Goal: Task Accomplishment & Management: Manage account settings

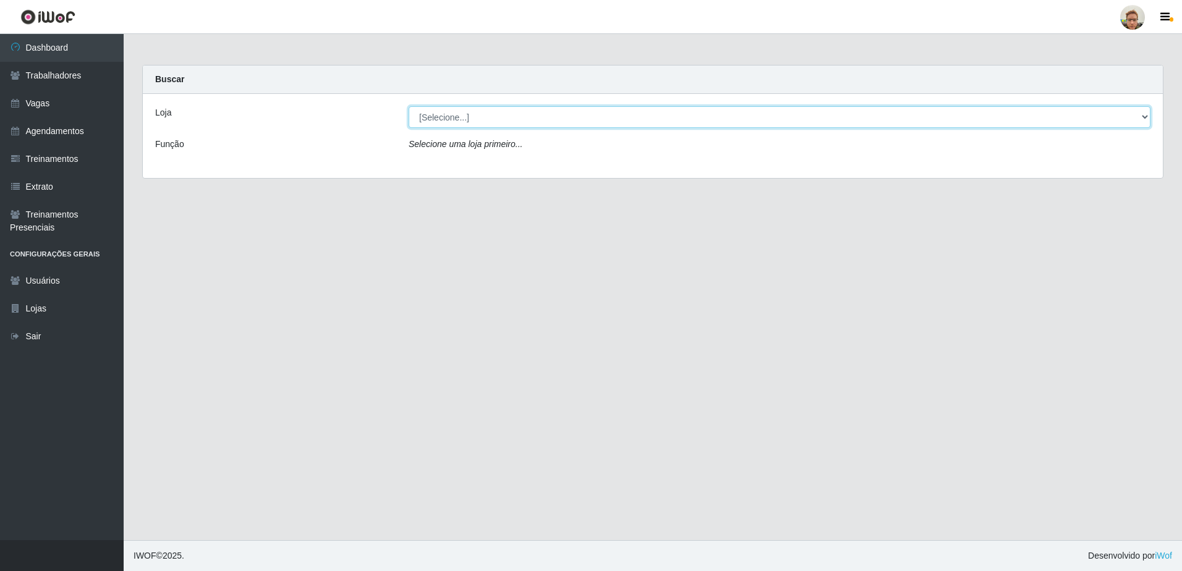
drag, startPoint x: 506, startPoint y: 109, endPoint x: 498, endPoint y: 116, distance: 10.9
click at [506, 109] on select "[Selecione...] [GEOGRAPHIC_DATA]" at bounding box center [780, 117] width 742 height 22
select select "168"
click at [409, 106] on select "[Selecione...] [GEOGRAPHIC_DATA]" at bounding box center [780, 117] width 742 height 22
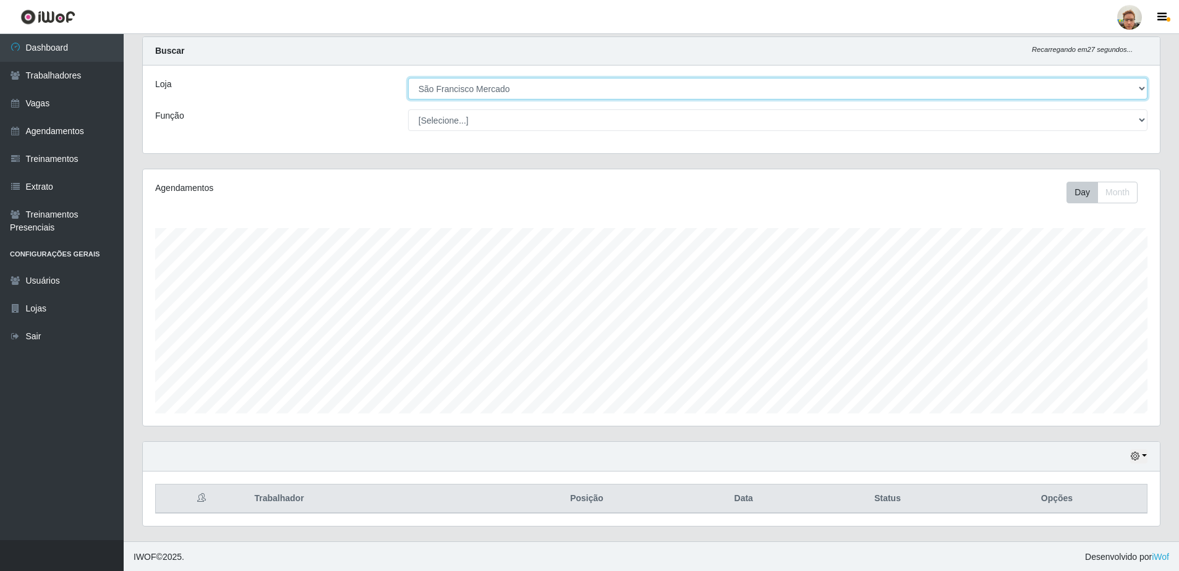
scroll to position [30, 0]
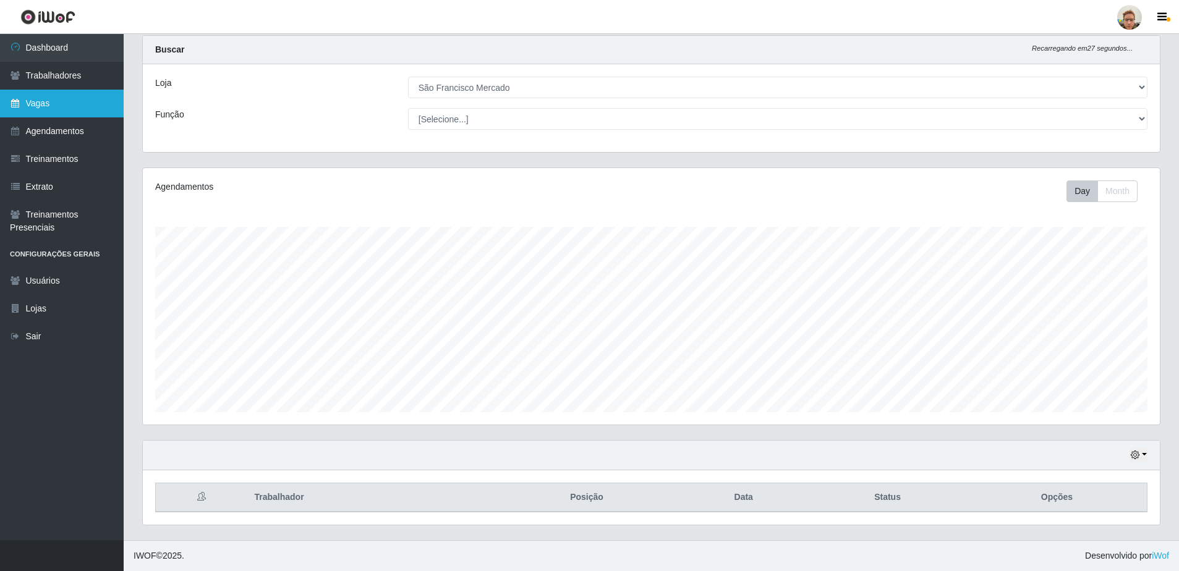
click at [85, 92] on link "Vagas" at bounding box center [62, 104] width 124 height 28
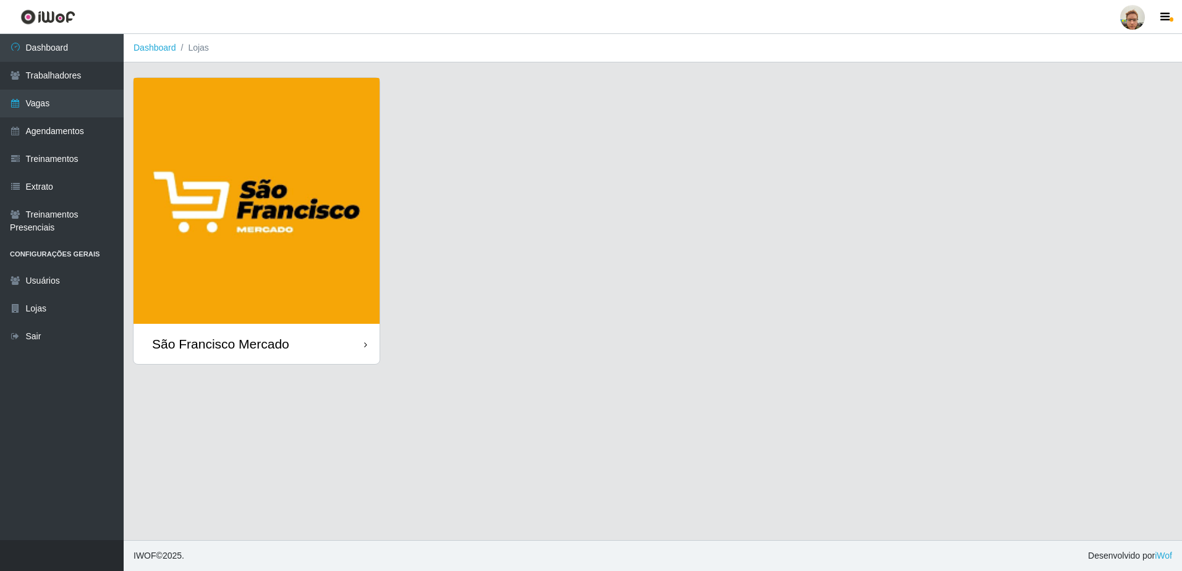
click at [285, 268] on img at bounding box center [257, 201] width 246 height 246
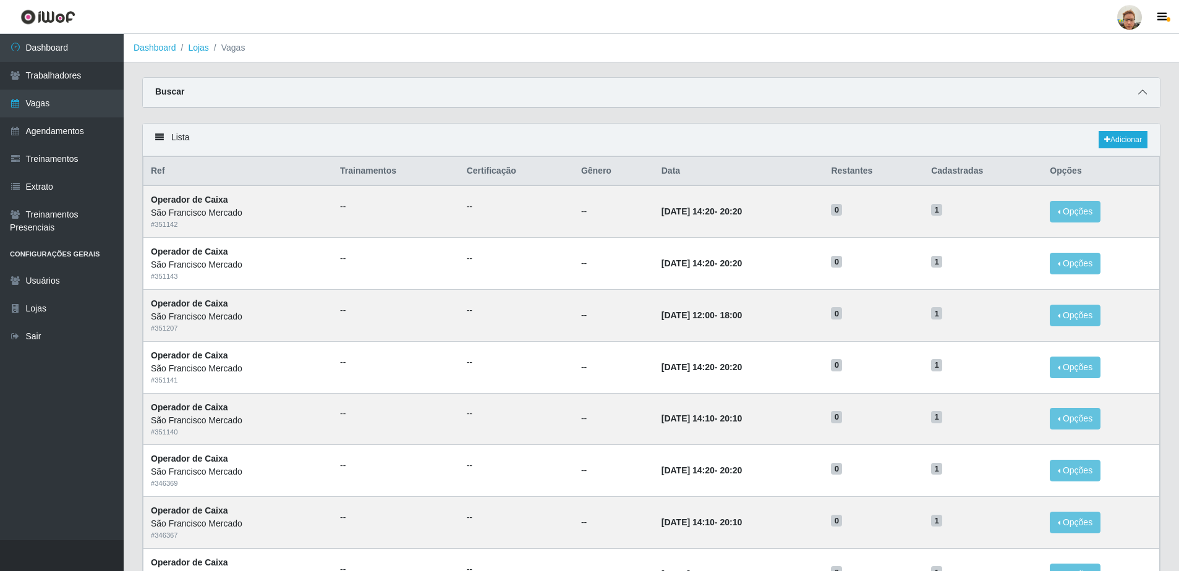
click at [1138, 96] on span at bounding box center [1142, 92] width 15 height 14
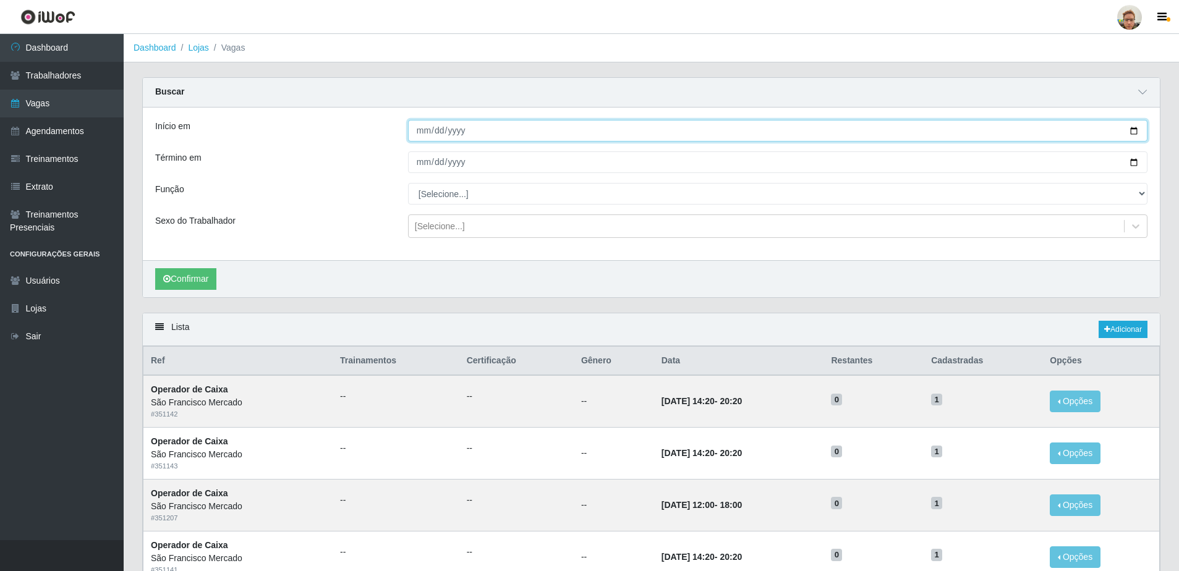
click at [1132, 133] on input "Início em" at bounding box center [778, 131] width 740 height 22
type input "[DATE]"
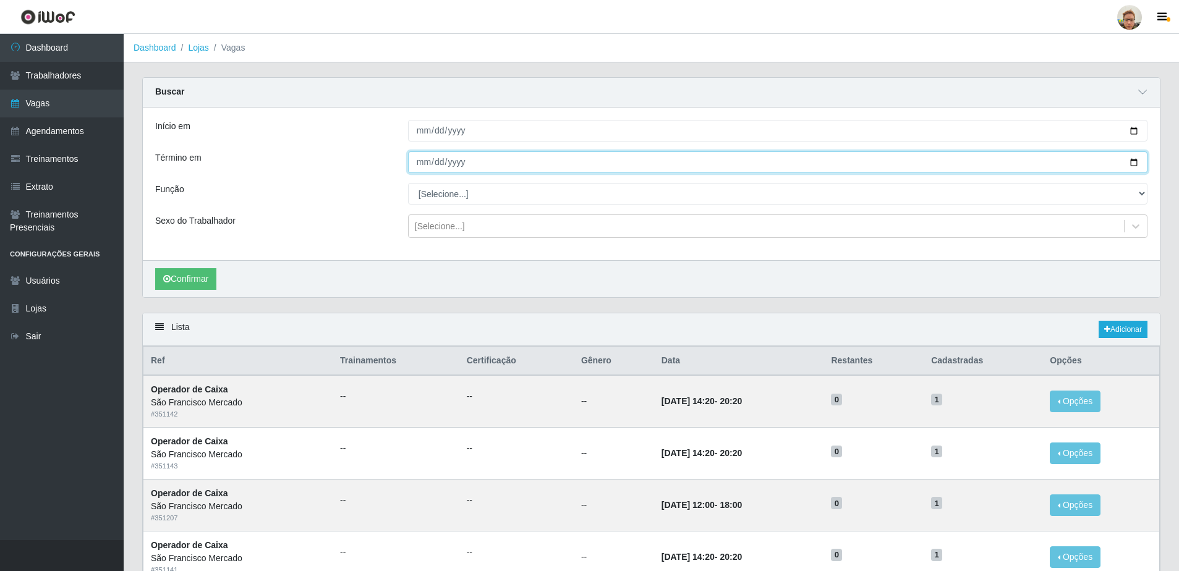
drag, startPoint x: 1137, startPoint y: 161, endPoint x: 989, endPoint y: 177, distance: 149.4
click at [1136, 161] on input "Término em" at bounding box center [778, 163] width 740 height 22
type input "[DATE]"
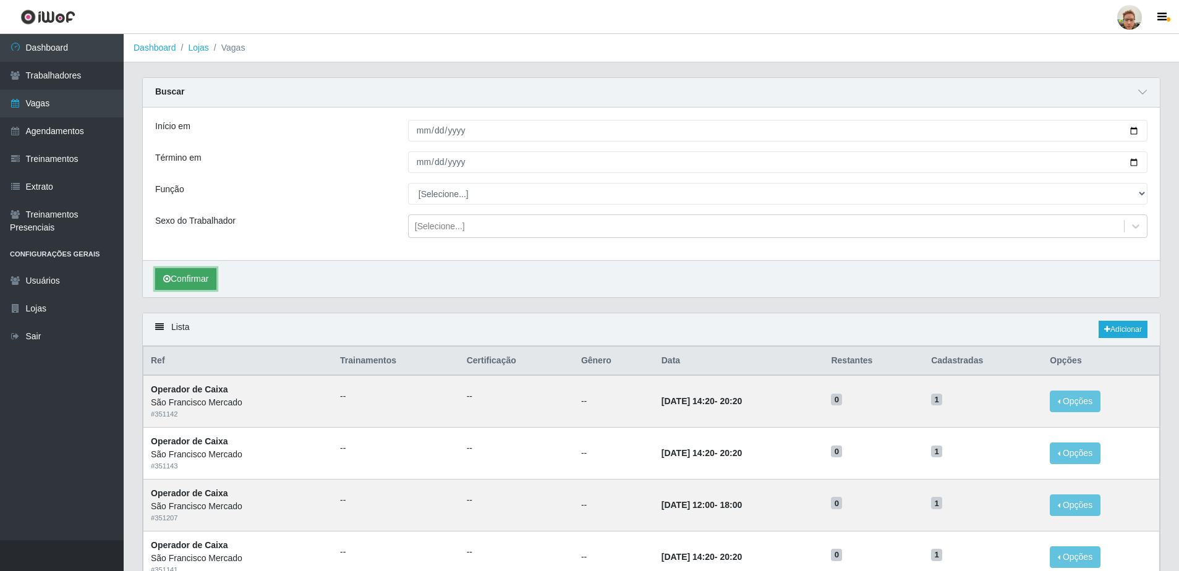
click at [199, 280] on button "Confirmar" at bounding box center [185, 279] width 61 height 22
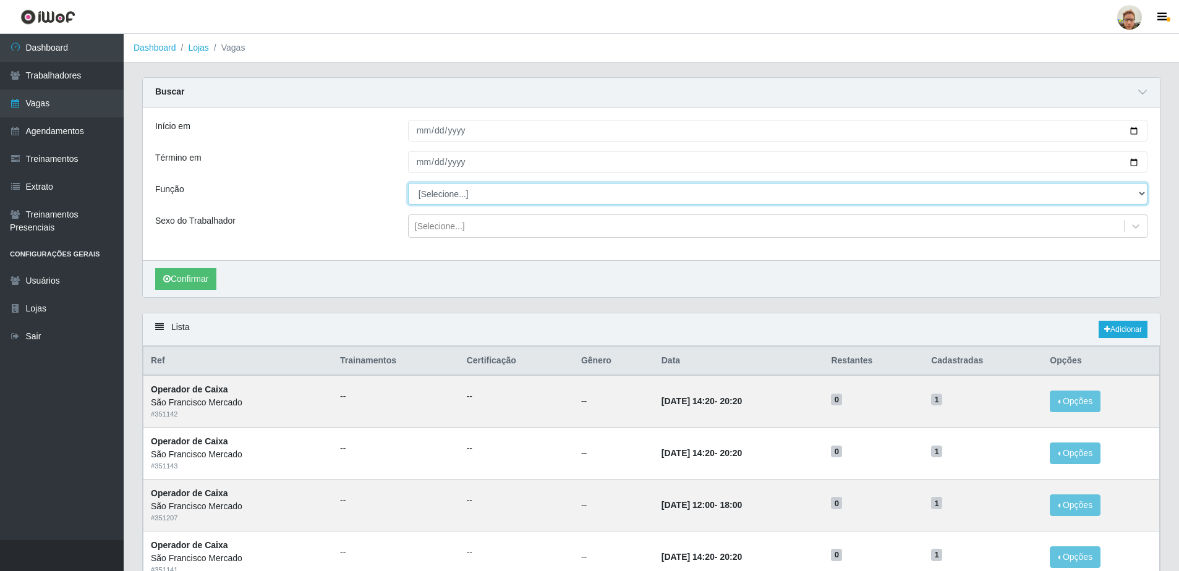
click at [453, 194] on select "[Selecione...] Balconista de Açougue [PERSON_NAME] de Açougue + Balconista de A…" at bounding box center [778, 194] width 740 height 22
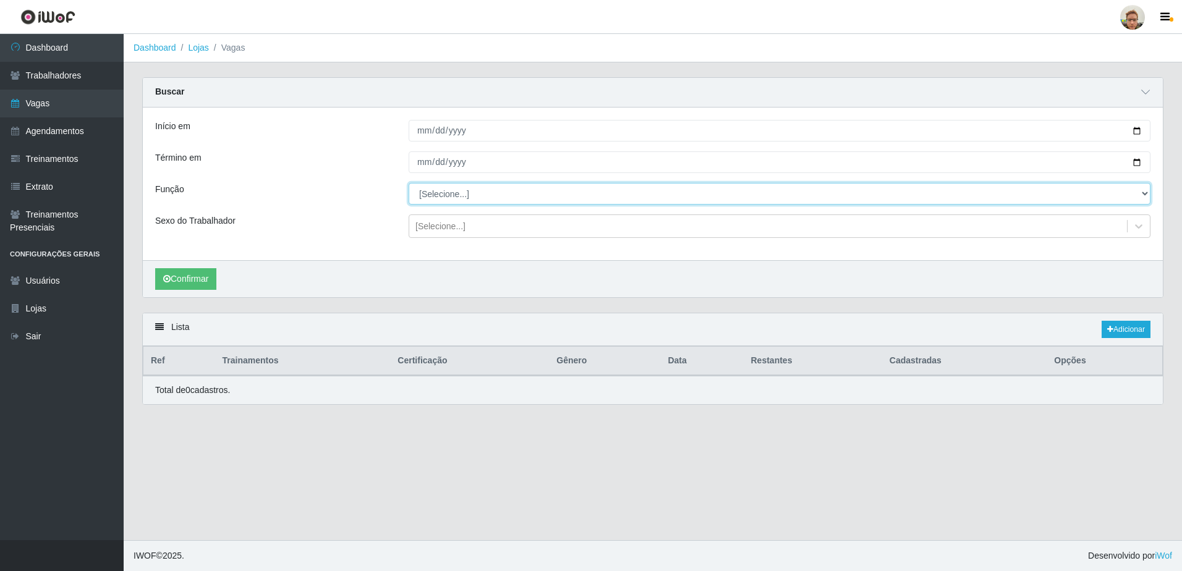
select select "22"
click at [409, 184] on select "[Selecione...] Balconista de Açougue [PERSON_NAME] de Açougue + Balconista de A…" at bounding box center [780, 194] width 742 height 22
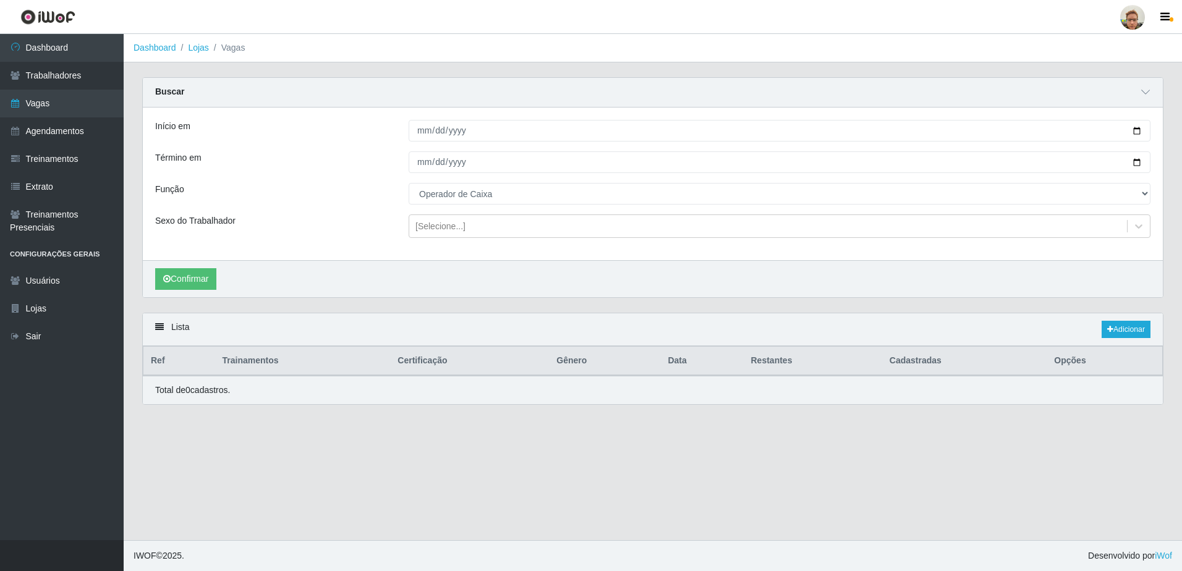
click at [448, 213] on div "Início em [DATE] Término em [DATE] Função [Selecione...] Balconista de Açougue …" at bounding box center [653, 184] width 1020 height 153
click at [443, 227] on div "[Selecione...]" at bounding box center [441, 226] width 50 height 13
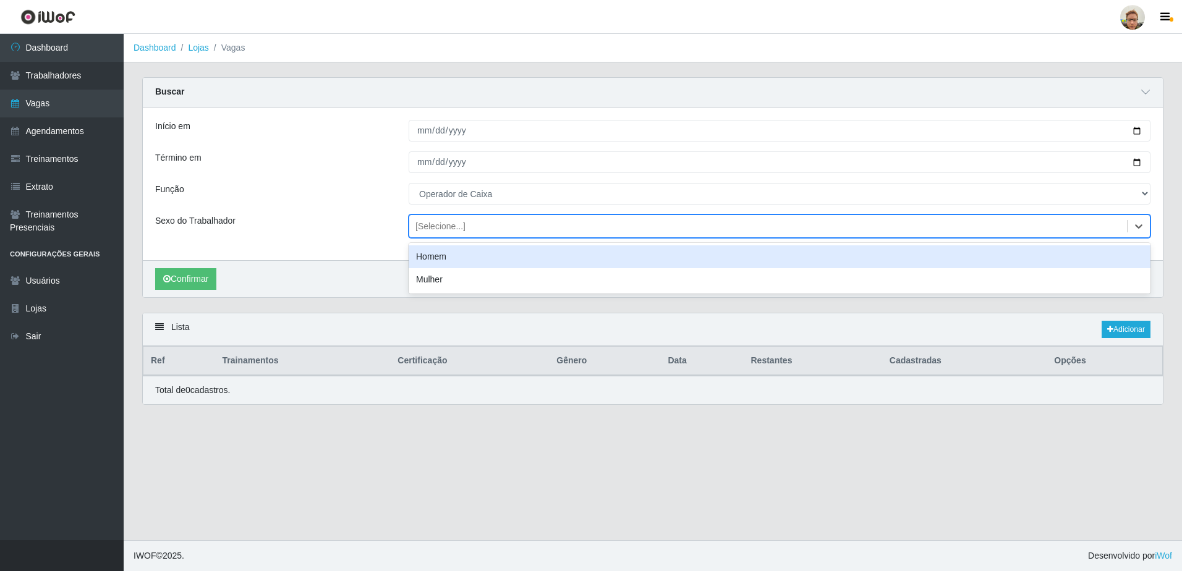
click at [320, 246] on div "Início em [DATE] Término em [DATE] Função [Selecione...] Balconista de Açougue …" at bounding box center [653, 184] width 1020 height 153
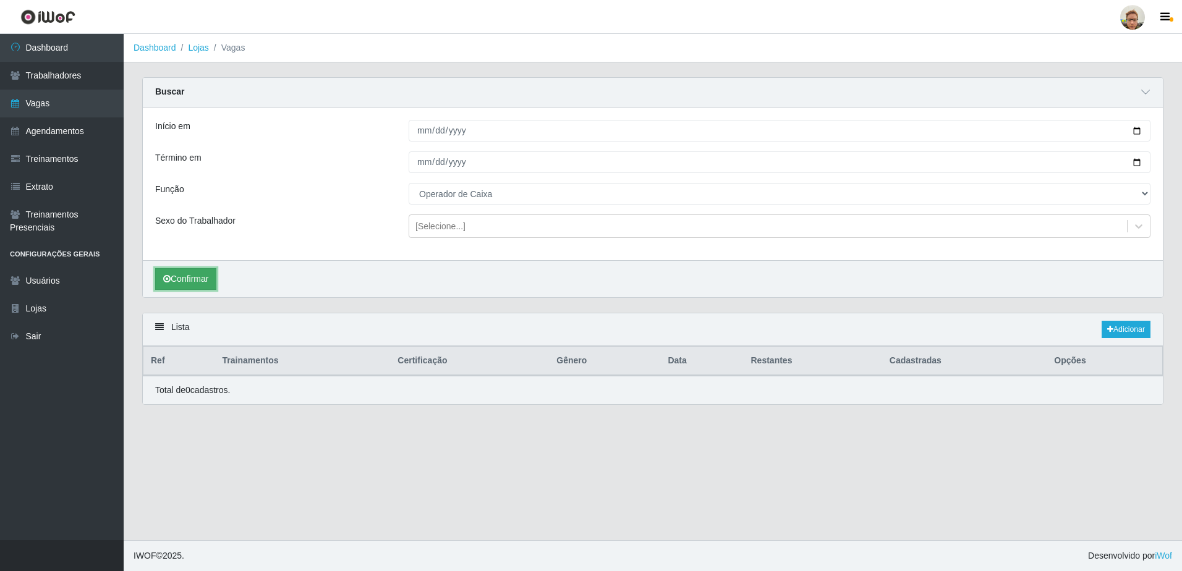
click at [199, 276] on button "Confirmar" at bounding box center [185, 279] width 61 height 22
click at [81, 135] on link "Agendamentos" at bounding box center [62, 131] width 124 height 28
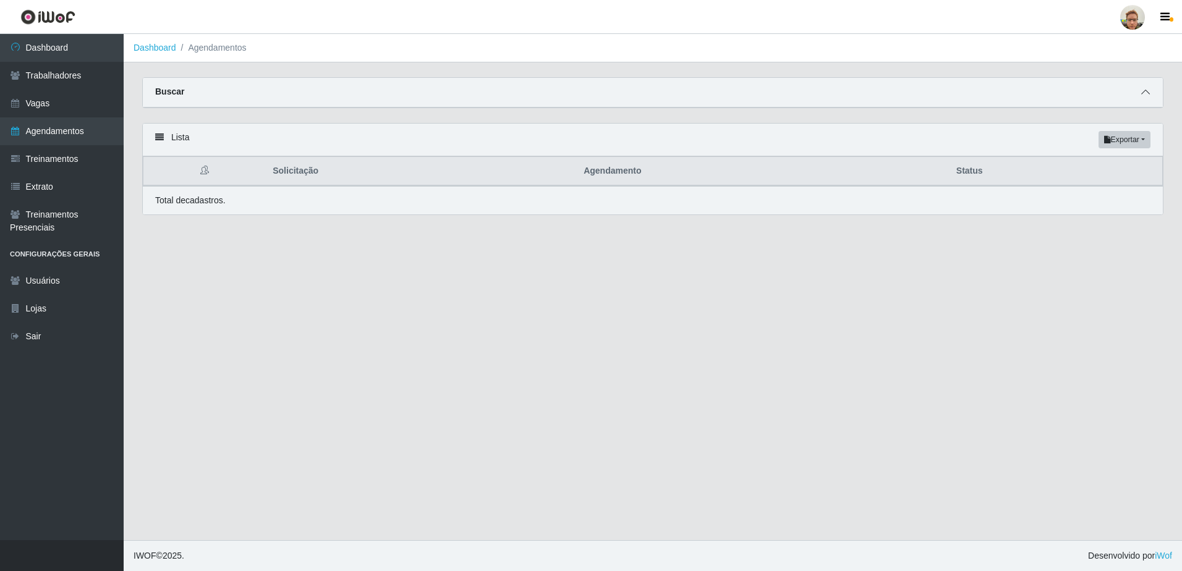
click at [1147, 96] on icon at bounding box center [1146, 92] width 9 height 9
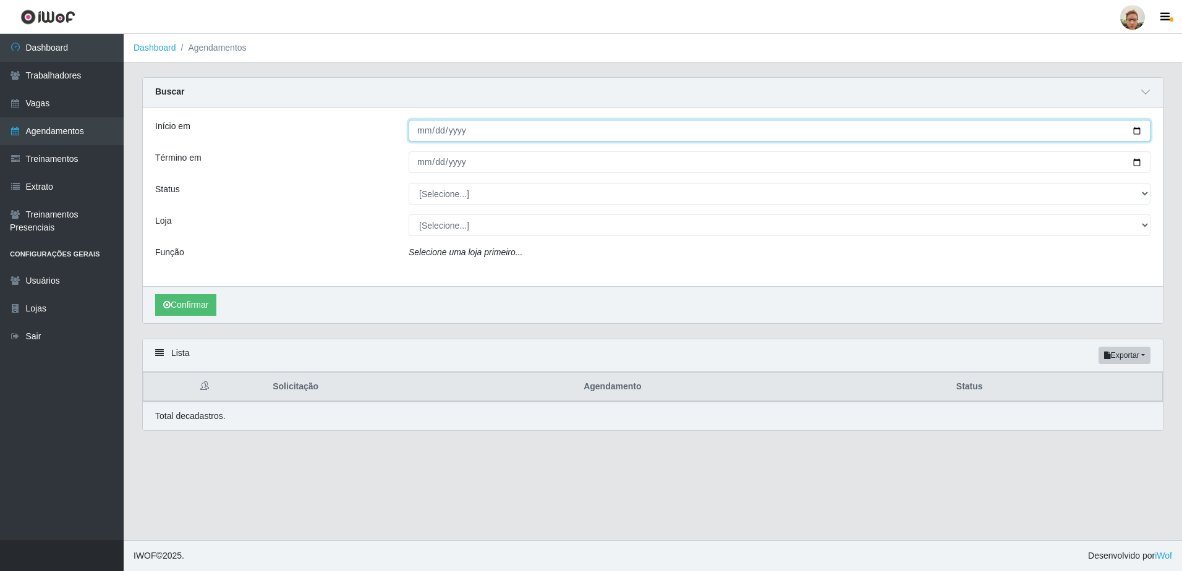
click at [1131, 134] on input "Início em" at bounding box center [780, 131] width 742 height 22
click at [1138, 129] on input "Início em" at bounding box center [780, 131] width 742 height 22
type input "[DATE]"
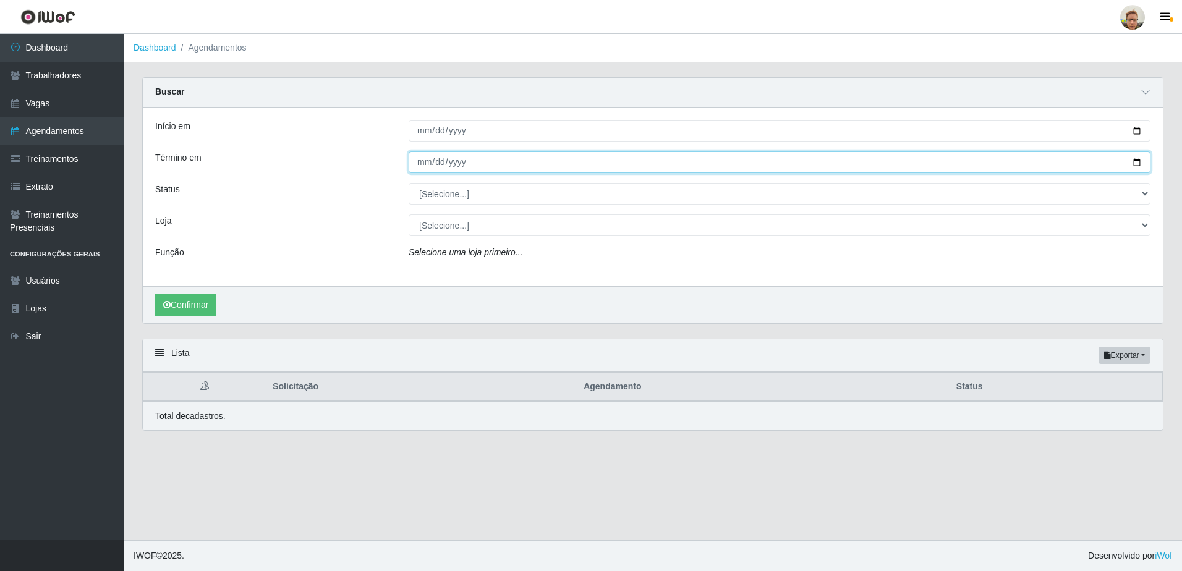
click at [1131, 161] on input "Término em" at bounding box center [780, 163] width 742 height 22
click at [1143, 161] on input "Término em" at bounding box center [780, 163] width 742 height 22
click at [1137, 160] on input "Término em" at bounding box center [780, 163] width 742 height 22
type input "[DATE]"
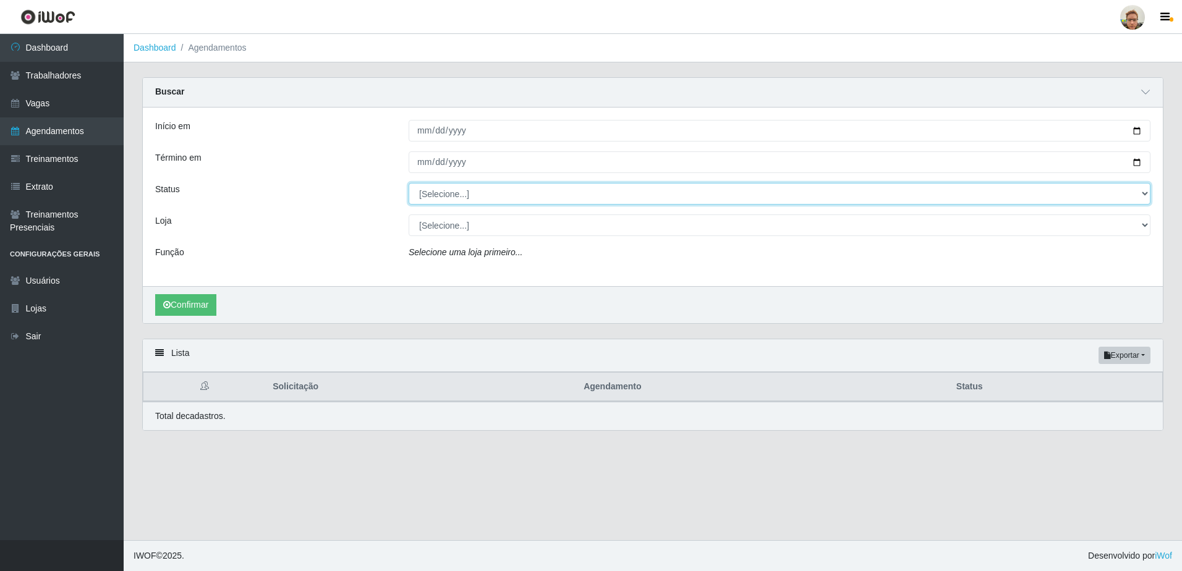
click at [502, 192] on select "[Selecione...] AGENDADO AGUARDANDO LIBERAR EM ANDAMENTO EM REVISÃO FINALIZADO C…" at bounding box center [780, 194] width 742 height 22
select select "AGENDADO"
click at [409, 184] on select "[Selecione...] AGENDADO AGUARDANDO LIBERAR EM ANDAMENTO EM REVISÃO FINALIZADO C…" at bounding box center [780, 194] width 742 height 22
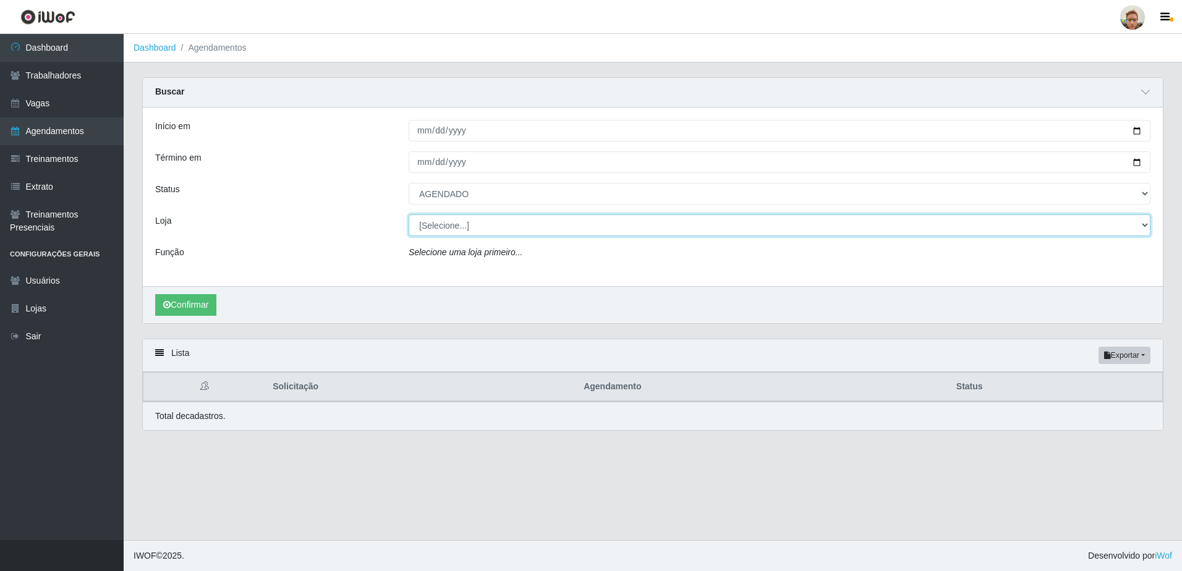
click at [482, 227] on select "[Selecione...] [GEOGRAPHIC_DATA]" at bounding box center [780, 226] width 742 height 22
select select "168"
click at [409, 215] on select "[Selecione...] [GEOGRAPHIC_DATA]" at bounding box center [780, 226] width 742 height 22
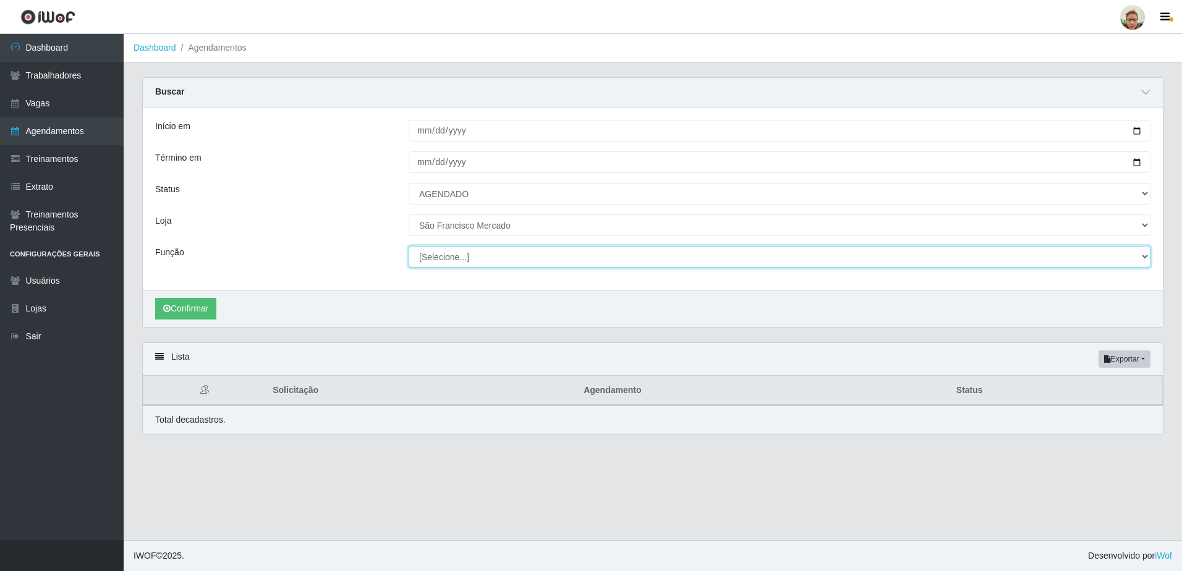
click at [471, 263] on select "[Selecione...] Balconista de Açougue [PERSON_NAME] de Açougue + Balconista de A…" at bounding box center [780, 257] width 742 height 22
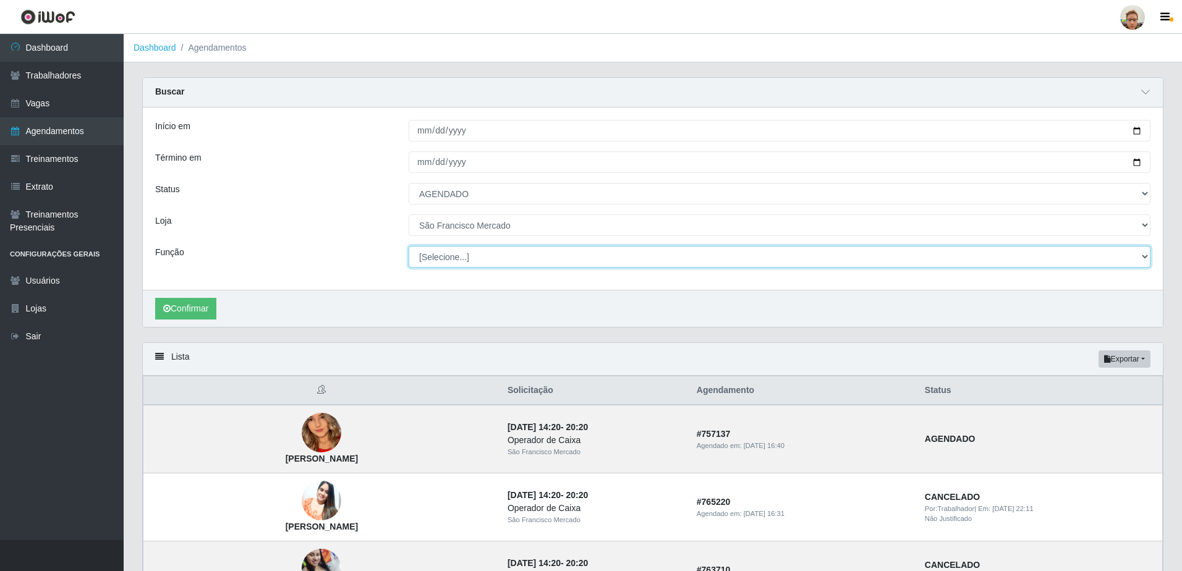
select select "22"
click at [409, 247] on select "[Selecione...] Balconista de Açougue [PERSON_NAME] de Açougue + Balconista de A…" at bounding box center [780, 257] width 742 height 22
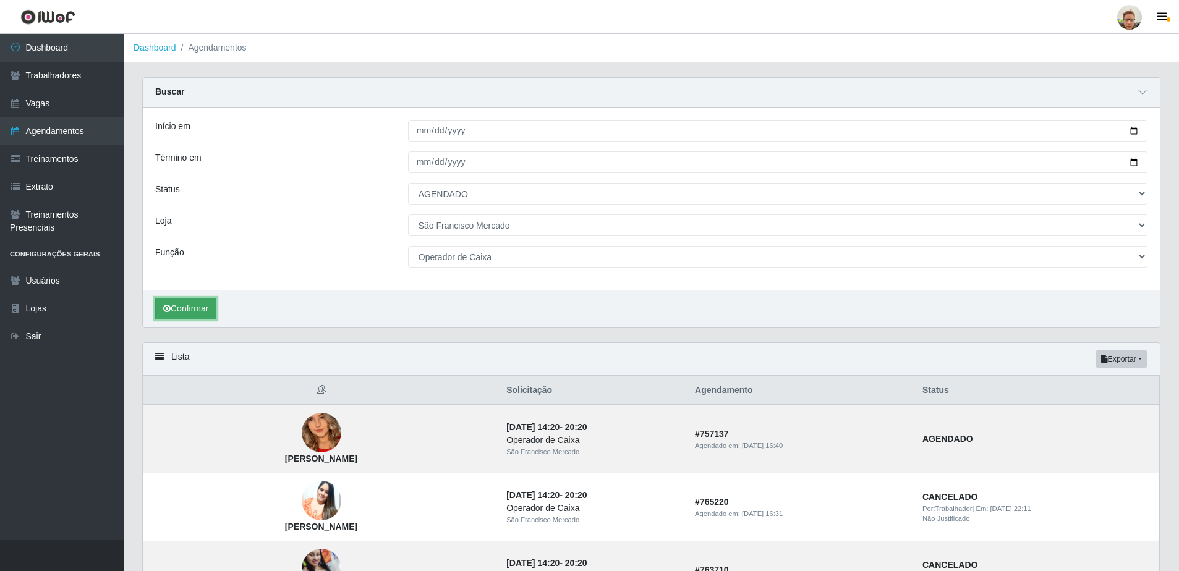
click at [216, 309] on button "Confirmar" at bounding box center [185, 309] width 61 height 22
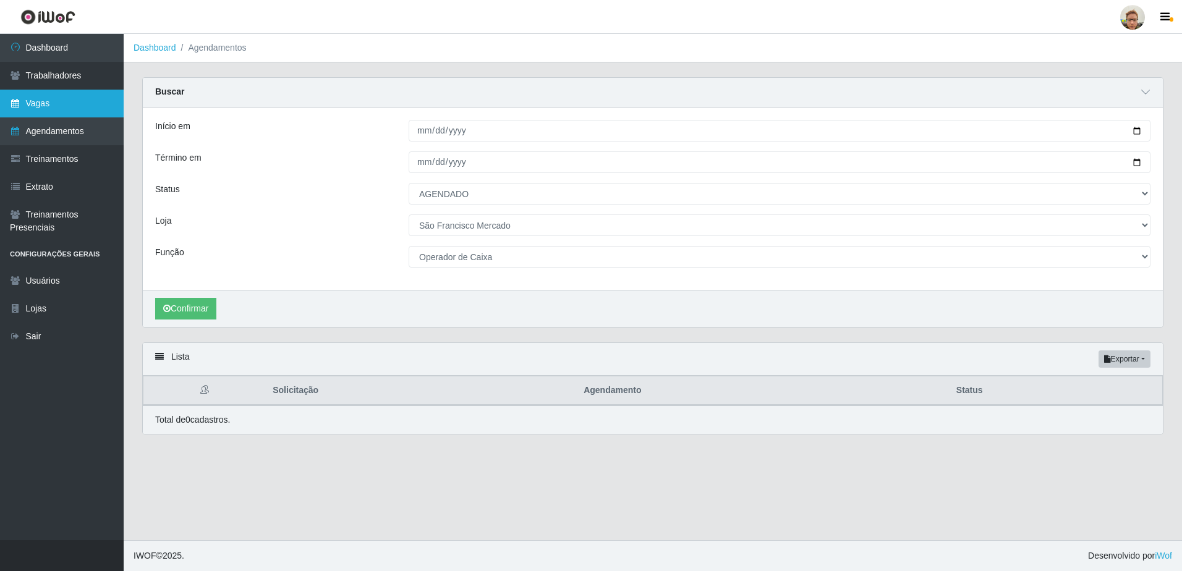
click at [48, 97] on link "Vagas" at bounding box center [62, 104] width 124 height 28
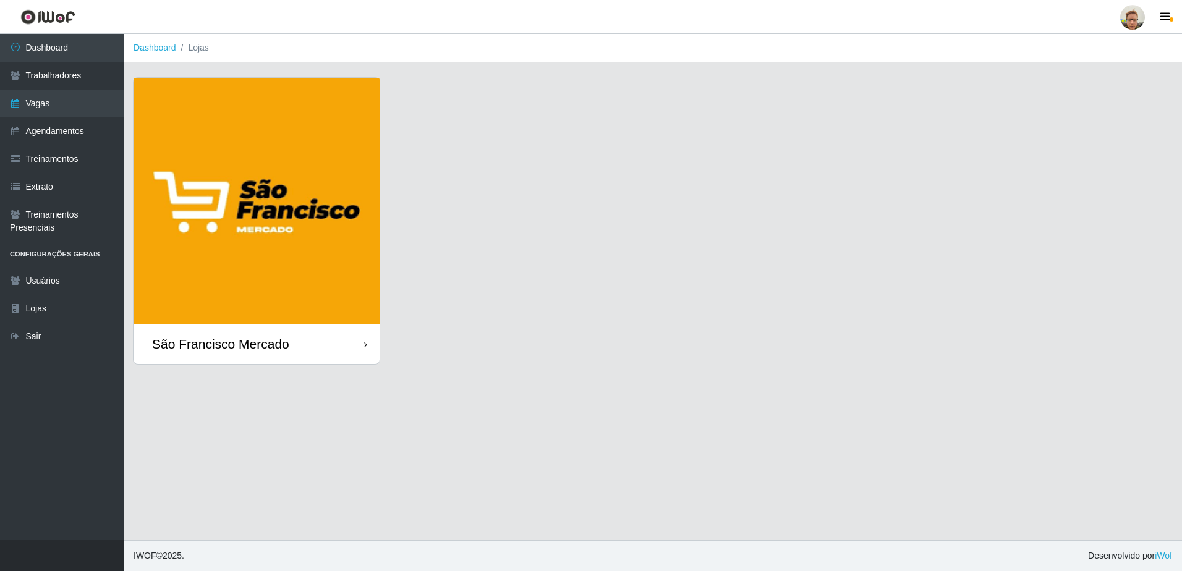
click at [274, 273] on img at bounding box center [257, 201] width 246 height 246
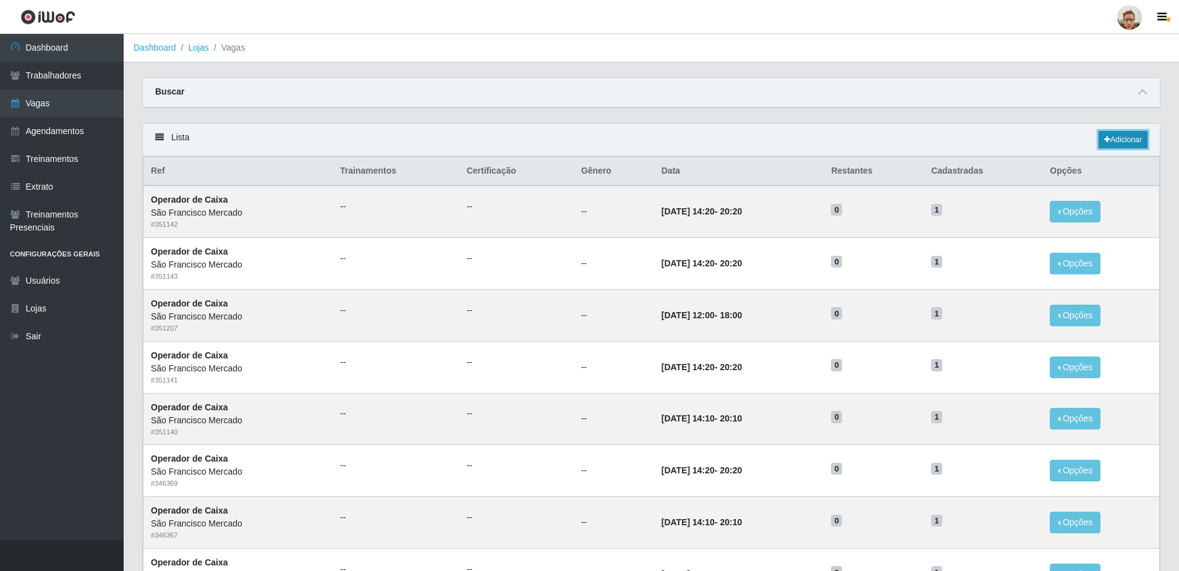
click at [1134, 140] on link "Adicionar" at bounding box center [1123, 139] width 49 height 17
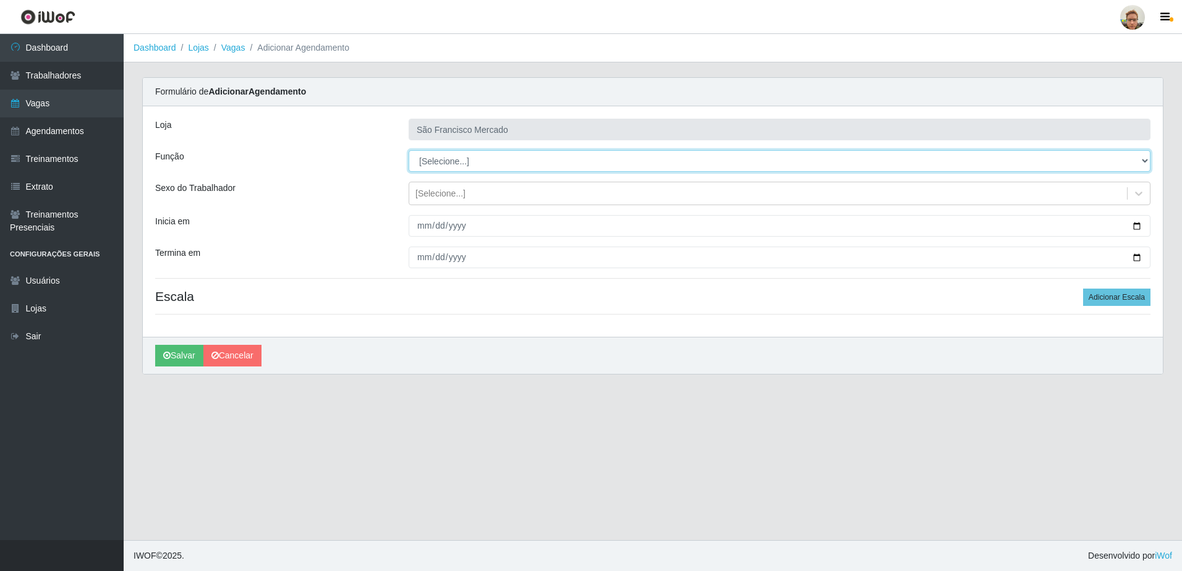
click at [456, 162] on select "[Selecione...] Balconista de Açougue [PERSON_NAME] de Açougue + Balconista de A…" at bounding box center [780, 161] width 742 height 22
select select "22"
click at [409, 150] on select "[Selecione...] Balconista de Açougue [PERSON_NAME] de Açougue + Balconista de A…" at bounding box center [780, 161] width 742 height 22
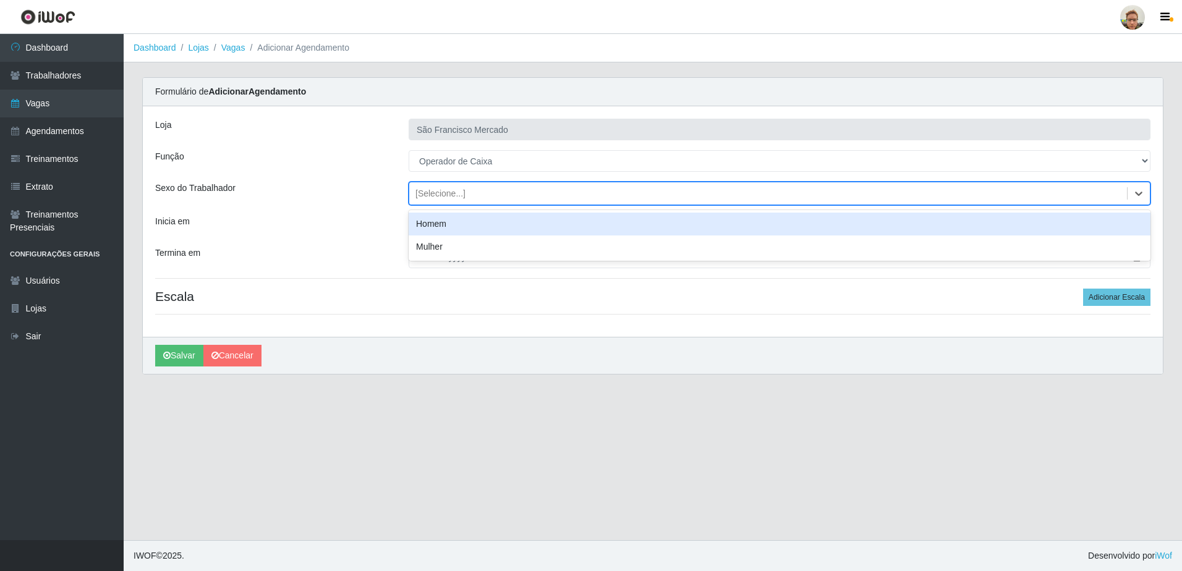
click at [446, 195] on div "[Selecione...]" at bounding box center [441, 193] width 50 height 13
click at [338, 195] on div "Sexo do Trabalhador" at bounding box center [273, 193] width 254 height 23
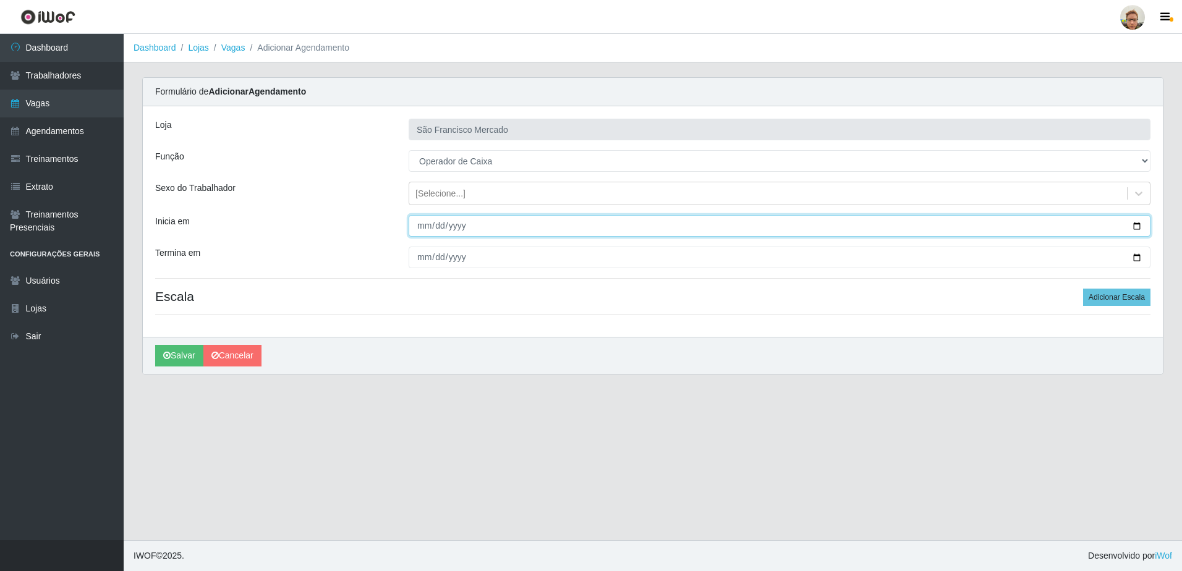
click at [1137, 224] on input "Inicia em" at bounding box center [780, 226] width 742 height 22
type input "[DATE]"
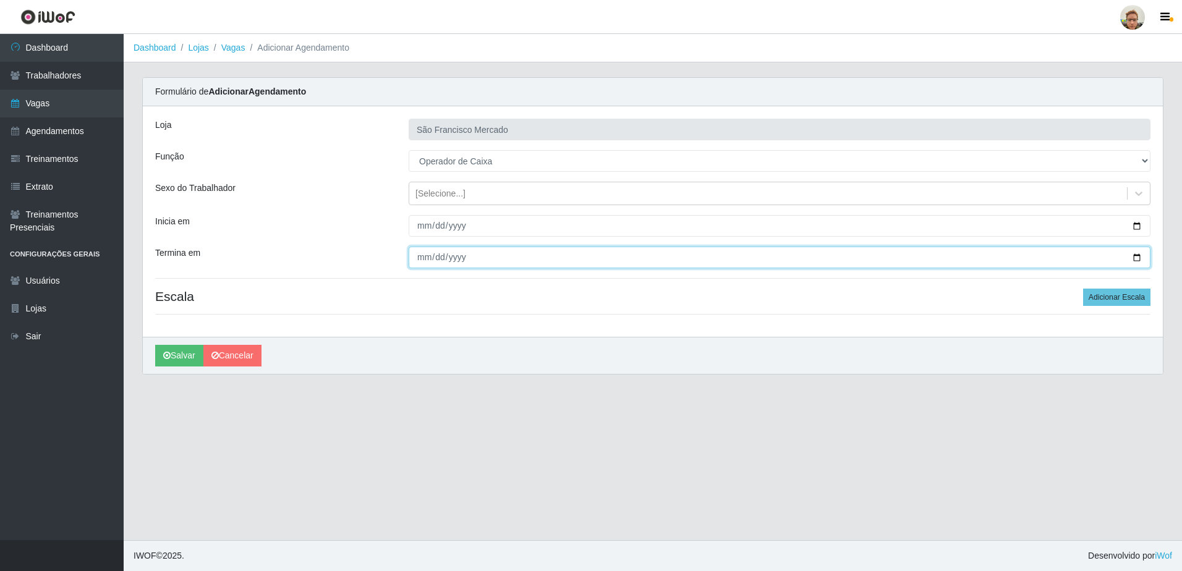
click at [1134, 252] on input "Termina em" at bounding box center [780, 258] width 742 height 22
type input "[DATE]"
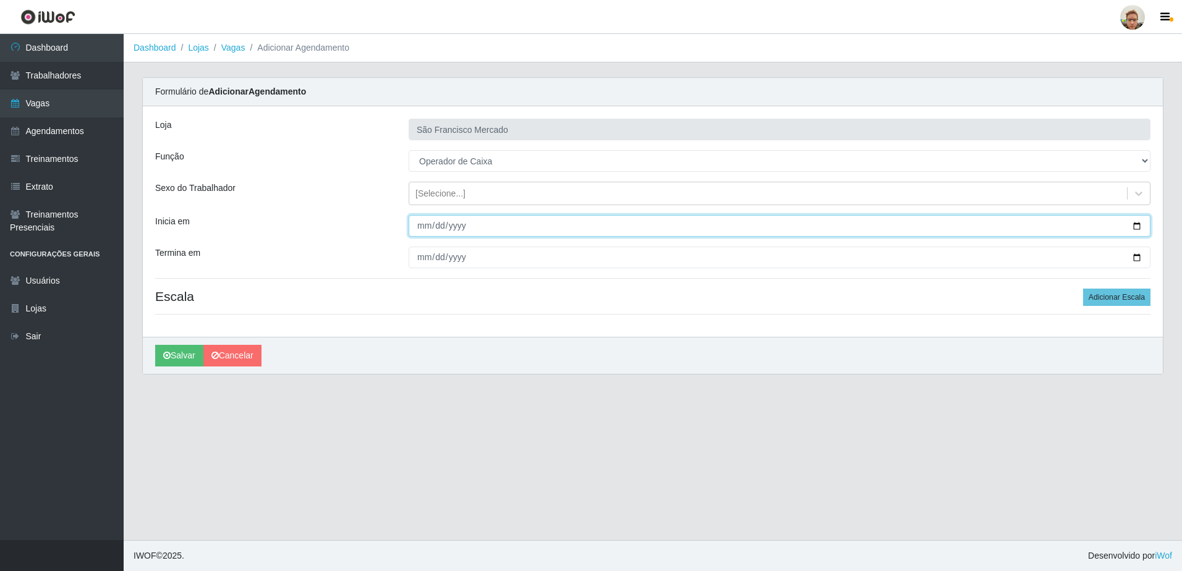
click at [1136, 227] on input "[DATE]" at bounding box center [780, 226] width 742 height 22
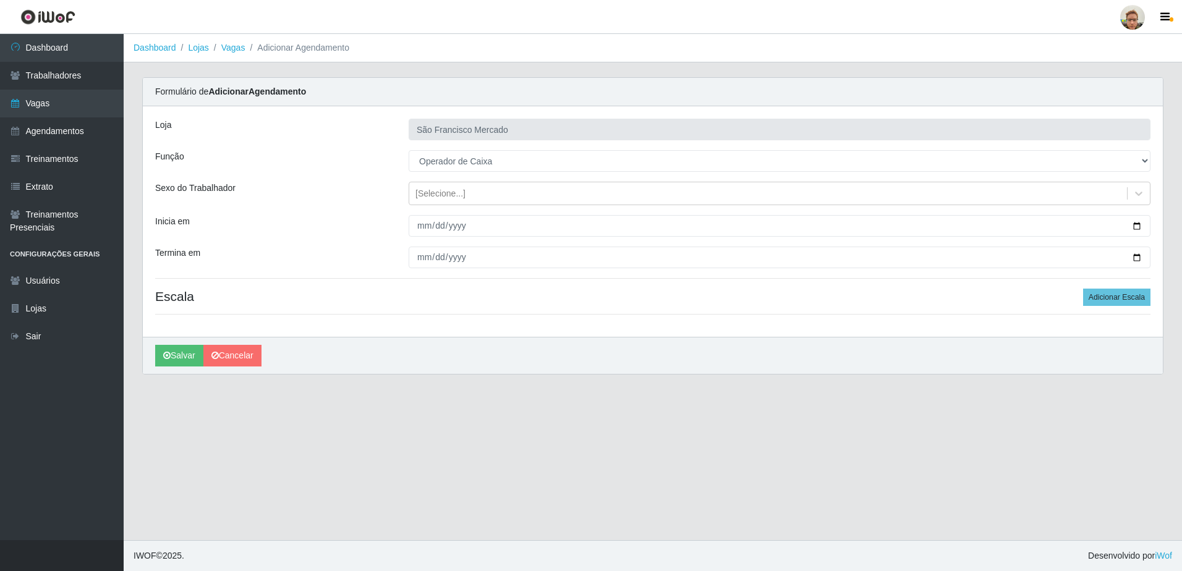
click at [641, 287] on div "Loja São Francisco Mercado Função [Selecione...] Balconista de Açougue Balconis…" at bounding box center [653, 221] width 1020 height 231
click at [1093, 299] on button "Adicionar Escala" at bounding box center [1116, 297] width 67 height 17
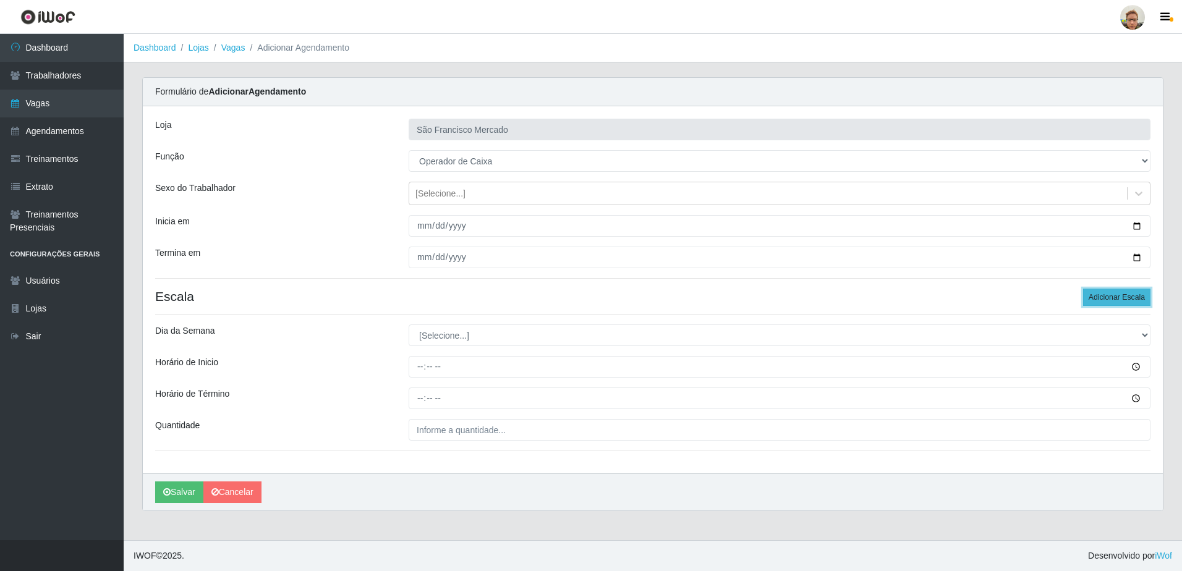
click at [1095, 299] on button "Adicionar Escala" at bounding box center [1116, 297] width 67 height 17
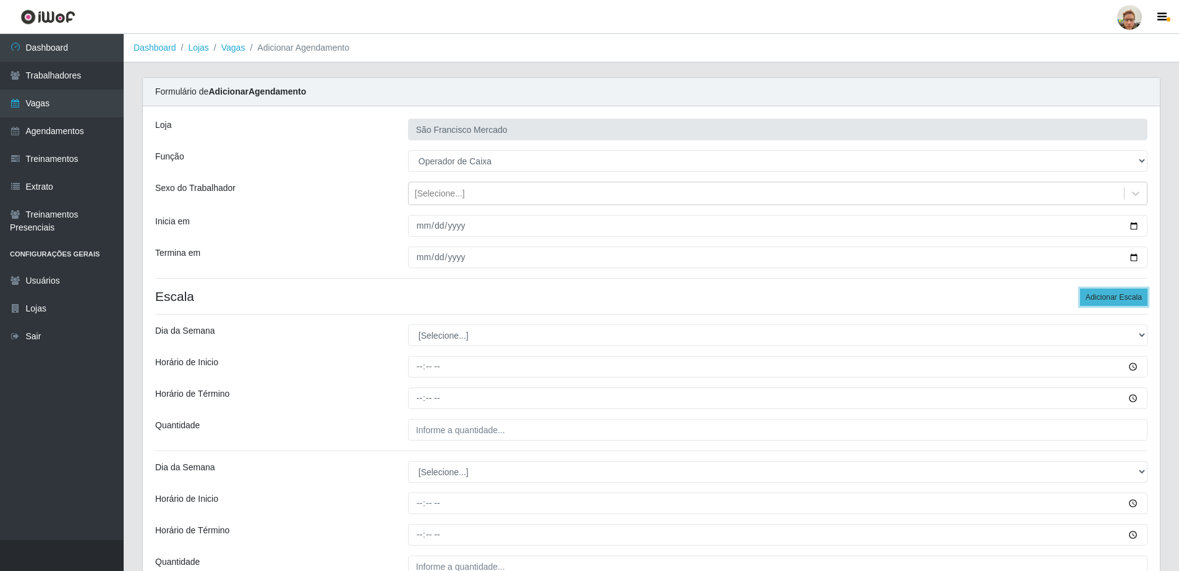
click at [1095, 299] on button "Adicionar Escala" at bounding box center [1113, 297] width 67 height 17
click at [1085, 294] on button "Adicionar Escala" at bounding box center [1113, 297] width 67 height 17
click at [1070, 283] on div "Loja São Francisco Mercado Função [Selecione...] Balconista de Açougue Balconis…" at bounding box center [651, 563] width 1017 height 914
click at [1132, 291] on button "Adicionar Escala" at bounding box center [1113, 297] width 67 height 17
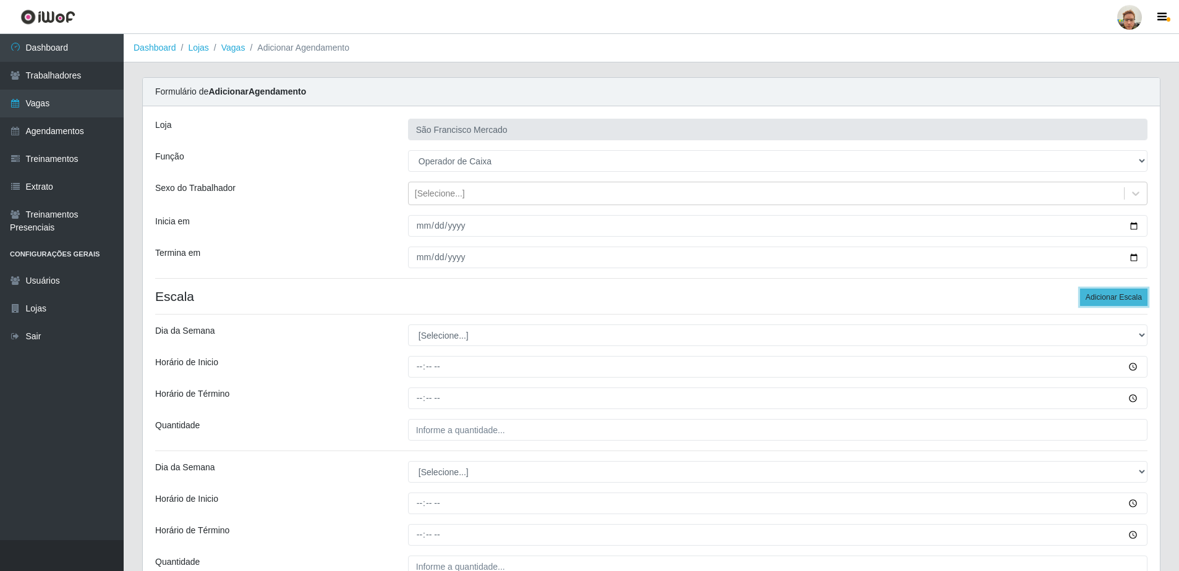
click at [1132, 291] on button "Adicionar Escala" at bounding box center [1113, 297] width 67 height 17
click at [1132, 292] on button "Adicionar Escala" at bounding box center [1113, 297] width 67 height 17
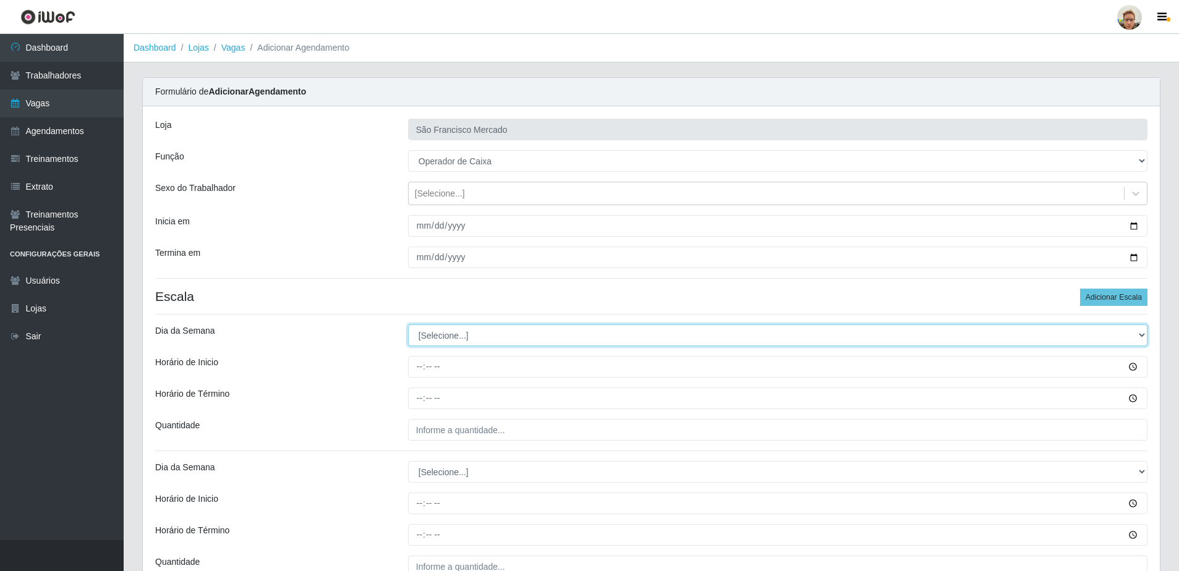
click at [455, 334] on select "[Selecione...] Segunda Terça Quarta Quinta Sexta Sábado Domingo" at bounding box center [778, 336] width 740 height 22
select select "1"
click at [408, 325] on select "[Selecione...] Segunda Terça Quarta Quinta Sexta Sábado Domingo" at bounding box center [778, 336] width 740 height 22
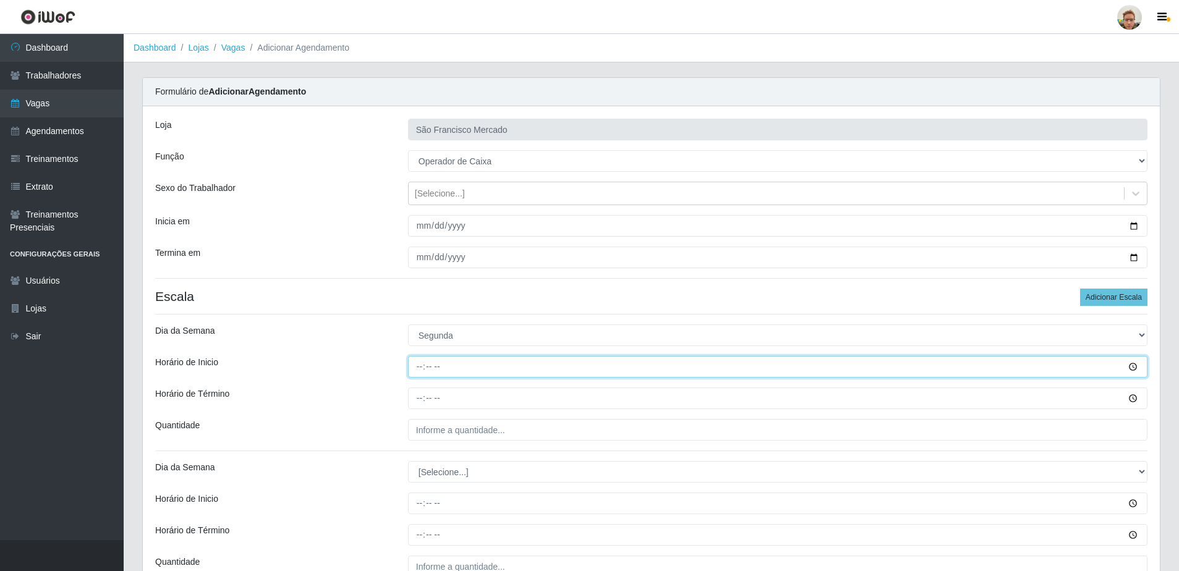
click at [424, 368] on input "Horário de Inicio" at bounding box center [778, 367] width 740 height 22
click at [422, 368] on input "Horário de Inicio" at bounding box center [778, 367] width 740 height 22
type input "12:00"
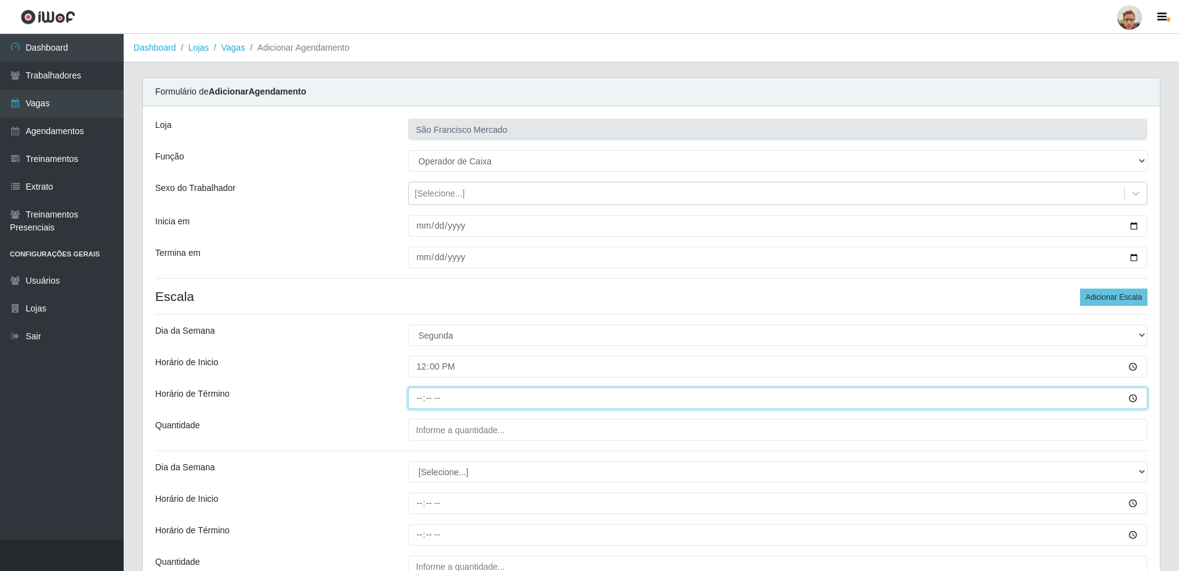
click at [422, 398] on input "Horário de Término" at bounding box center [778, 399] width 740 height 22
type input "18:00"
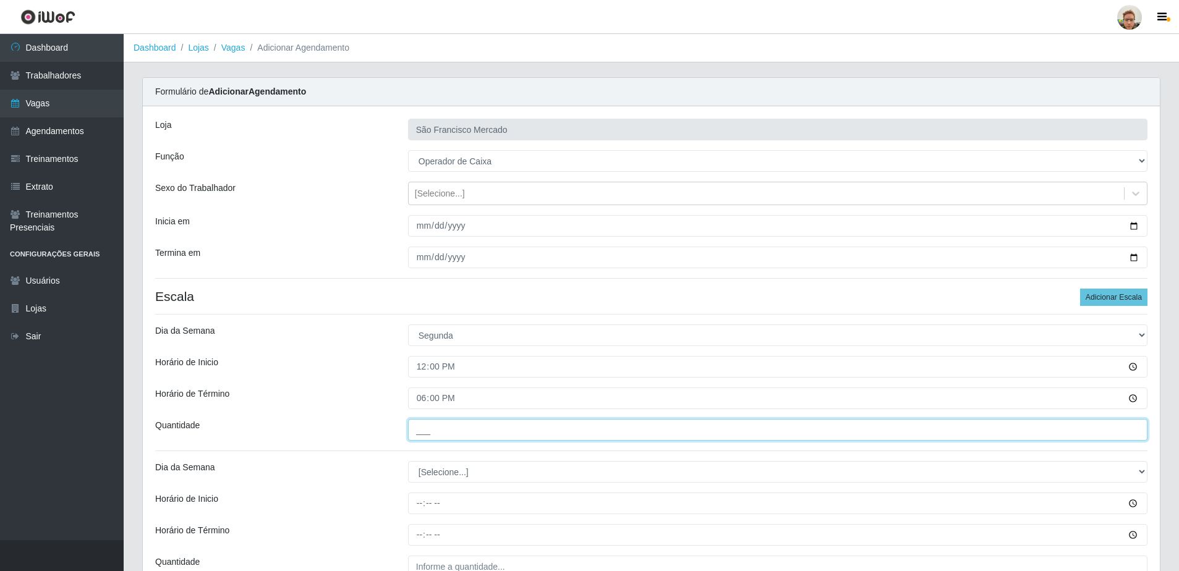
click at [469, 432] on input "___" at bounding box center [778, 430] width 740 height 22
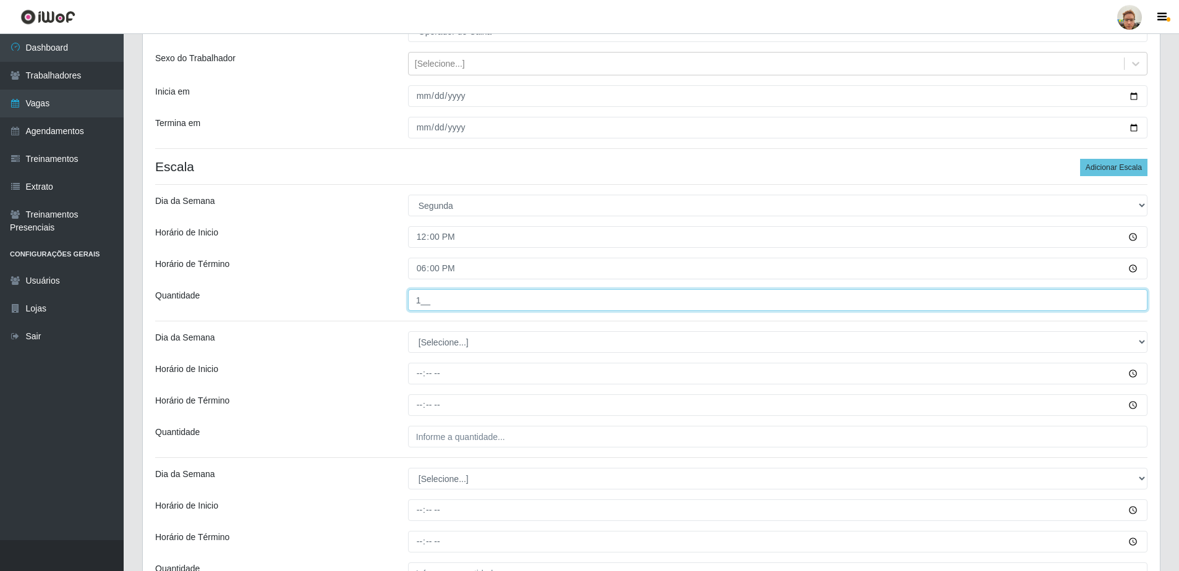
scroll to position [186, 0]
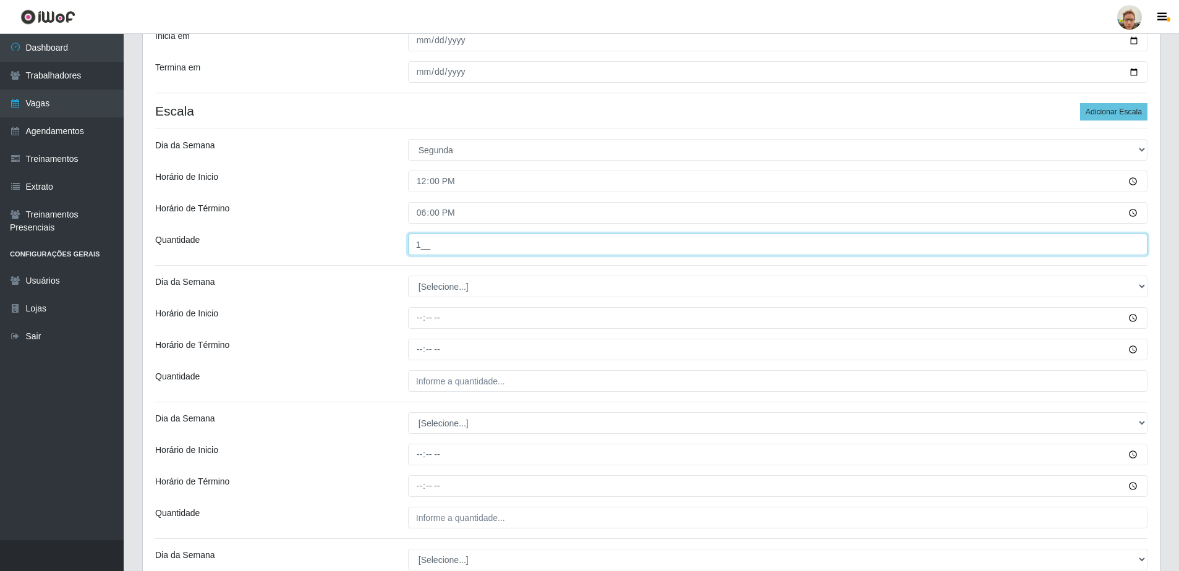
type input "1__"
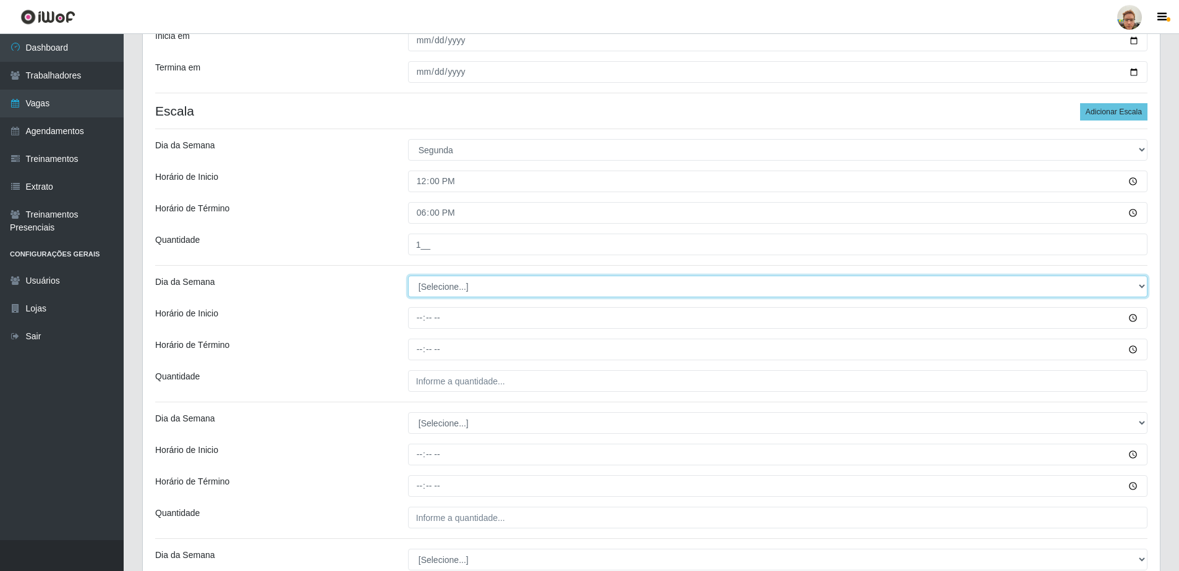
click at [440, 297] on select "[Selecione...] Segunda Terça Quarta Quinta Sexta Sábado Domingo" at bounding box center [778, 287] width 740 height 22
select select "1"
click at [408, 276] on select "[Selecione...] Segunda Terça Quarta Quinta Sexta Sábado Domingo" at bounding box center [778, 287] width 740 height 22
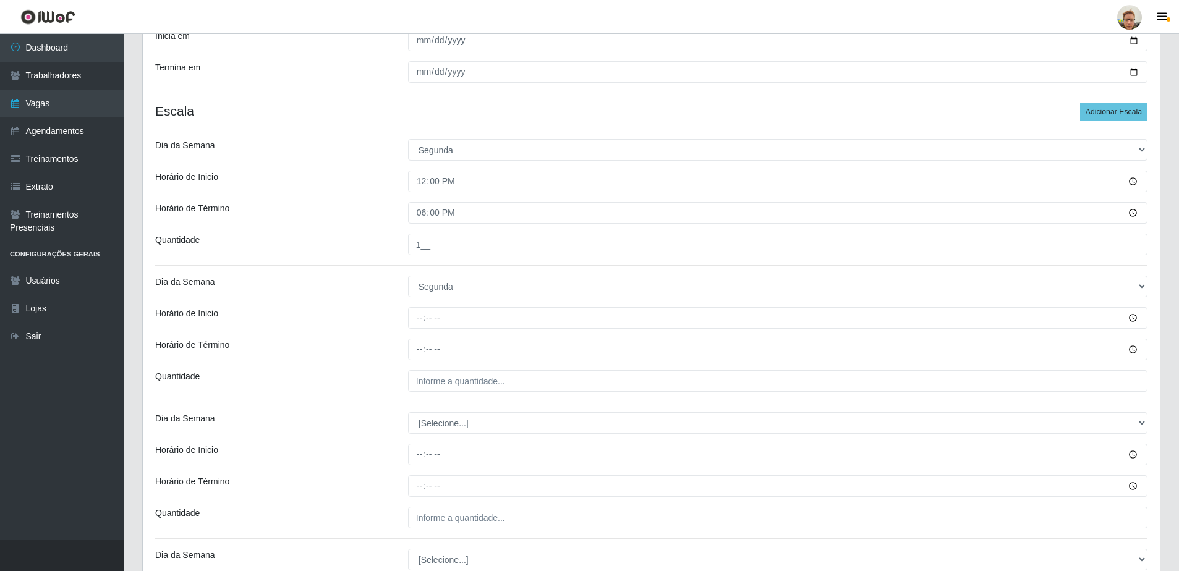
click at [407, 325] on div at bounding box center [778, 318] width 758 height 22
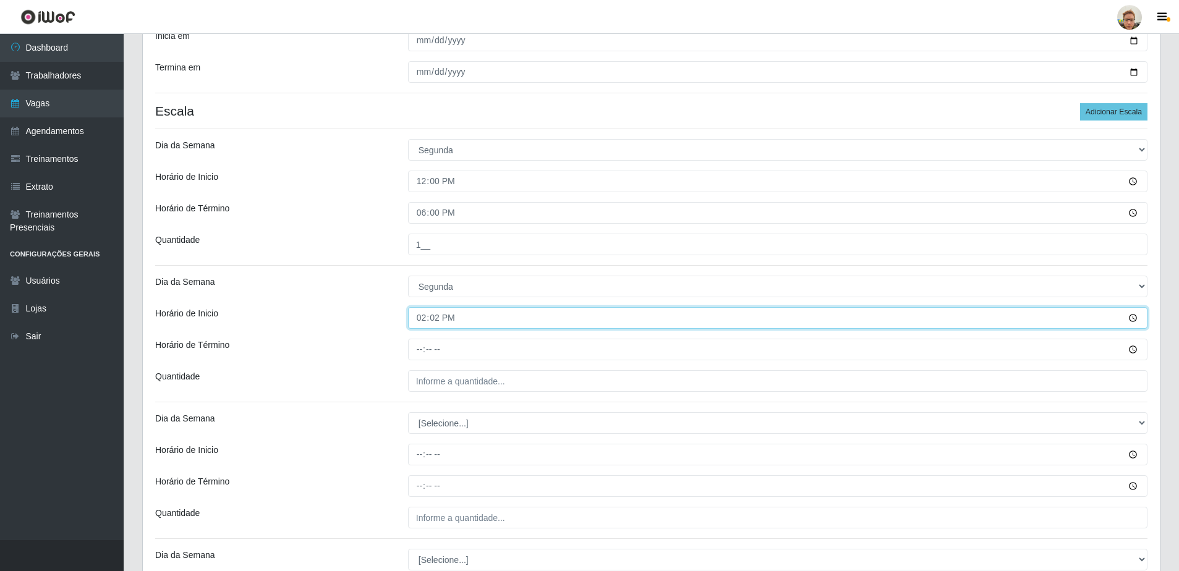
type input "14:20"
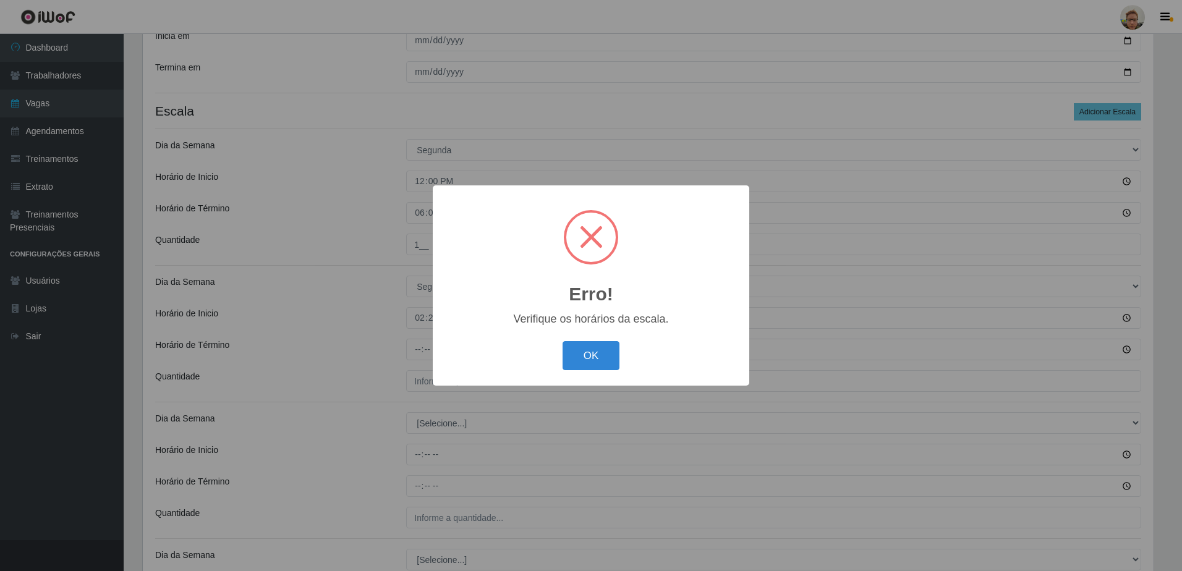
click at [563, 341] on button "OK" at bounding box center [592, 355] width 58 height 29
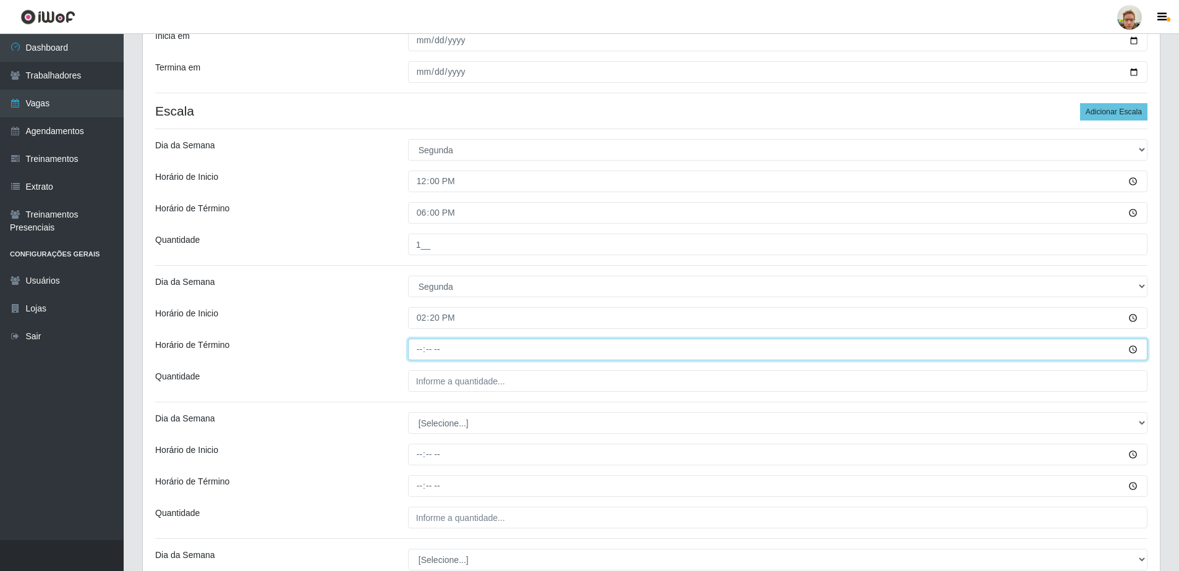
click at [423, 353] on input "Horário de Término" at bounding box center [778, 350] width 740 height 22
type input "20:20"
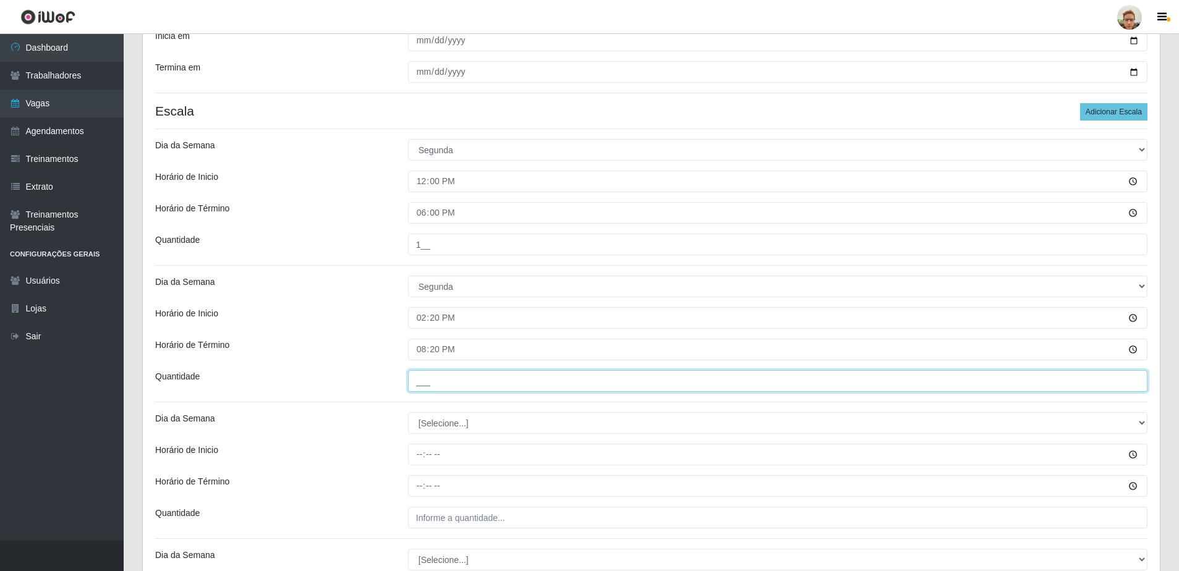
click at [413, 379] on input "___" at bounding box center [778, 381] width 740 height 22
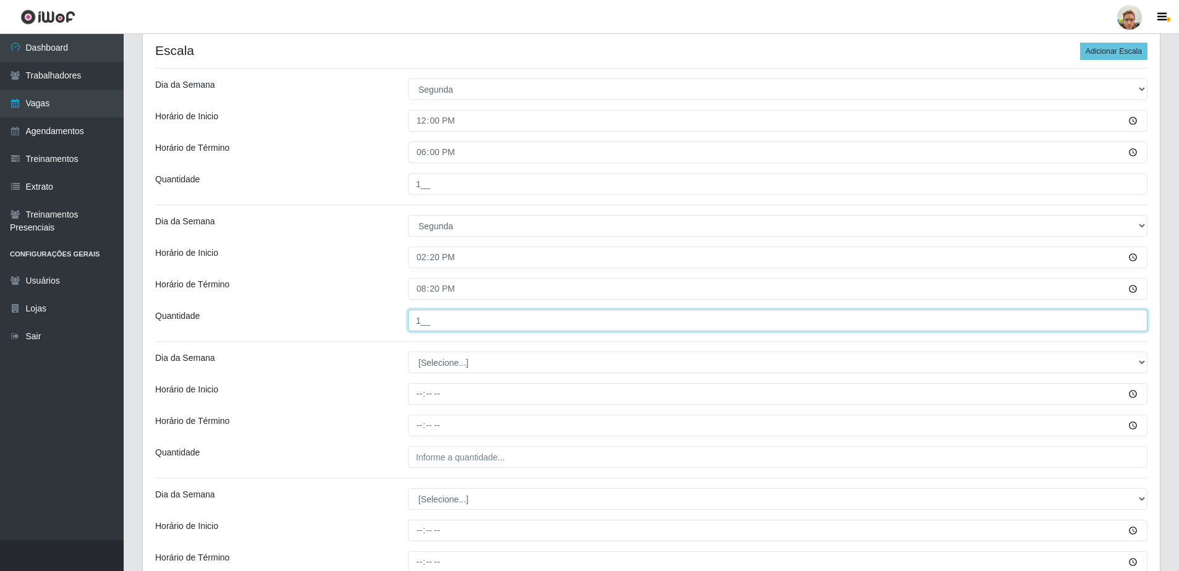
scroll to position [247, 0]
type input "1__"
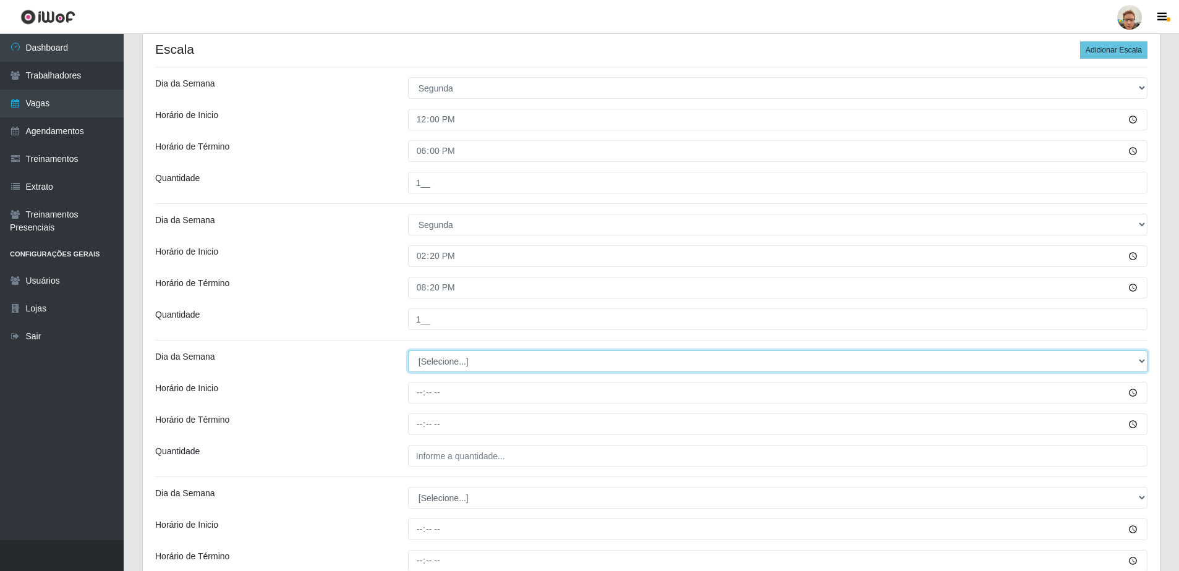
click at [425, 366] on select "[Selecione...] Segunda Terça Quarta Quinta Sexta Sábado Domingo" at bounding box center [778, 362] width 740 height 22
select select "2"
click at [408, 351] on select "[Selecione...] Segunda Terça Quarta Quinta Sexta Sábado Domingo" at bounding box center [778, 362] width 740 height 22
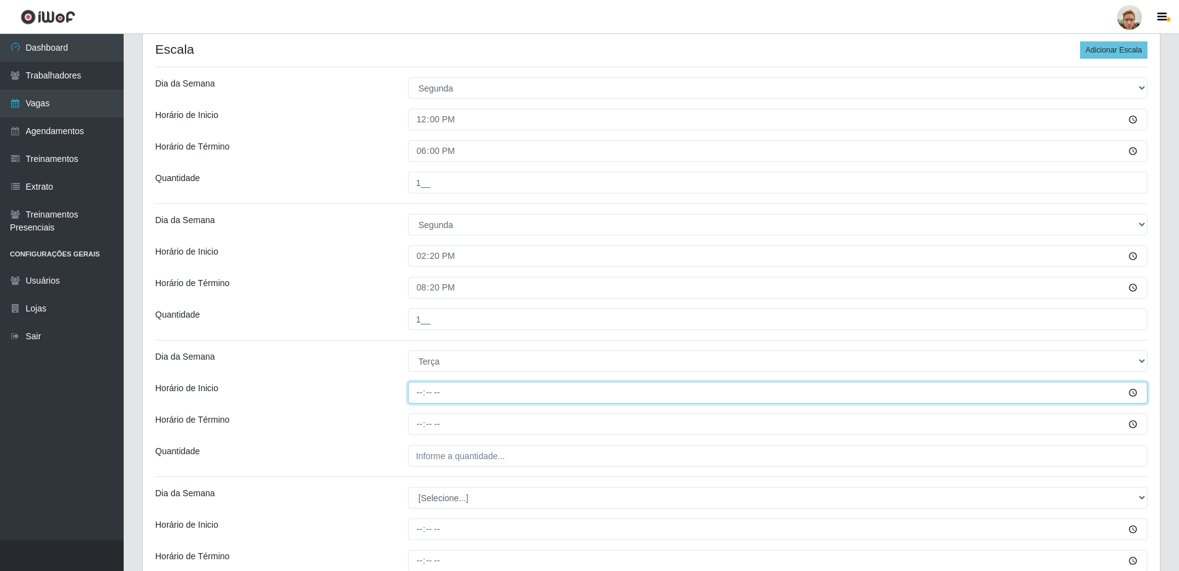
click at [422, 395] on input "Horário de Inicio" at bounding box center [778, 393] width 740 height 22
type input "07:00"
click at [426, 425] on input "Horário de Término" at bounding box center [778, 425] width 740 height 22
type input "13:00"
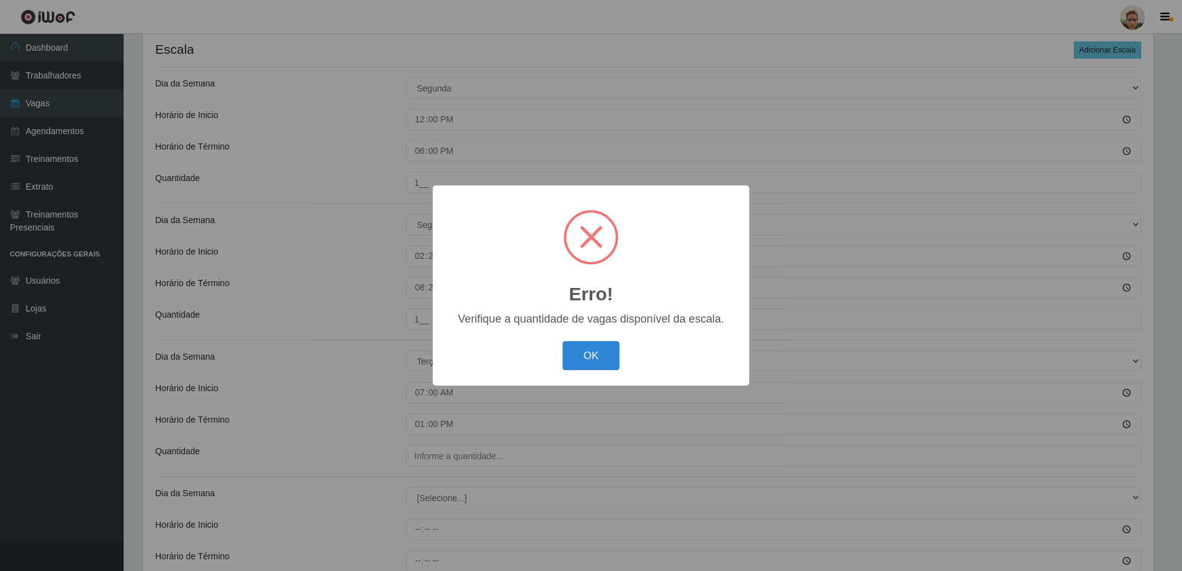
click at [563, 341] on button "OK" at bounding box center [592, 355] width 58 height 29
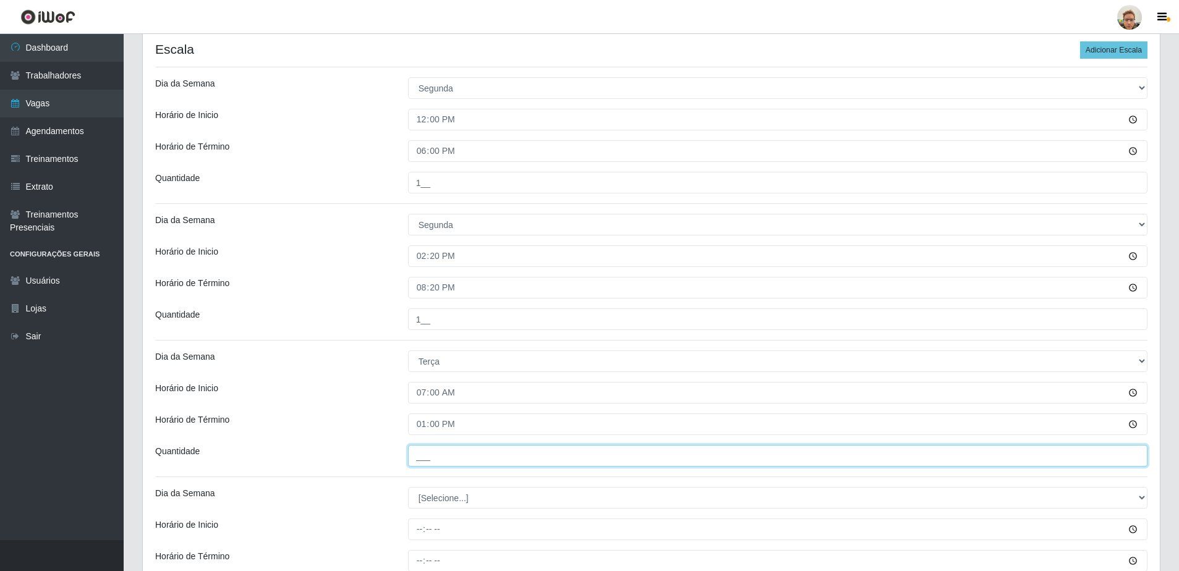
click at [426, 452] on input "___" at bounding box center [778, 456] width 740 height 22
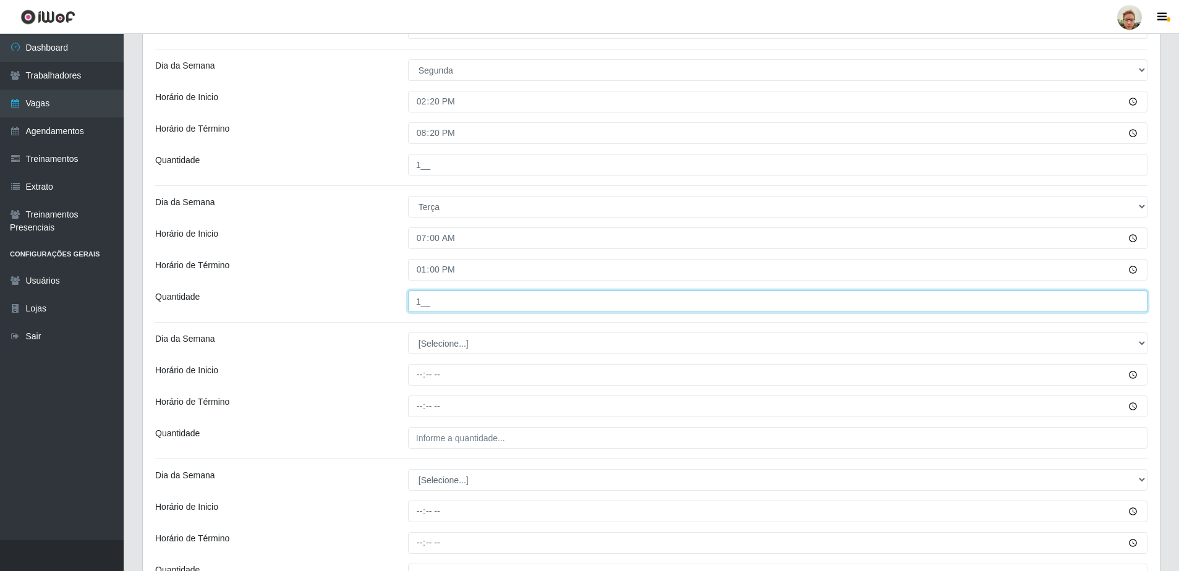
scroll to position [433, 0]
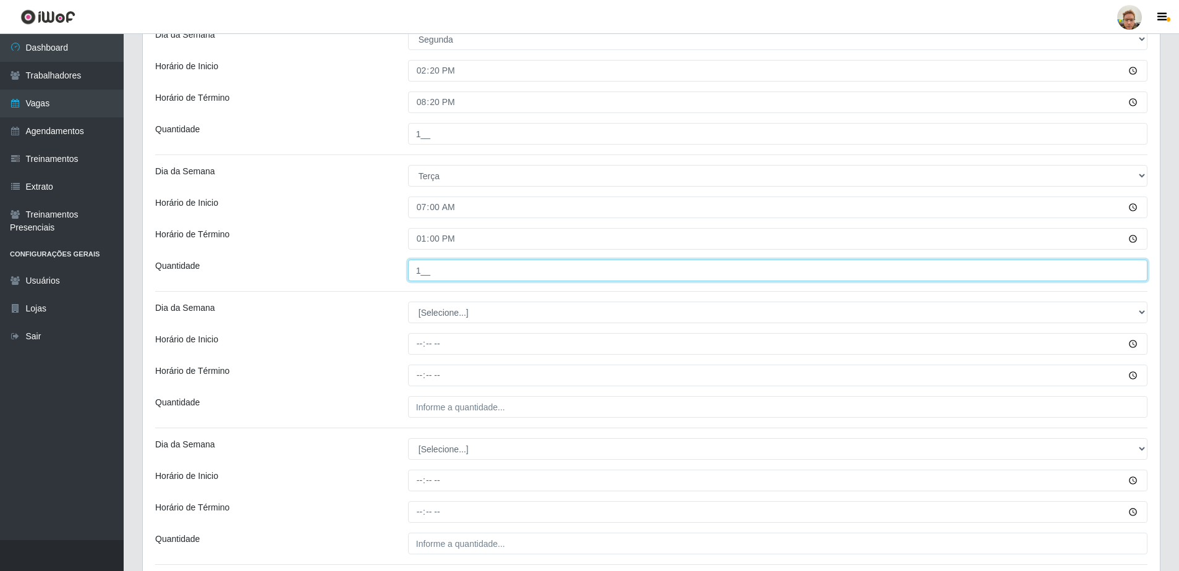
type input "1__"
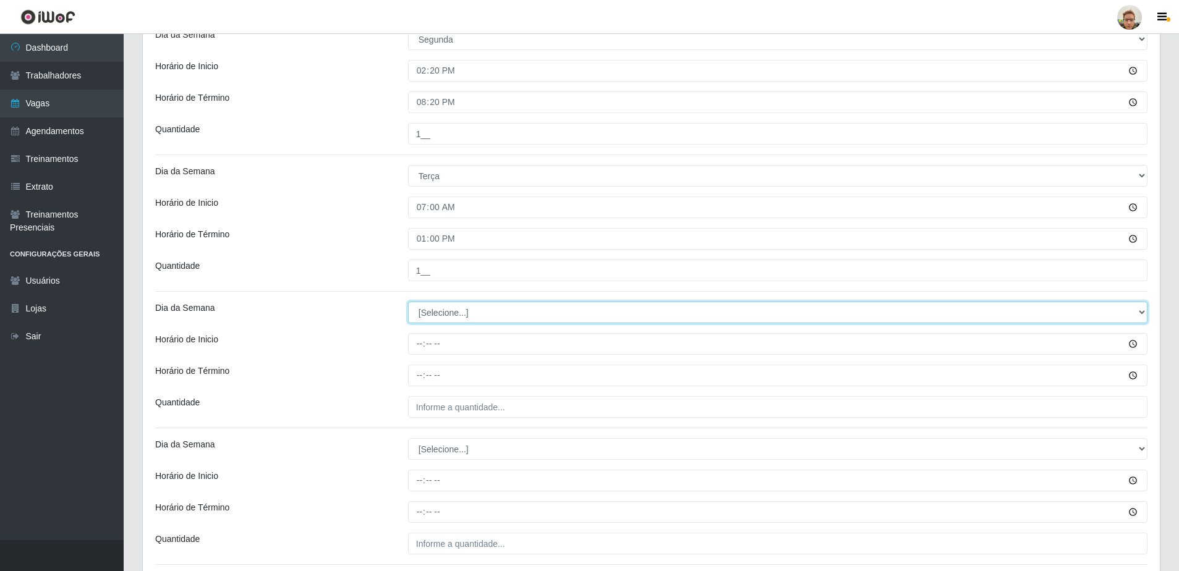
click at [432, 317] on select "[Selecione...] Segunda Terça Quarta Quinta Sexta Sábado Domingo" at bounding box center [778, 313] width 740 height 22
select select "2"
click at [408, 302] on select "[Selecione...] Segunda Terça Quarta Quinta Sexta Sábado Domingo" at bounding box center [778, 313] width 740 height 22
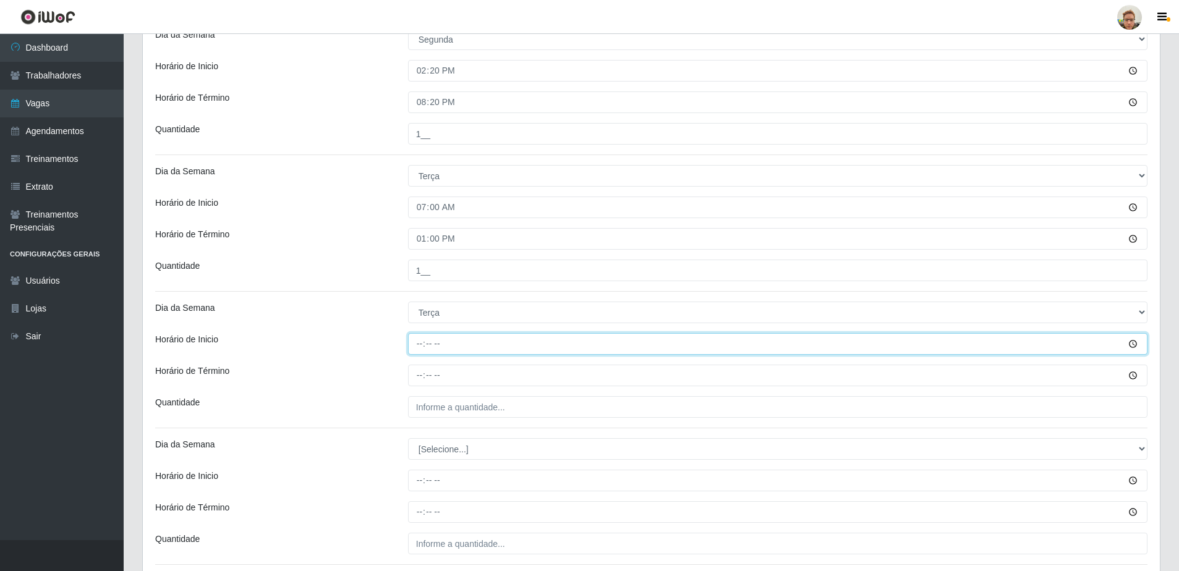
click at [421, 344] on input "Horário de Inicio" at bounding box center [778, 344] width 740 height 22
type input "14:20"
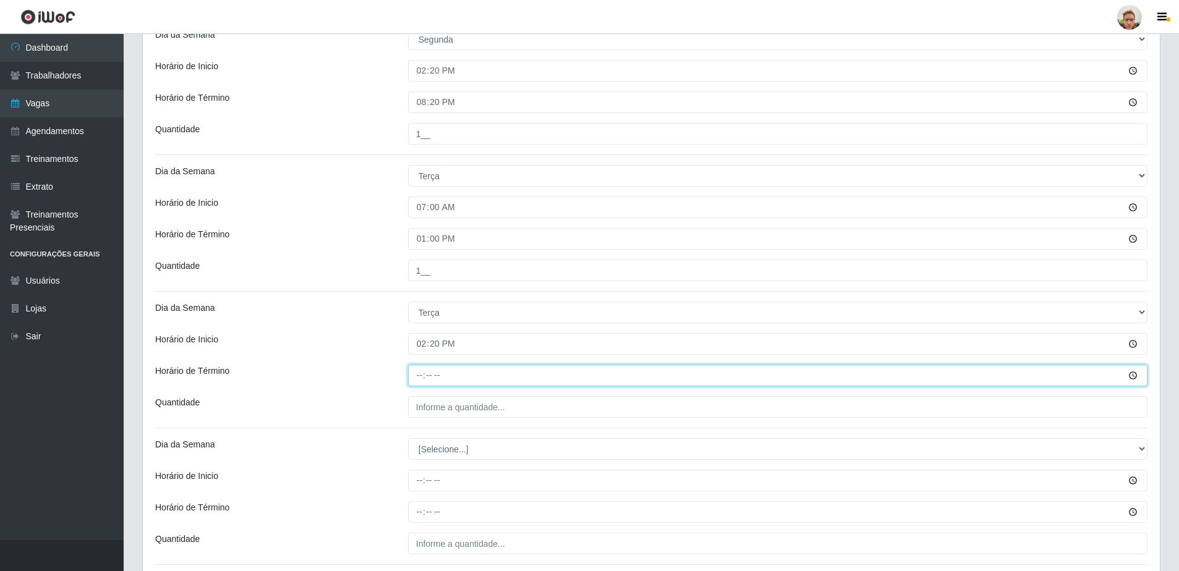
drag, startPoint x: 416, startPoint y: 381, endPoint x: 422, endPoint y: 381, distance: 6.8
click at [421, 380] on input "Horário de Término" at bounding box center [778, 376] width 740 height 22
type input "20:20"
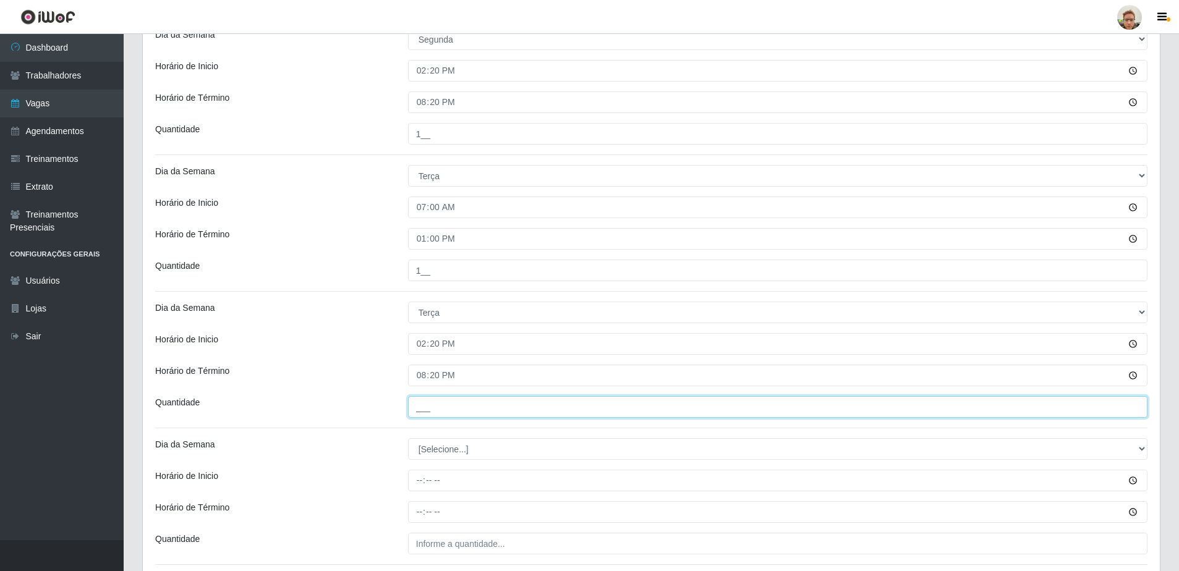
click at [431, 404] on input "___" at bounding box center [778, 407] width 740 height 22
type input "1__"
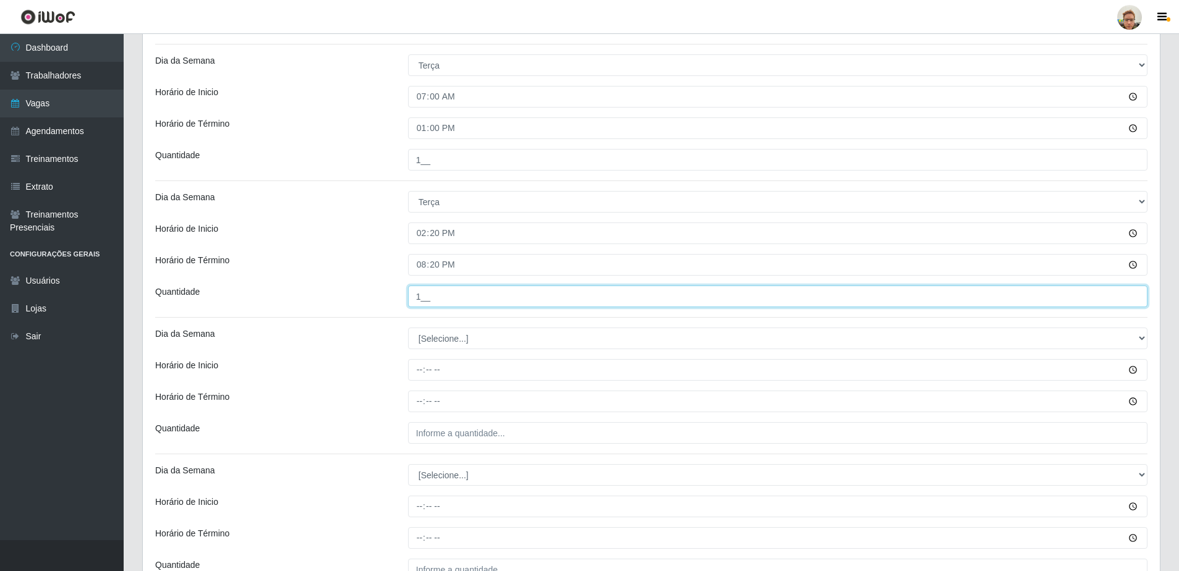
scroll to position [557, 0]
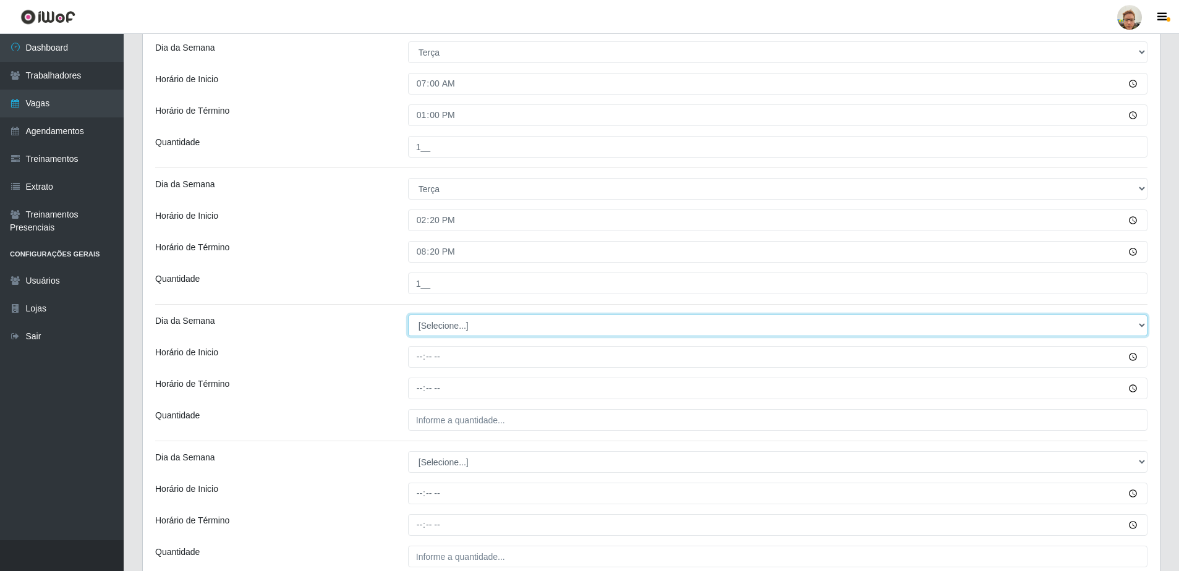
click at [446, 336] on select "[Selecione...] Segunda Terça Quarta Quinta Sexta Sábado Domingo" at bounding box center [778, 326] width 740 height 22
click at [408, 315] on select "[Selecione...] Segunda Terça Quarta Quinta Sexta Sábado Domingo" at bounding box center [778, 326] width 740 height 22
click at [443, 328] on select "[Selecione...] Segunda Terça Quarta Quinta Sexta Sábado Domingo" at bounding box center [778, 326] width 740 height 22
select select "3"
click at [408, 315] on select "[Selecione...] Segunda Terça Quarta Quinta Sexta Sábado Domingo" at bounding box center [778, 326] width 740 height 22
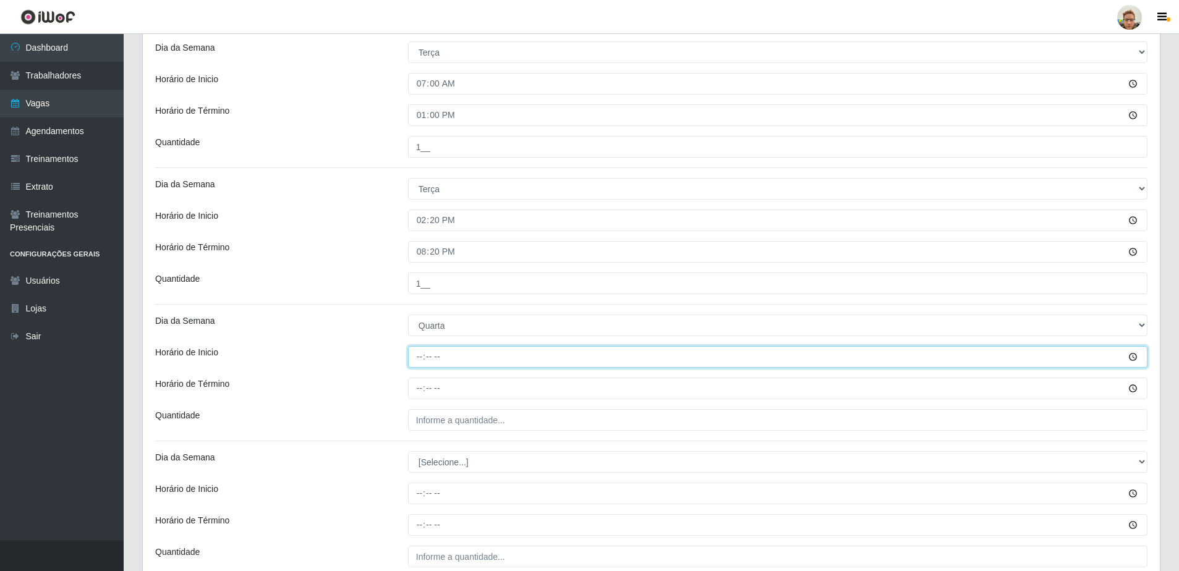
click at [422, 364] on input "Horário de Inicio" at bounding box center [778, 357] width 740 height 22
type input "14:10"
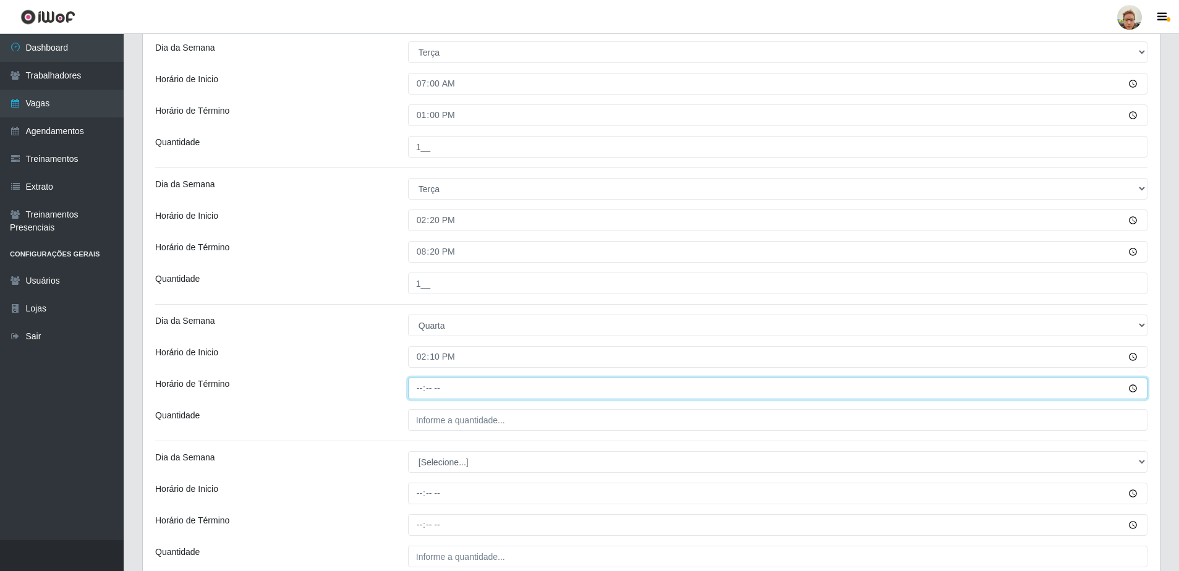
click at [429, 393] on input "Horário de Término" at bounding box center [778, 389] width 740 height 22
type input "20:10"
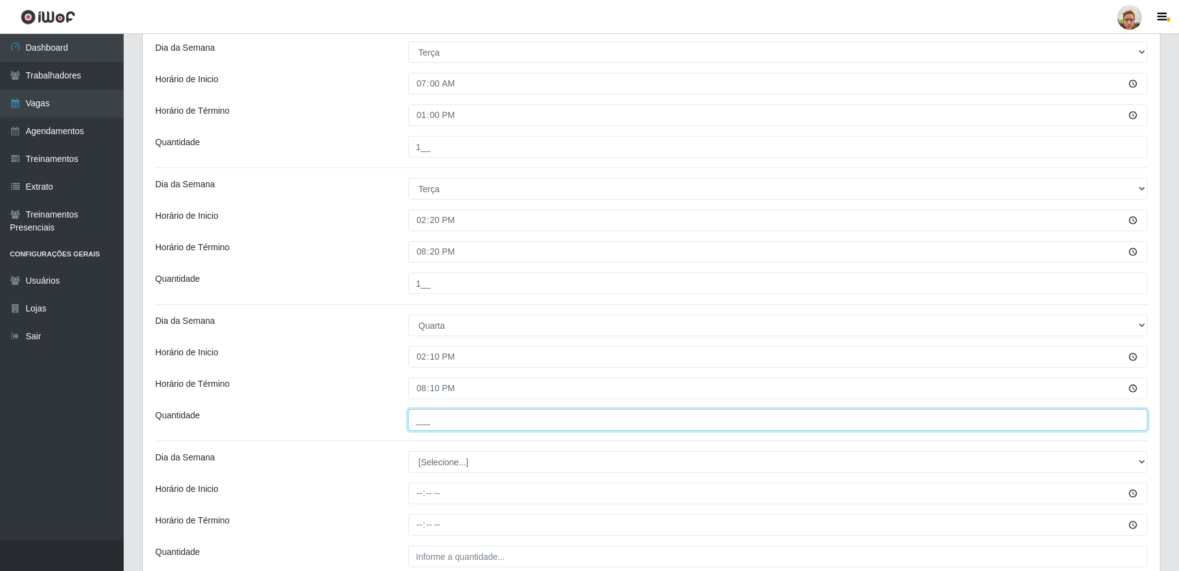
click at [417, 419] on input "___" at bounding box center [778, 420] width 740 height 22
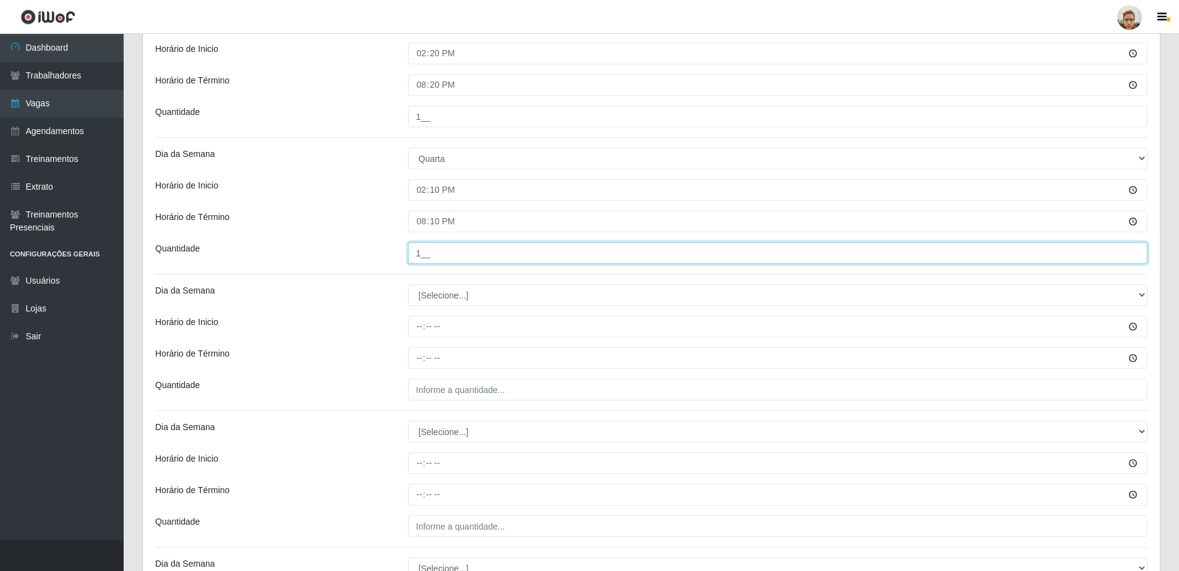
scroll to position [742, 0]
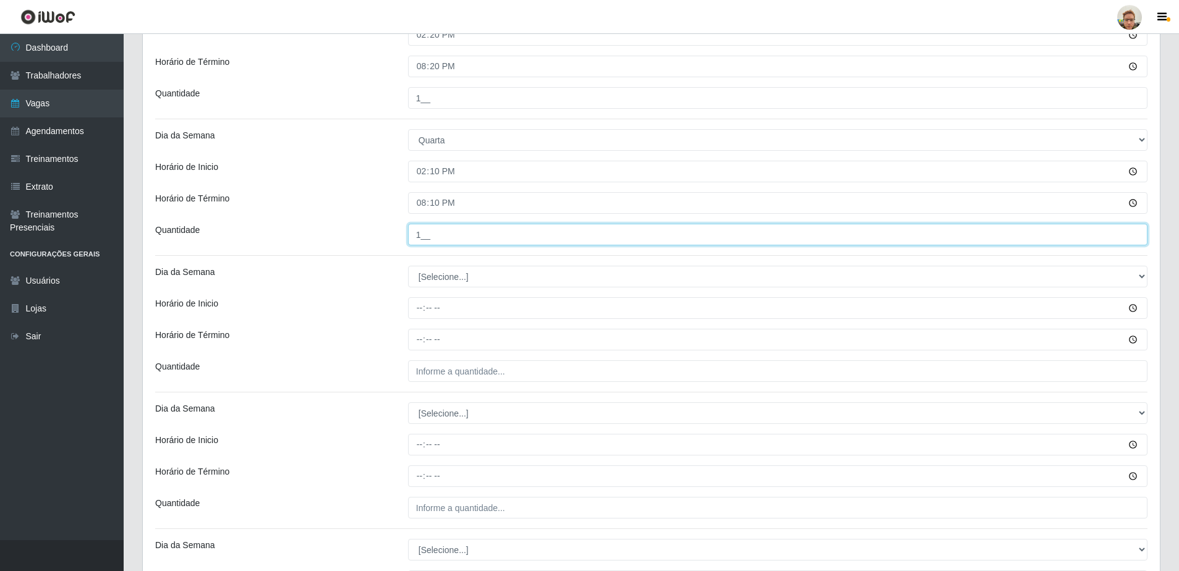
type input "1__"
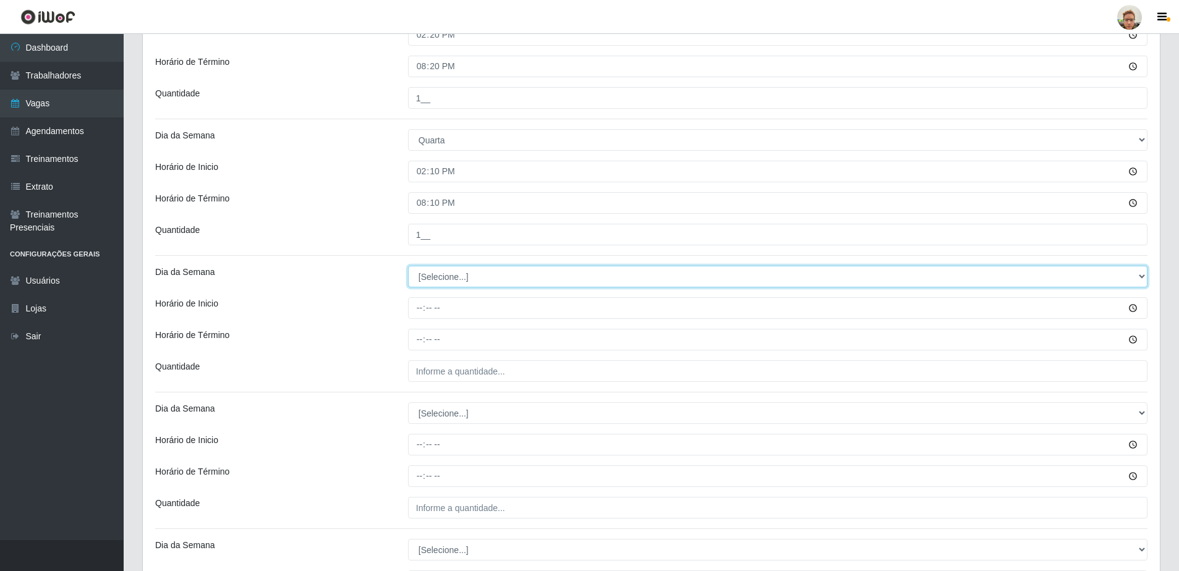
click at [442, 280] on select "[Selecione...] Segunda Terça Quarta Quinta Sexta Sábado Domingo" at bounding box center [778, 277] width 740 height 22
select select "3"
click at [408, 266] on select "[Selecione...] Segunda Terça Quarta Quinta Sexta Sábado Domingo" at bounding box center [778, 277] width 740 height 22
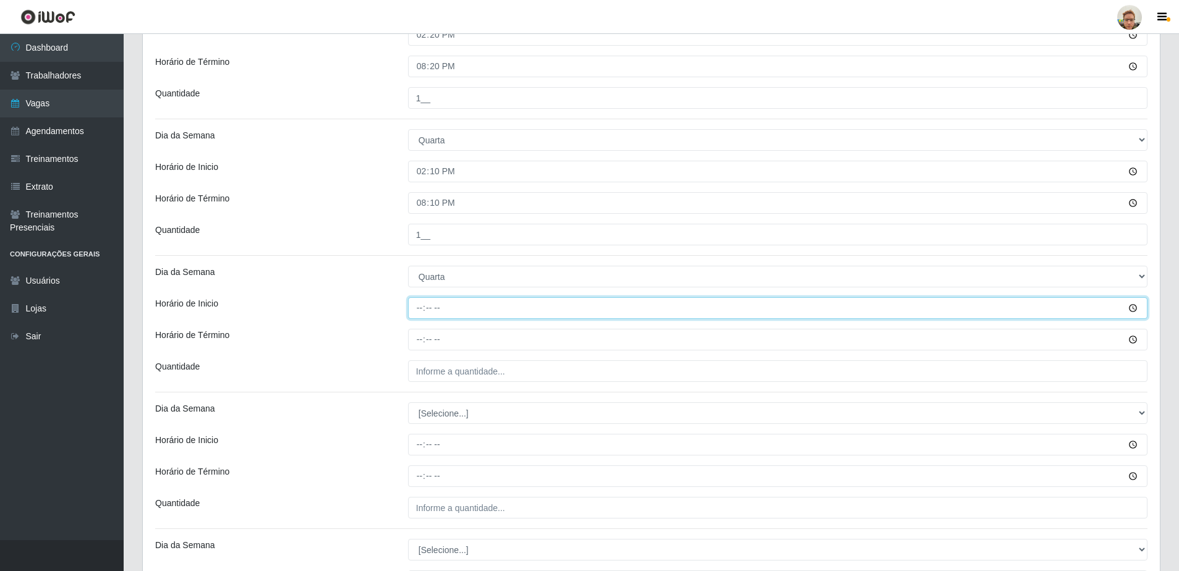
click at [423, 303] on input "Horário de Inicio" at bounding box center [778, 308] width 740 height 22
type input "14:20"
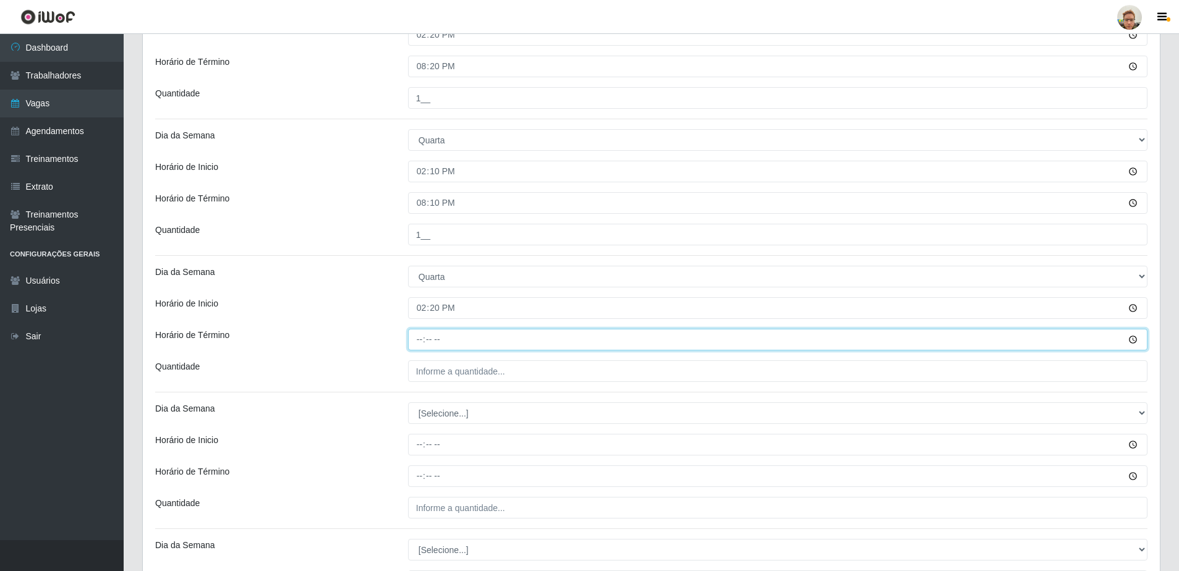
click at [430, 334] on input "Horário de Término" at bounding box center [778, 340] width 740 height 22
type input "20:20"
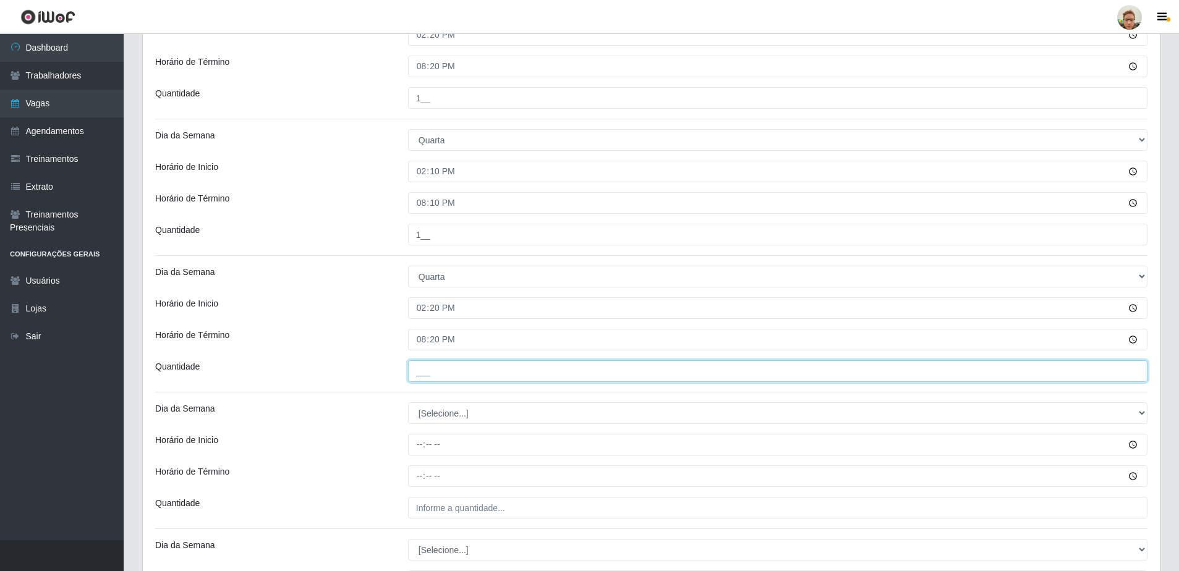
click at [516, 367] on input "___" at bounding box center [778, 372] width 740 height 22
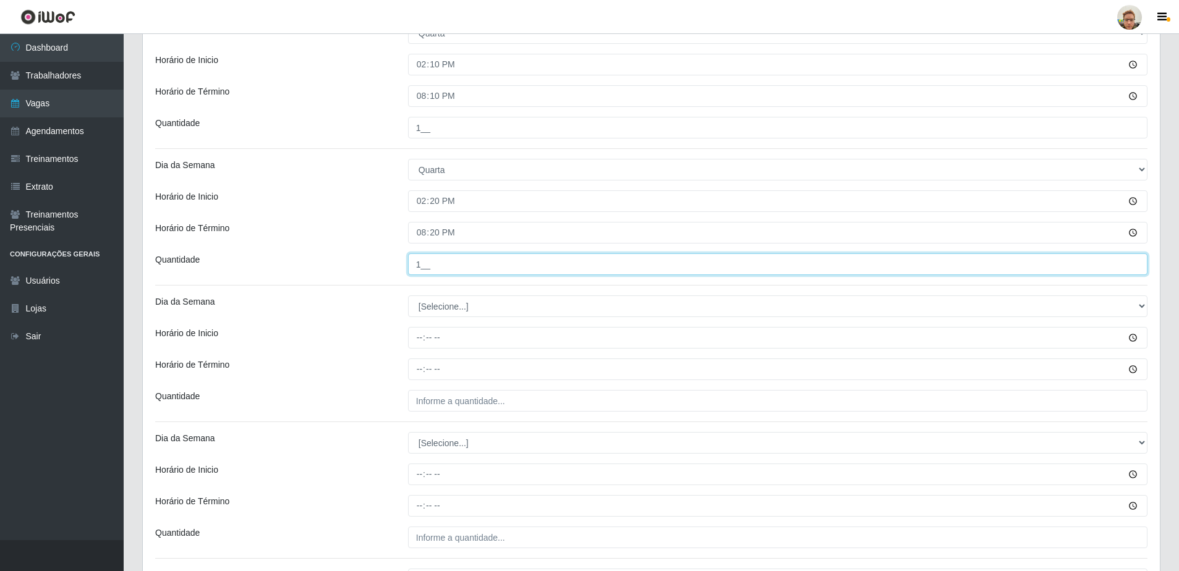
scroll to position [866, 0]
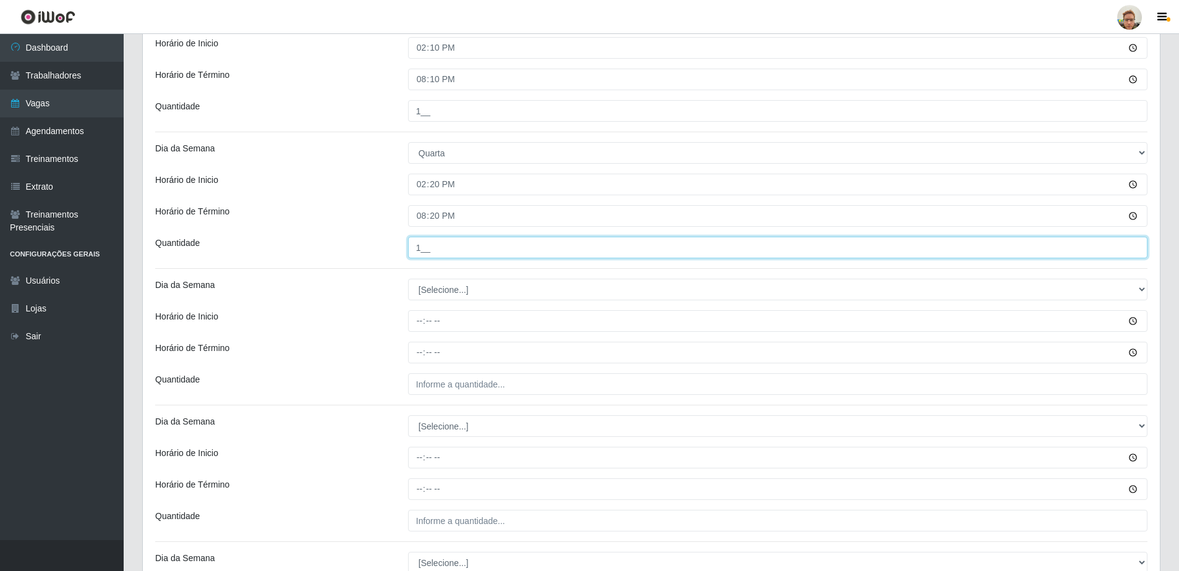
type input "1__"
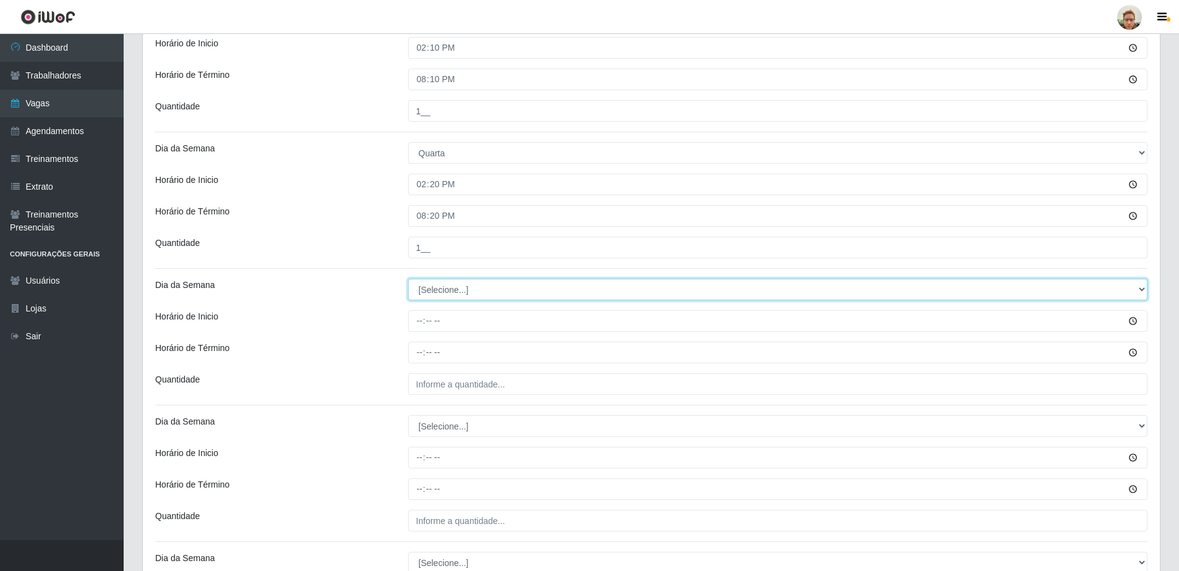
click at [448, 287] on select "[Selecione...] Segunda Terça Quarta Quinta Sexta Sábado Domingo" at bounding box center [778, 290] width 740 height 22
select select "4"
click at [408, 279] on select "[Selecione...] Segunda Terça Quarta Quinta Sexta Sábado Domingo" at bounding box center [778, 290] width 740 height 22
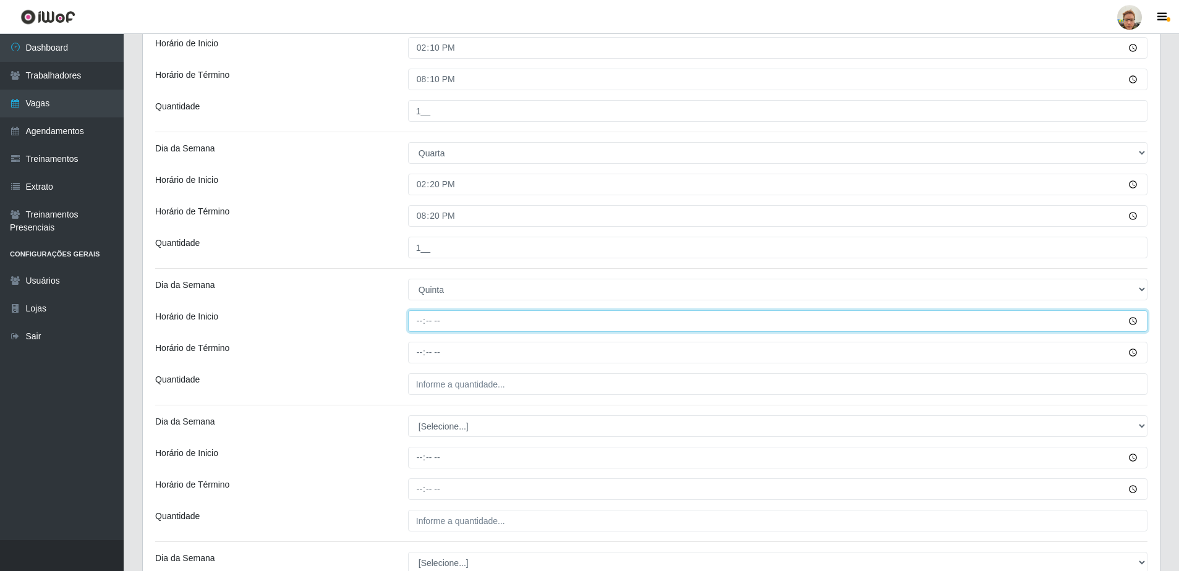
click at [418, 320] on input "Horário de Inicio" at bounding box center [778, 321] width 740 height 22
drag, startPoint x: 415, startPoint y: 323, endPoint x: 425, endPoint y: 327, distance: 11.0
click at [418, 325] on input "11:00" at bounding box center [778, 321] width 740 height 22
click at [421, 325] on input "11:00" at bounding box center [778, 321] width 740 height 22
type input "12:00"
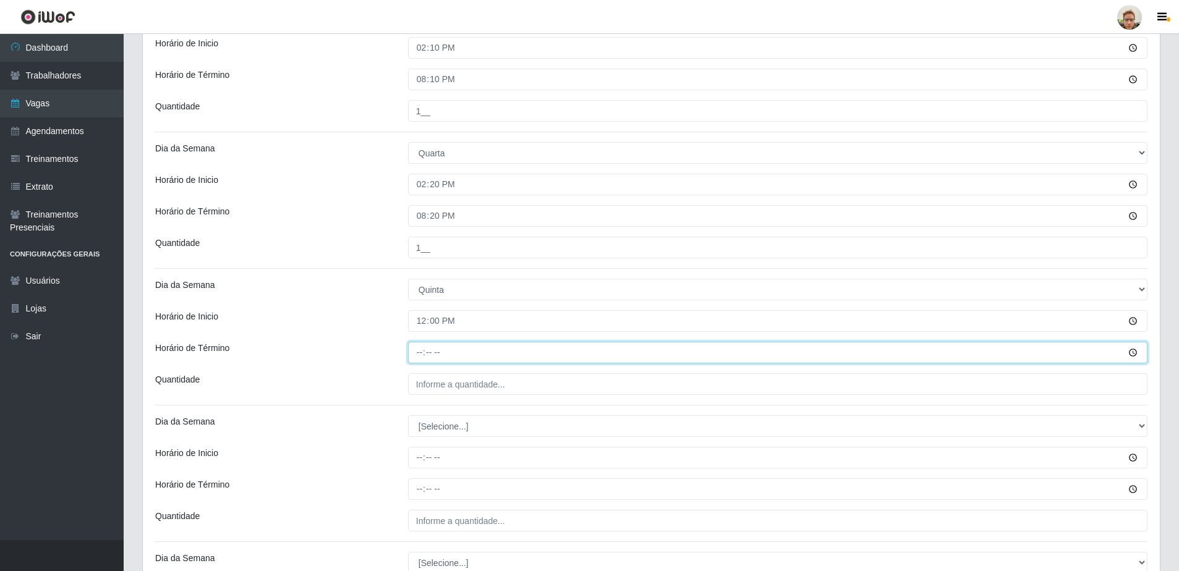
click at [424, 351] on input "Horário de Término" at bounding box center [778, 353] width 740 height 22
type input "18:00"
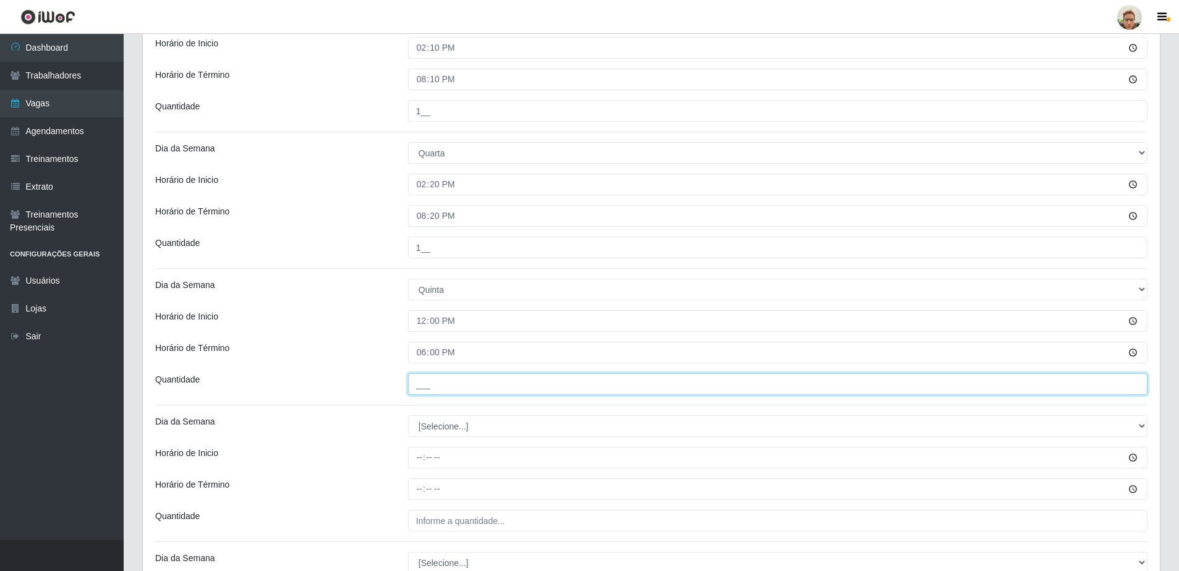
click at [413, 377] on input "___" at bounding box center [778, 385] width 740 height 22
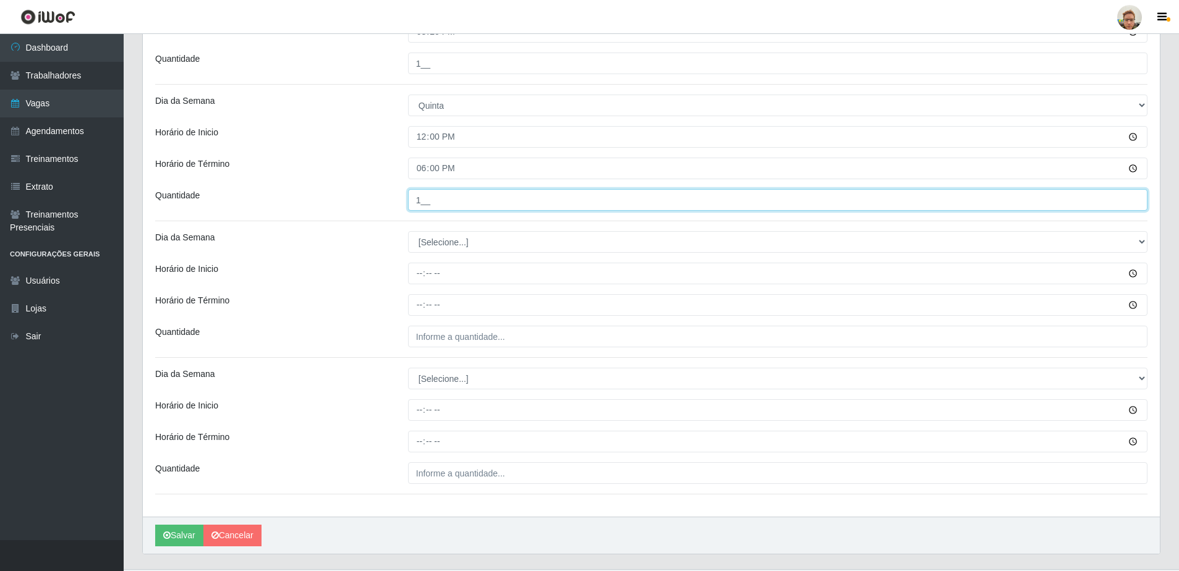
scroll to position [1051, 0]
type input "1__"
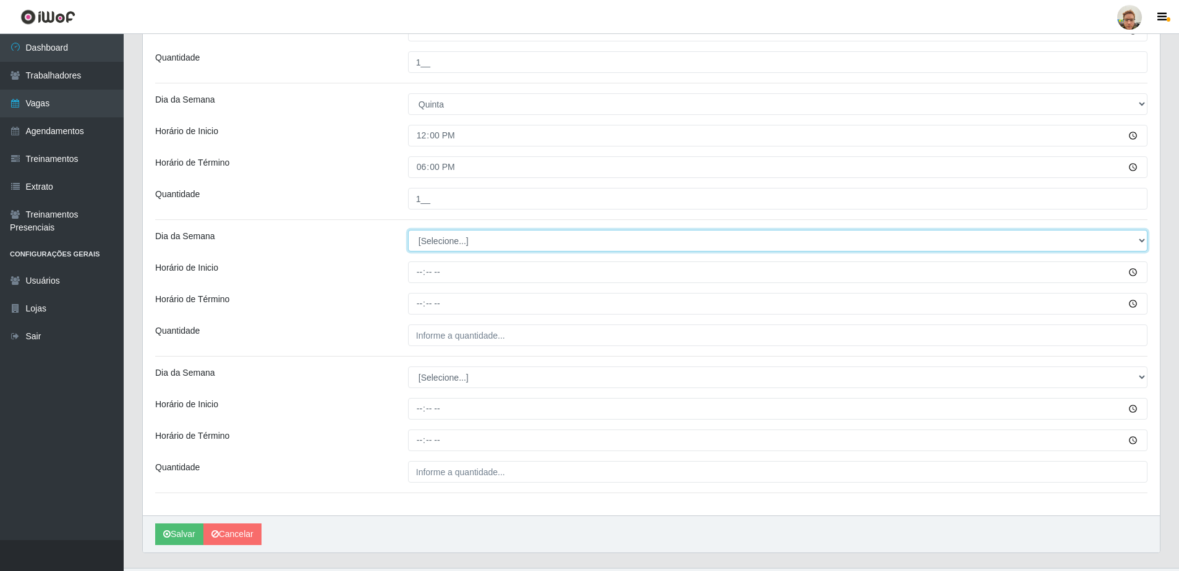
click at [432, 241] on select "[Selecione...] Segunda Terça Quarta Quinta Sexta Sábado Domingo" at bounding box center [778, 241] width 740 height 22
select select "4"
click at [408, 230] on select "[Selecione...] Segunda Terça Quarta Quinta Sexta Sábado Domingo" at bounding box center [778, 241] width 740 height 22
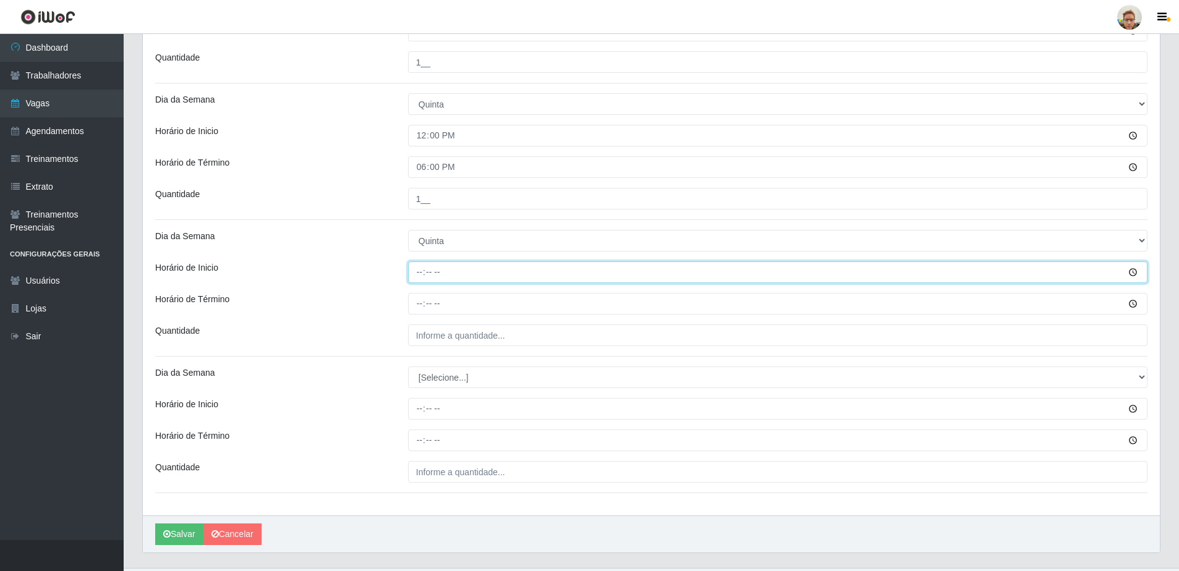
click at [422, 276] on input "Horário de Inicio" at bounding box center [778, 273] width 740 height 22
type input "14:20"
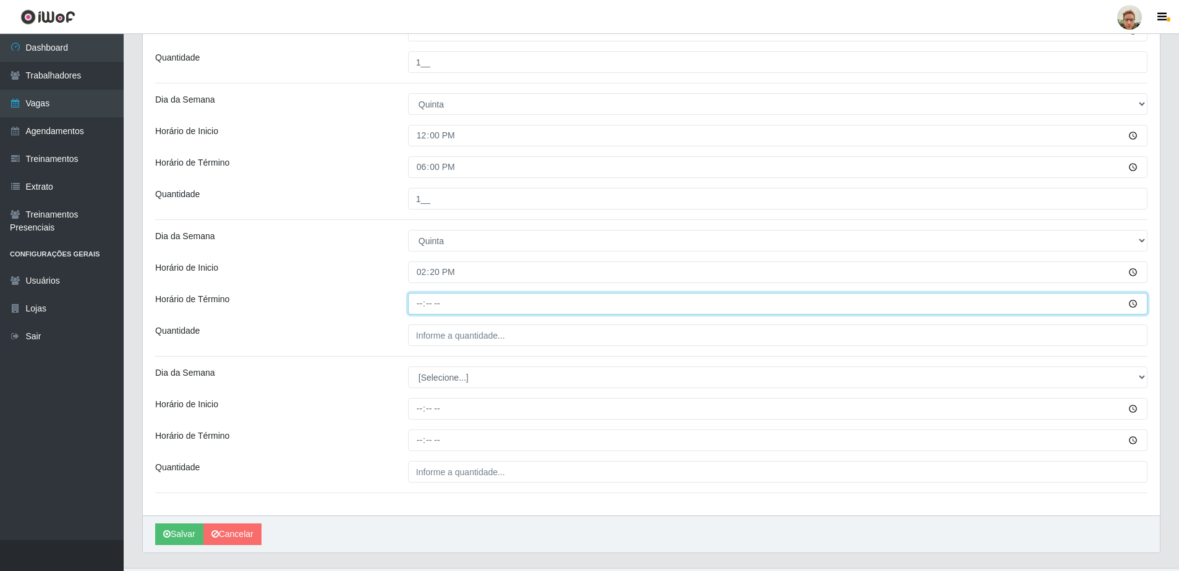
drag, startPoint x: 422, startPoint y: 302, endPoint x: 415, endPoint y: 302, distance: 6.8
click at [424, 302] on input "Horário de Término" at bounding box center [778, 304] width 740 height 22
type input "20:20"
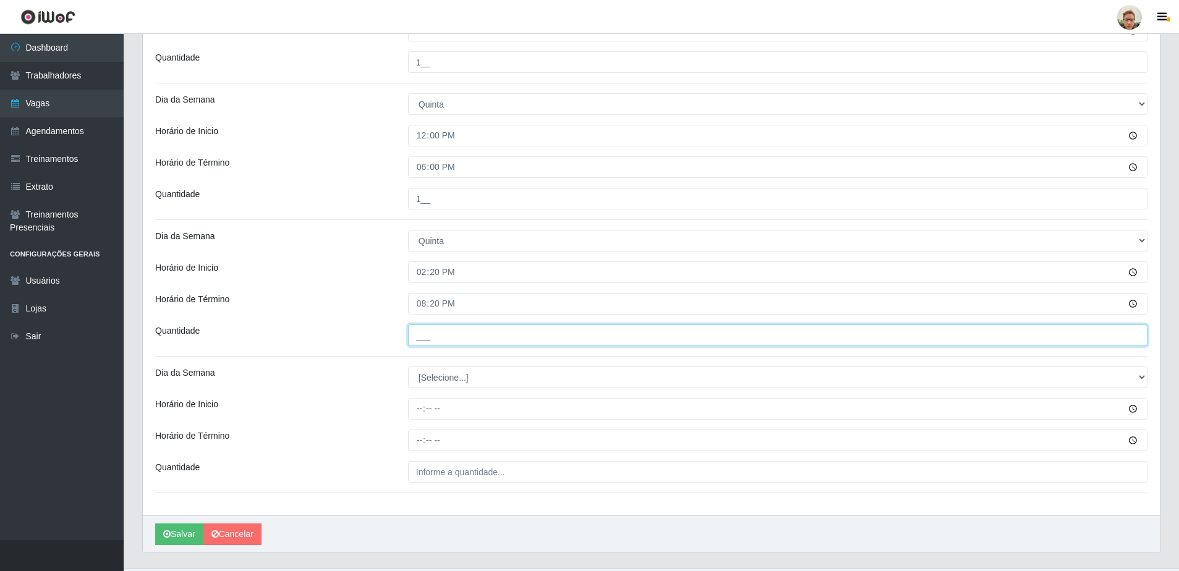
click at [437, 331] on input "___" at bounding box center [778, 336] width 740 height 22
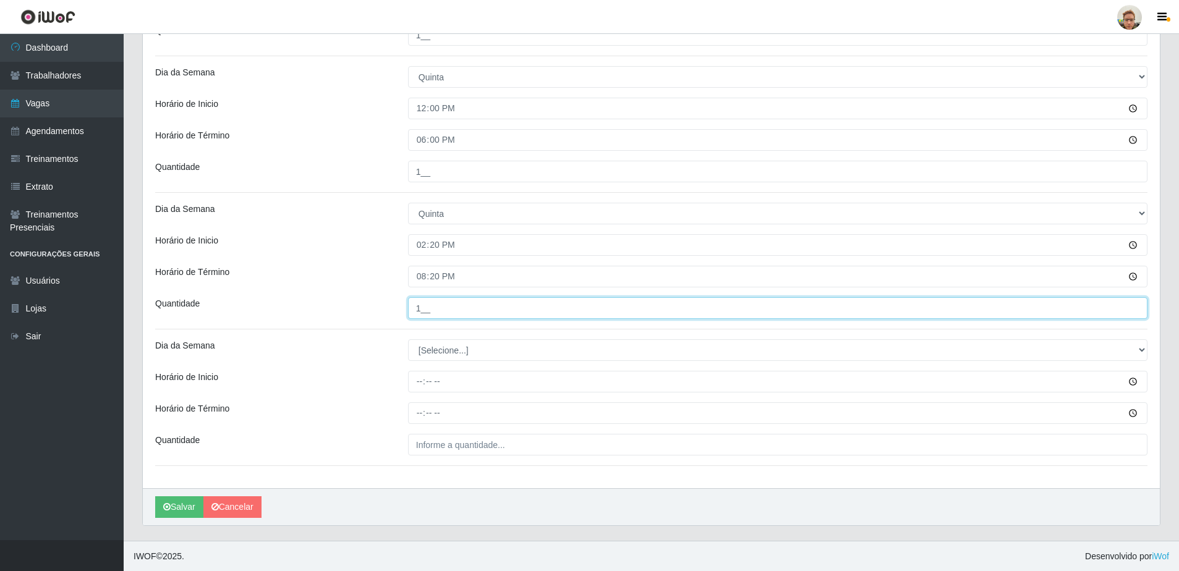
scroll to position [1079, 0]
type input "1__"
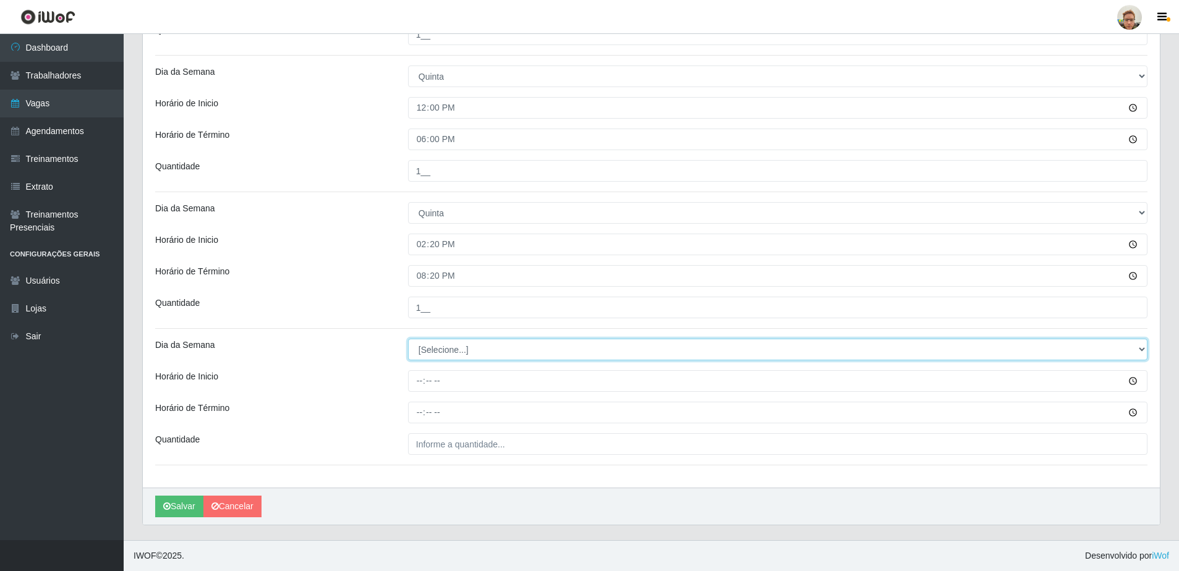
click at [446, 348] on select "[Selecione...] Segunda Terça Quarta Quinta Sexta Sábado Domingo" at bounding box center [778, 350] width 740 height 22
select select "5"
click at [408, 339] on select "[Selecione...] Segunda Terça Quarta Quinta Sexta Sábado Domingo" at bounding box center [778, 350] width 740 height 22
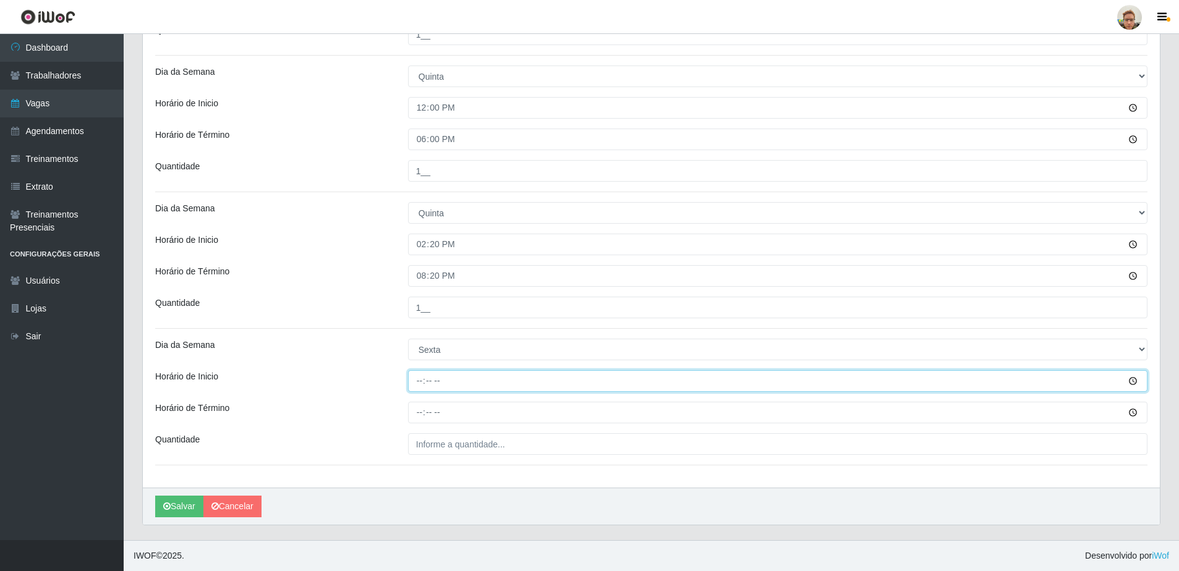
click at [425, 385] on input "Horário de Inicio" at bounding box center [778, 381] width 740 height 22
type input "14:20"
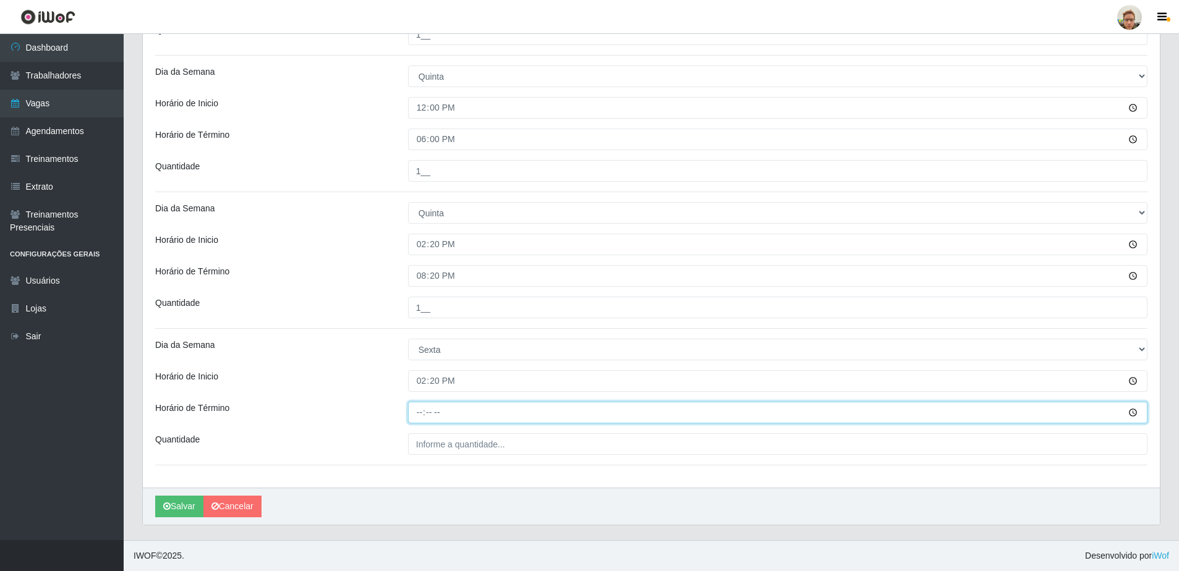
click at [424, 417] on input "Horário de Término" at bounding box center [778, 413] width 740 height 22
type input "20:20"
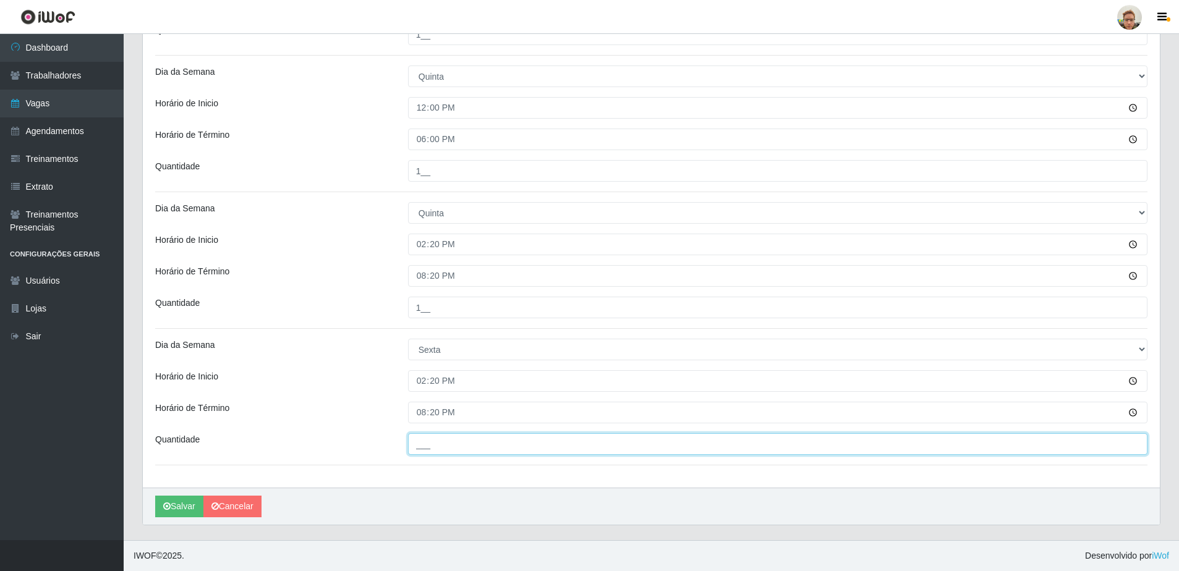
click at [495, 437] on input "___" at bounding box center [778, 445] width 740 height 22
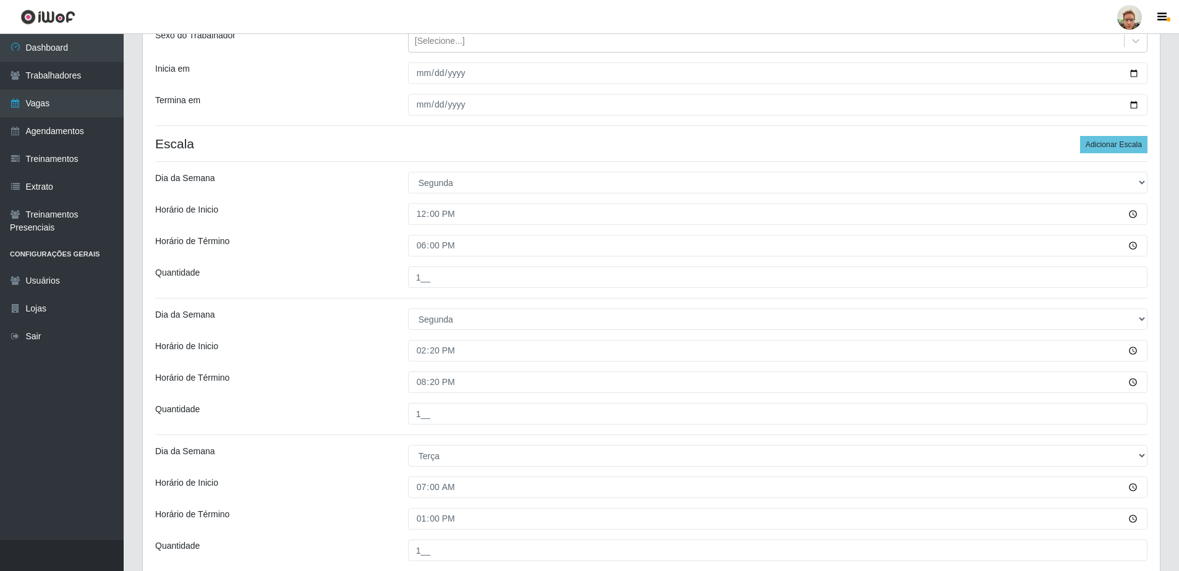
scroll to position [152, 0]
type input "1__"
click at [1091, 139] on button "Adicionar Escala" at bounding box center [1113, 145] width 67 height 17
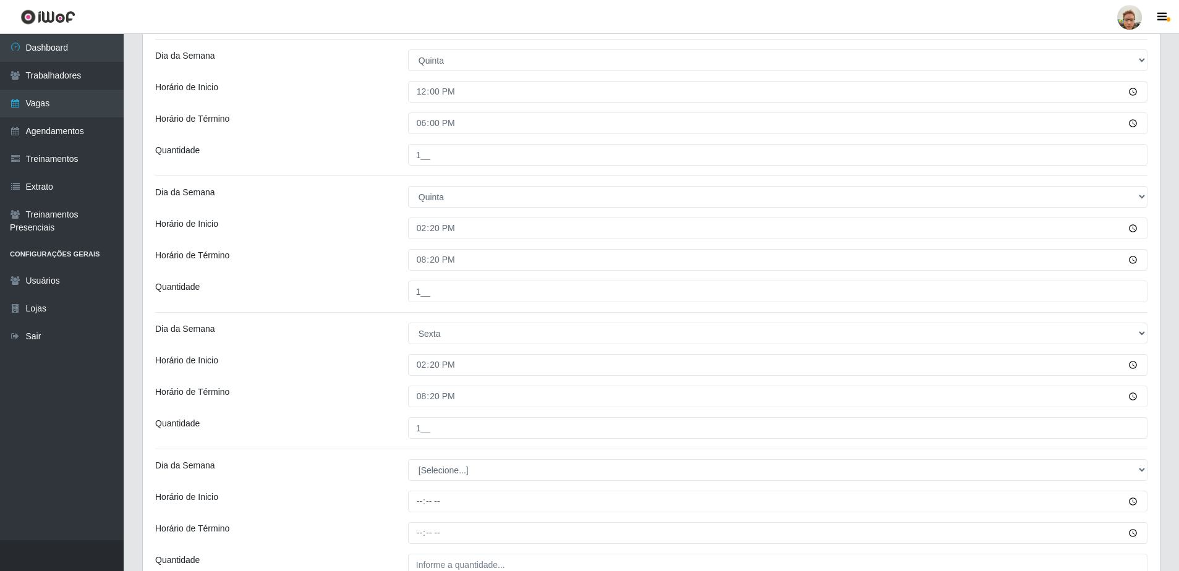
scroll to position [1216, 0]
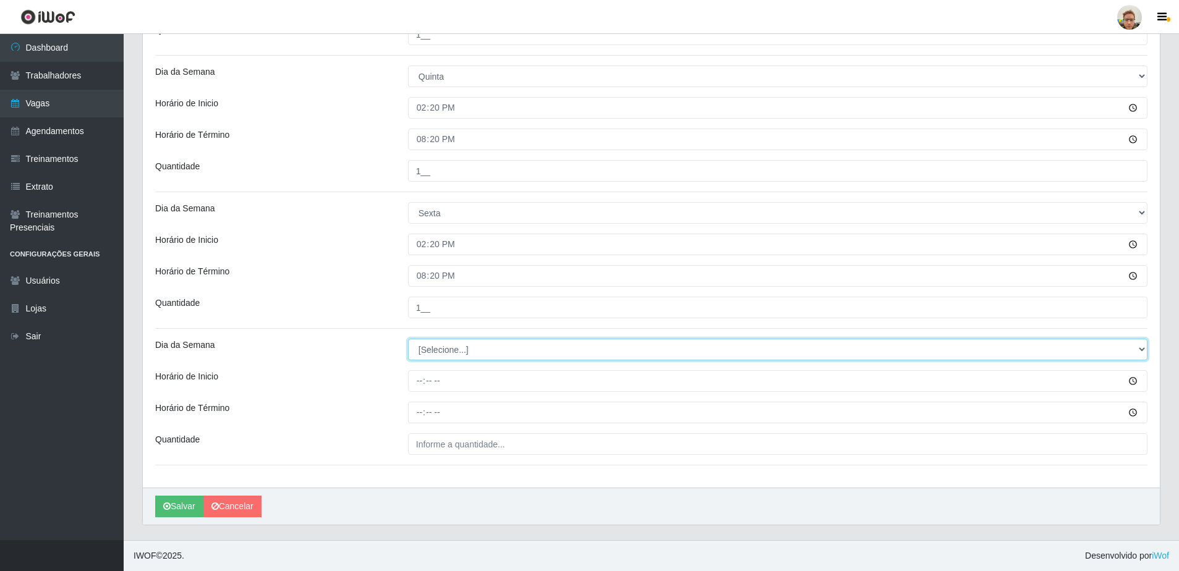
click at [467, 348] on select "[Selecione...] Segunda Terça Quarta Quinta Sexta Sábado Domingo" at bounding box center [778, 350] width 740 height 22
select select "6"
click at [408, 339] on select "[Selecione...] Segunda Terça Quarta Quinta Sexta Sábado Domingo" at bounding box center [778, 350] width 740 height 22
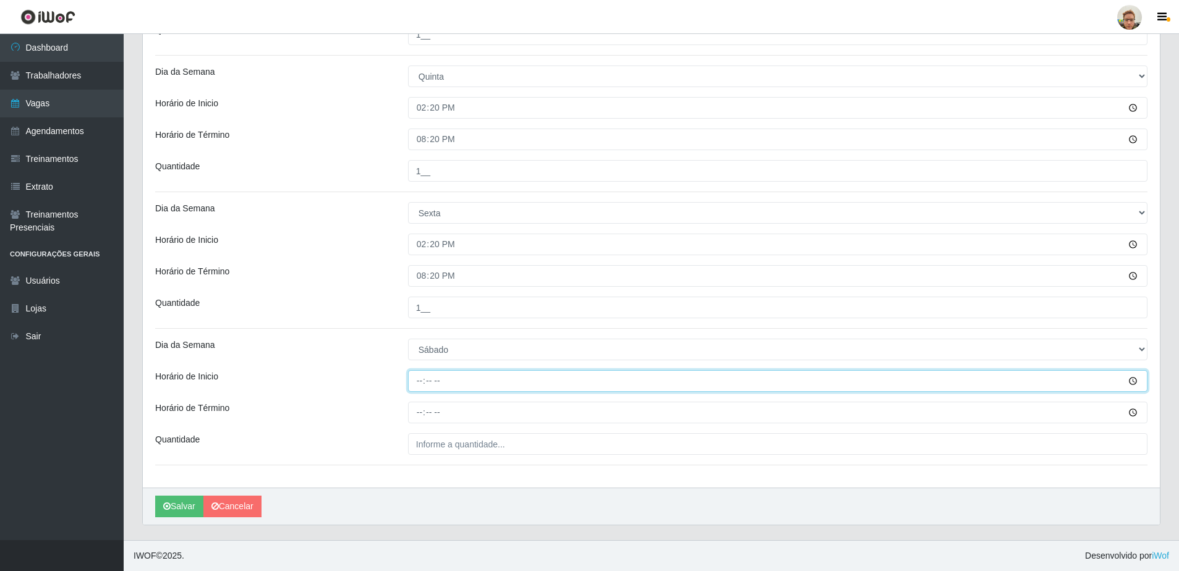
click at [411, 374] on input "Horário de Inicio" at bounding box center [778, 381] width 740 height 22
type input "14:20"
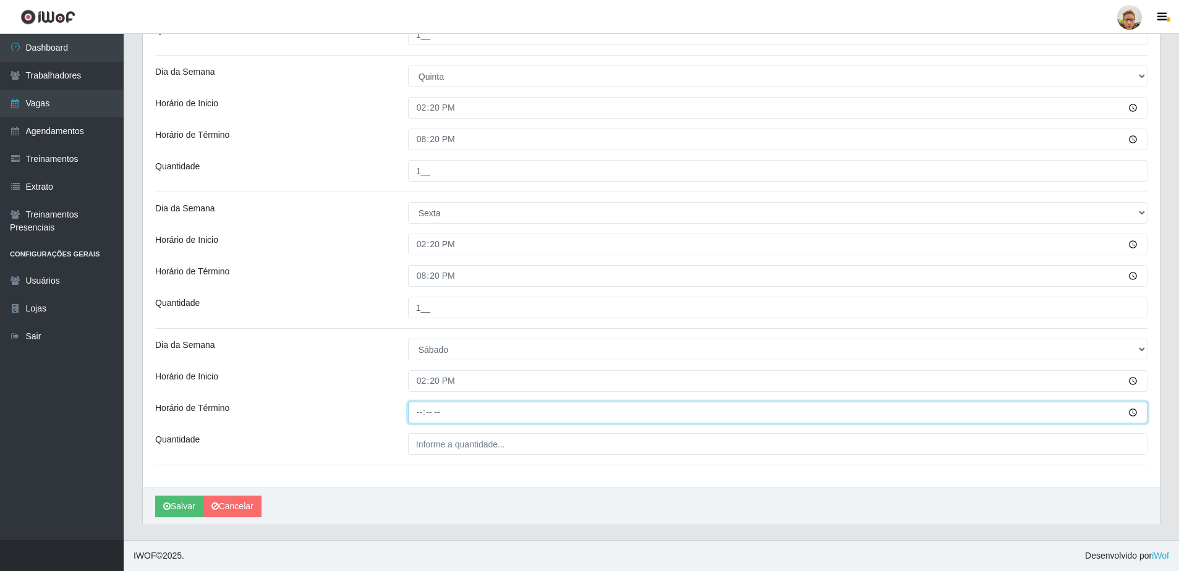
click at [420, 415] on input "Horário de Término" at bounding box center [778, 413] width 740 height 22
type input "20:20"
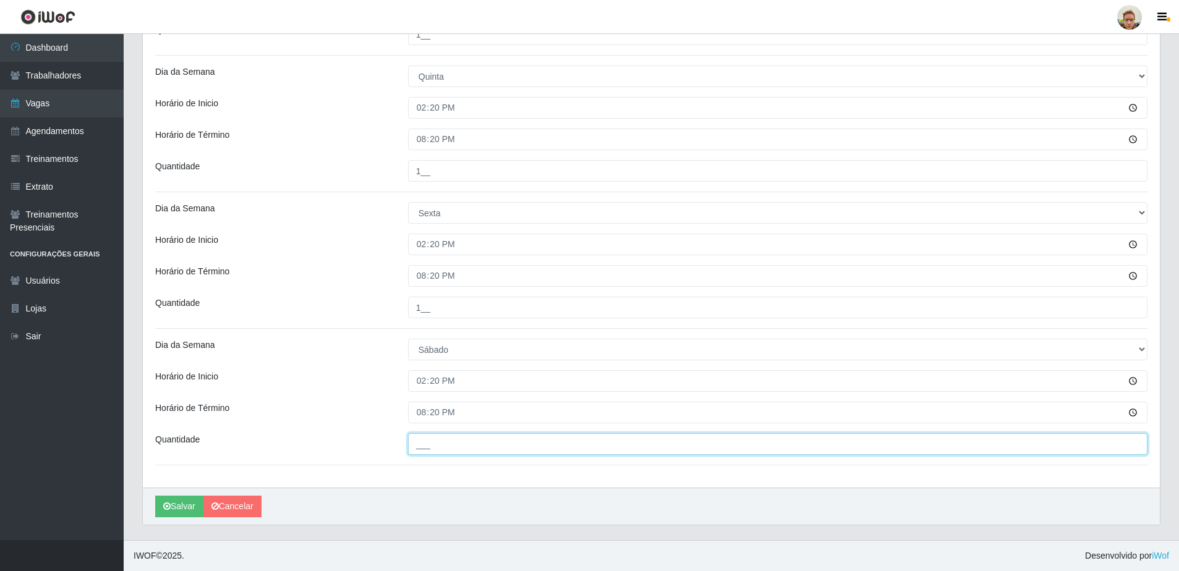
click at [445, 436] on input "___" at bounding box center [778, 445] width 740 height 22
type input "1__"
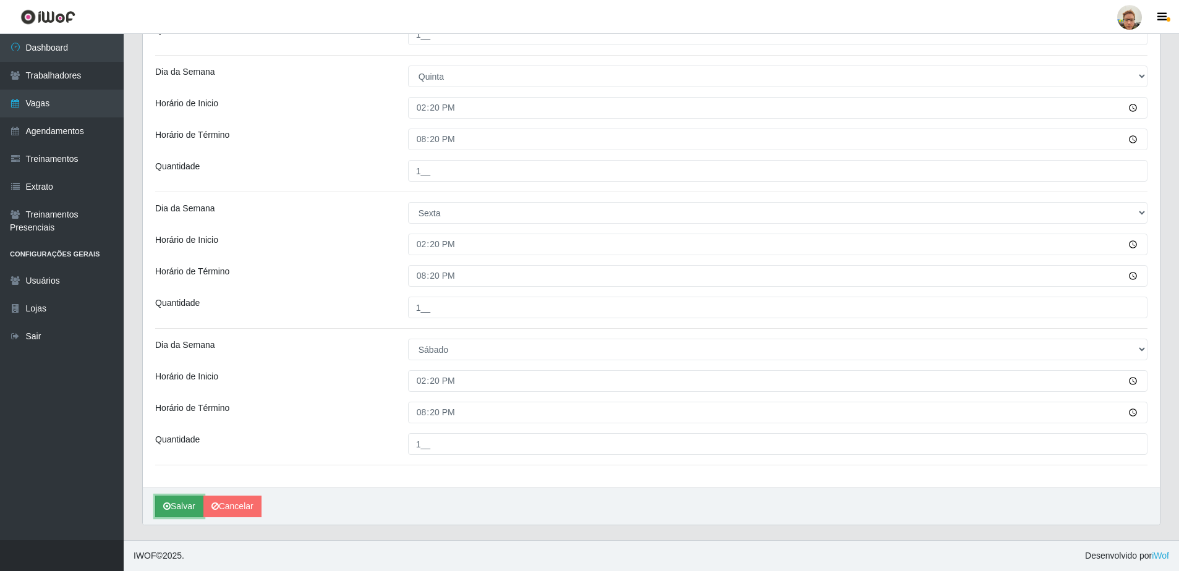
click at [171, 513] on button "Salvar" at bounding box center [179, 507] width 48 height 22
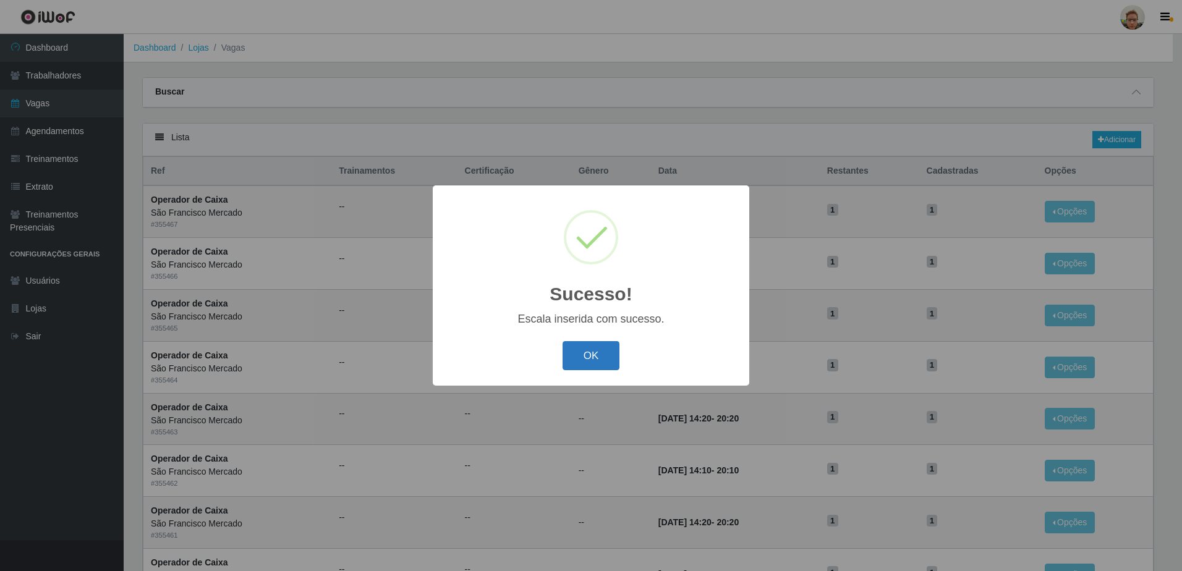
click at [590, 356] on button "OK" at bounding box center [592, 355] width 58 height 29
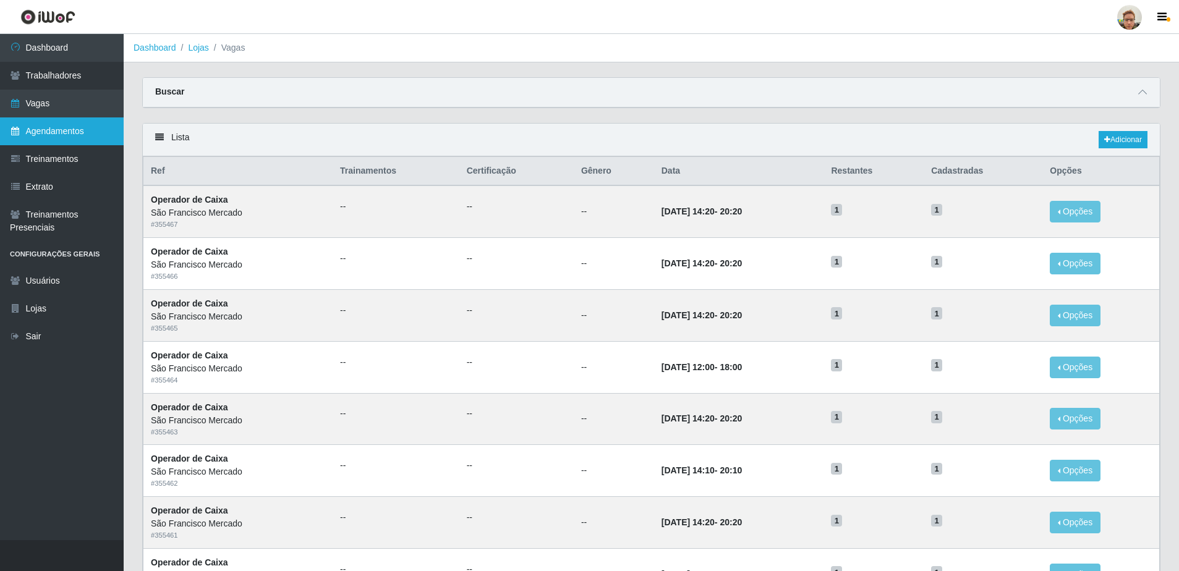
click at [72, 132] on link "Agendamentos" at bounding box center [62, 131] width 124 height 28
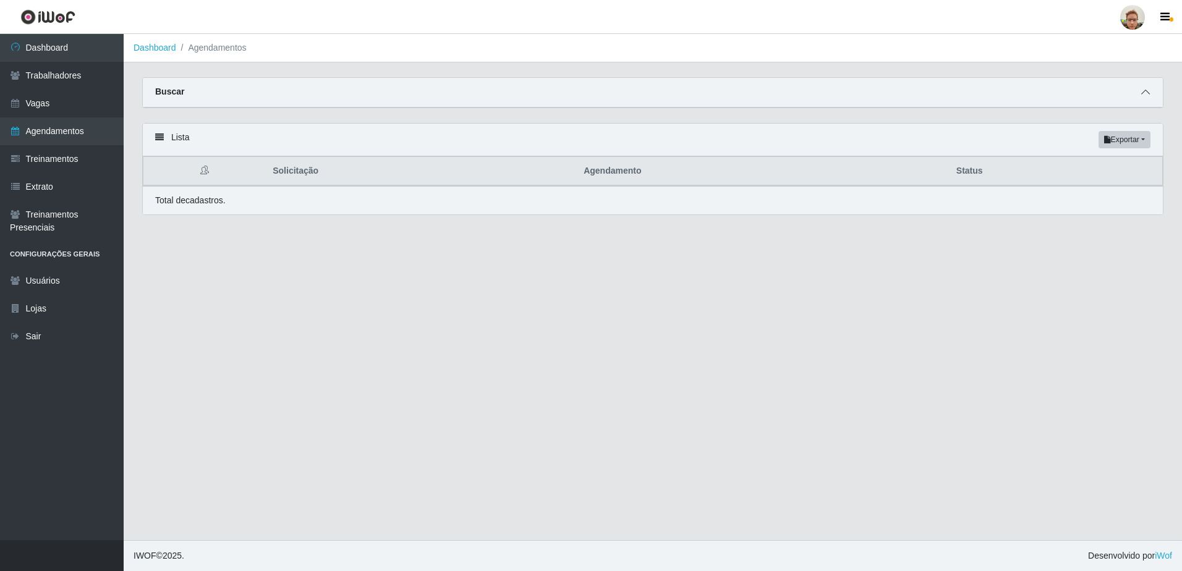
click at [1146, 93] on icon at bounding box center [1146, 92] width 9 height 9
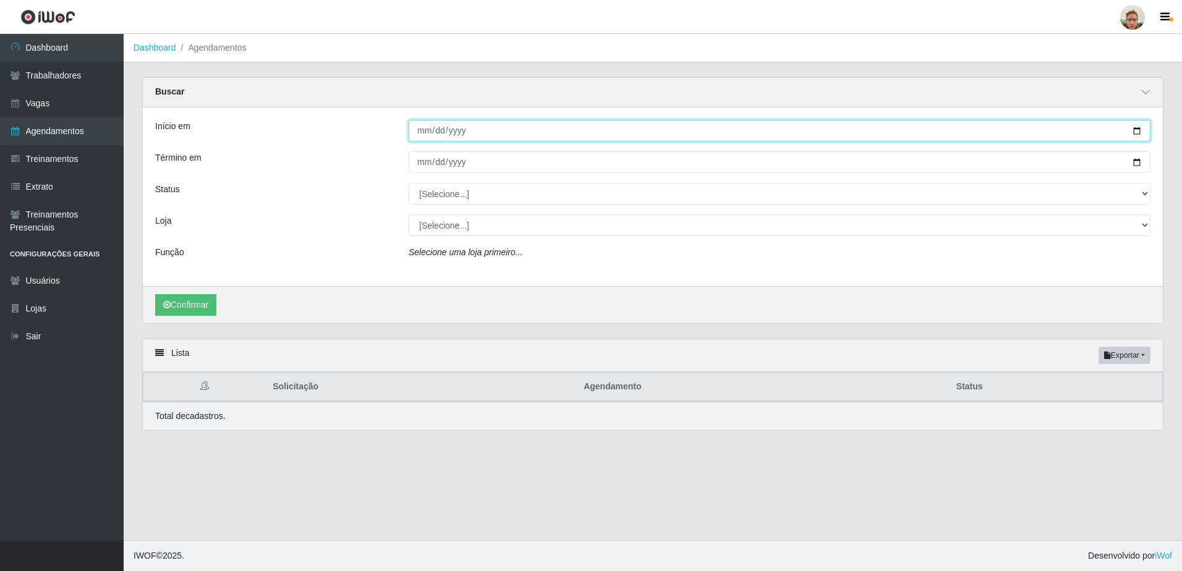
drag, startPoint x: 1134, startPoint y: 133, endPoint x: 1033, endPoint y: 164, distance: 106.0
click at [1132, 130] on input "Início em" at bounding box center [780, 131] width 742 height 22
type input "[DATE]"
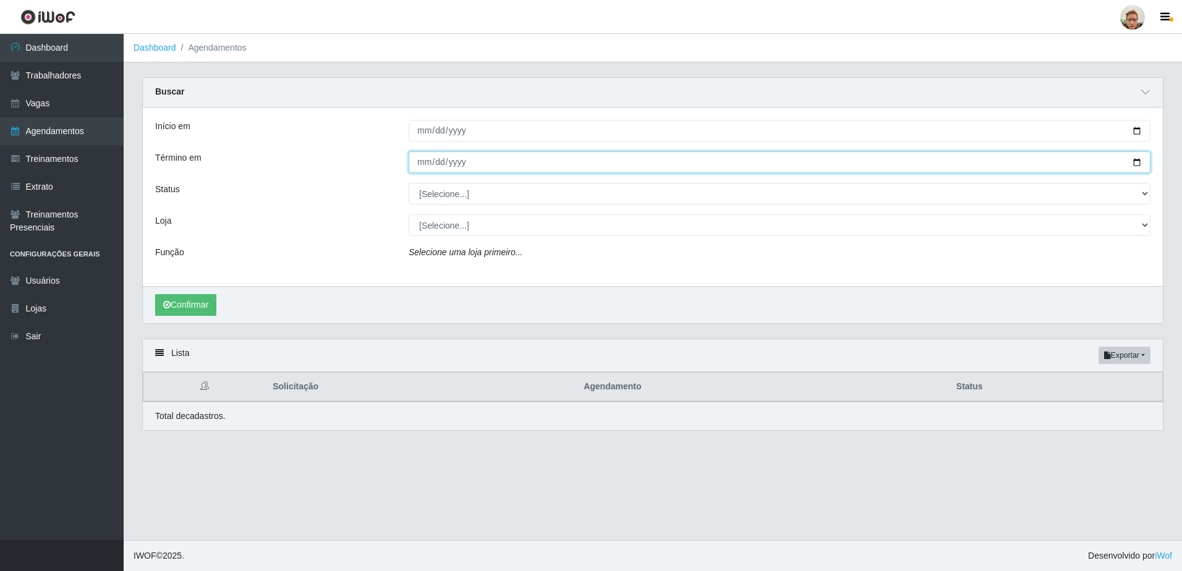
click at [1143, 160] on input "Término em" at bounding box center [780, 163] width 742 height 22
type input "[DATE]"
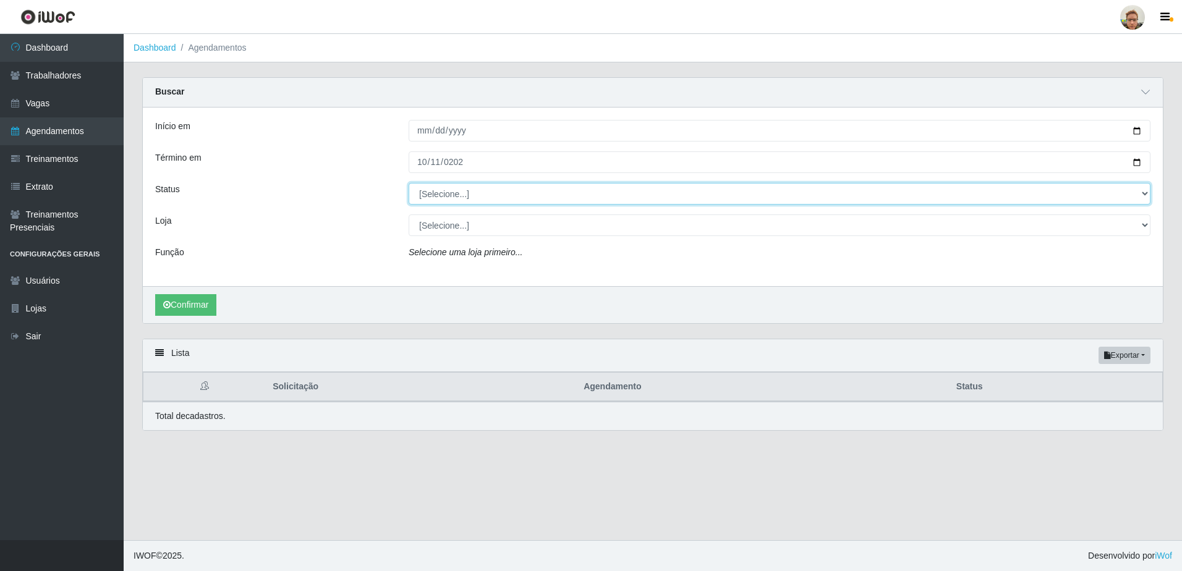
click at [429, 202] on select "[Selecione...] AGENDADO AGUARDANDO LIBERAR EM ANDAMENTO EM REVISÃO FINALIZADO C…" at bounding box center [780, 194] width 742 height 22
select select "AGENDADO"
click at [409, 184] on select "[Selecione...] AGENDADO AGUARDANDO LIBERAR EM ANDAMENTO EM REVISÃO FINALIZADO C…" at bounding box center [780, 194] width 742 height 22
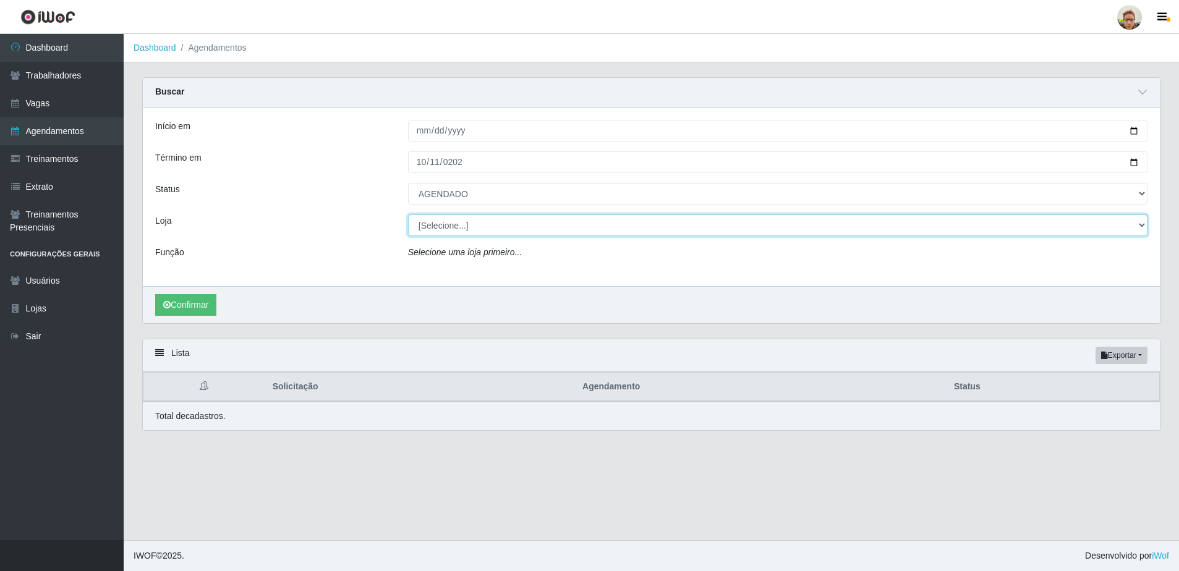
click at [435, 226] on select "[Selecione...] [GEOGRAPHIC_DATA]" at bounding box center [778, 226] width 740 height 22
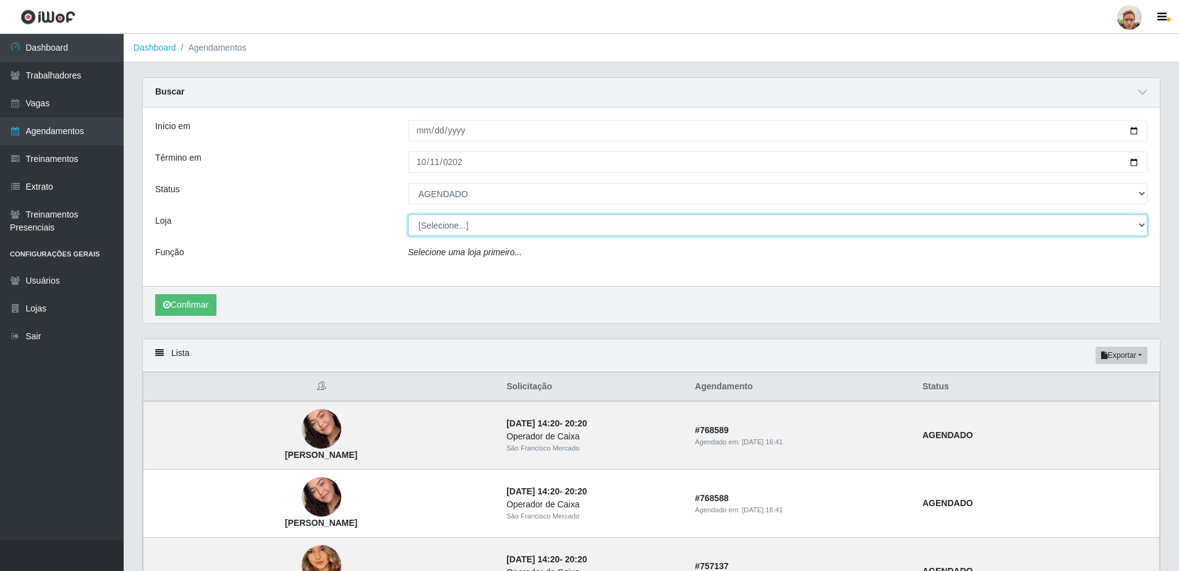
select select "168"
click at [408, 215] on select "[Selecione...] [GEOGRAPHIC_DATA]" at bounding box center [778, 226] width 740 height 22
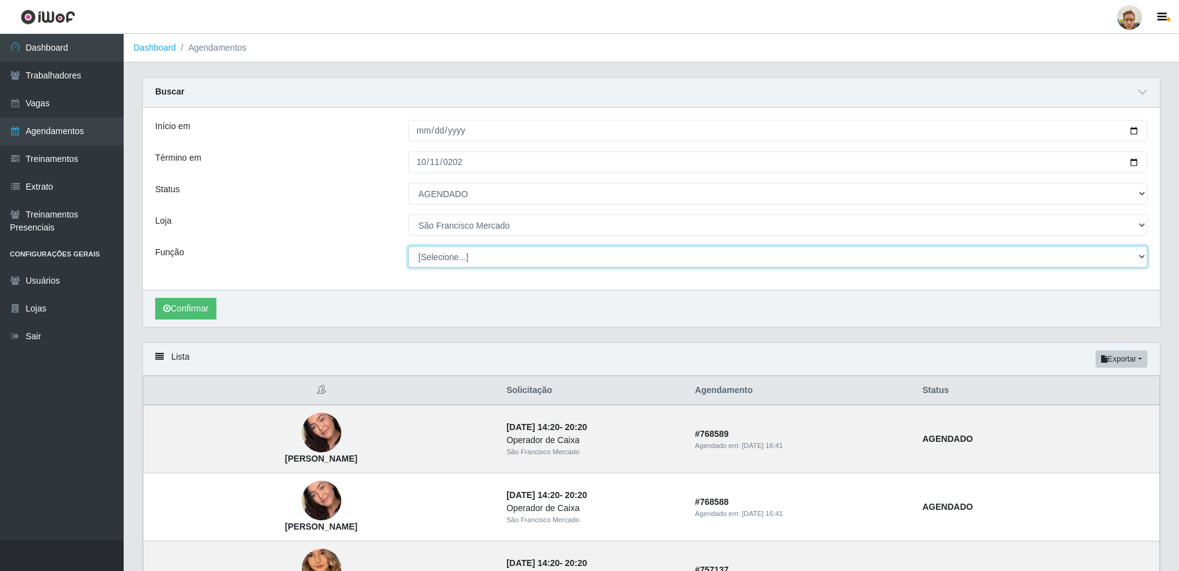
click at [426, 256] on select "[Selecione...] Balconista de Açougue [PERSON_NAME] de Açougue + Balconista de A…" at bounding box center [778, 257] width 740 height 22
select select "22"
click at [408, 247] on select "[Selecione...] Balconista de Açougue [PERSON_NAME] de Açougue + Balconista de A…" at bounding box center [778, 257] width 740 height 22
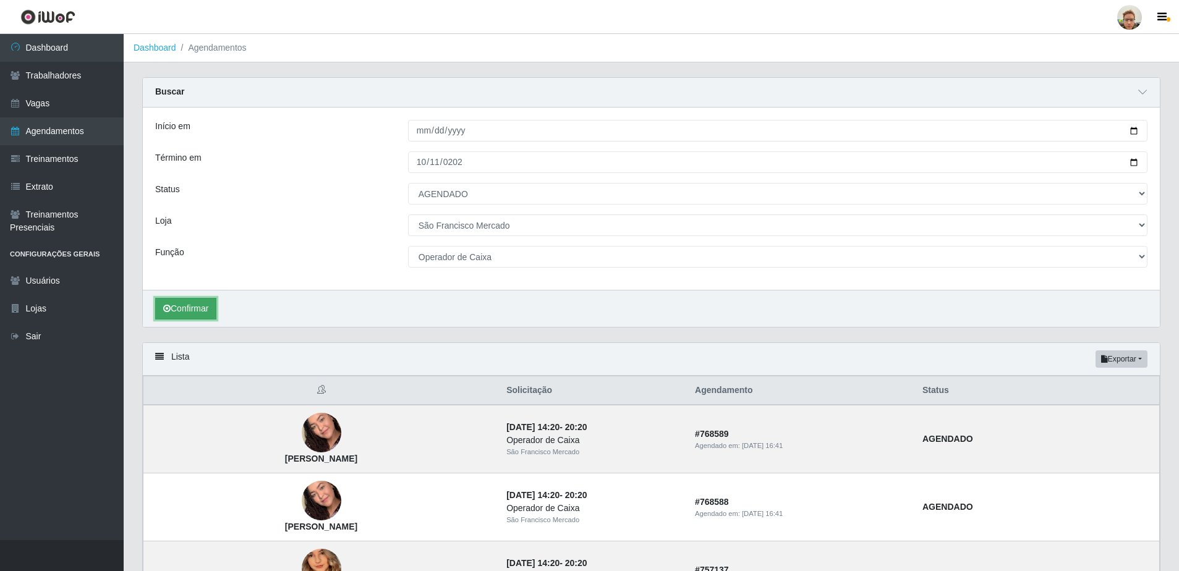
click at [209, 307] on button "Confirmar" at bounding box center [185, 309] width 61 height 22
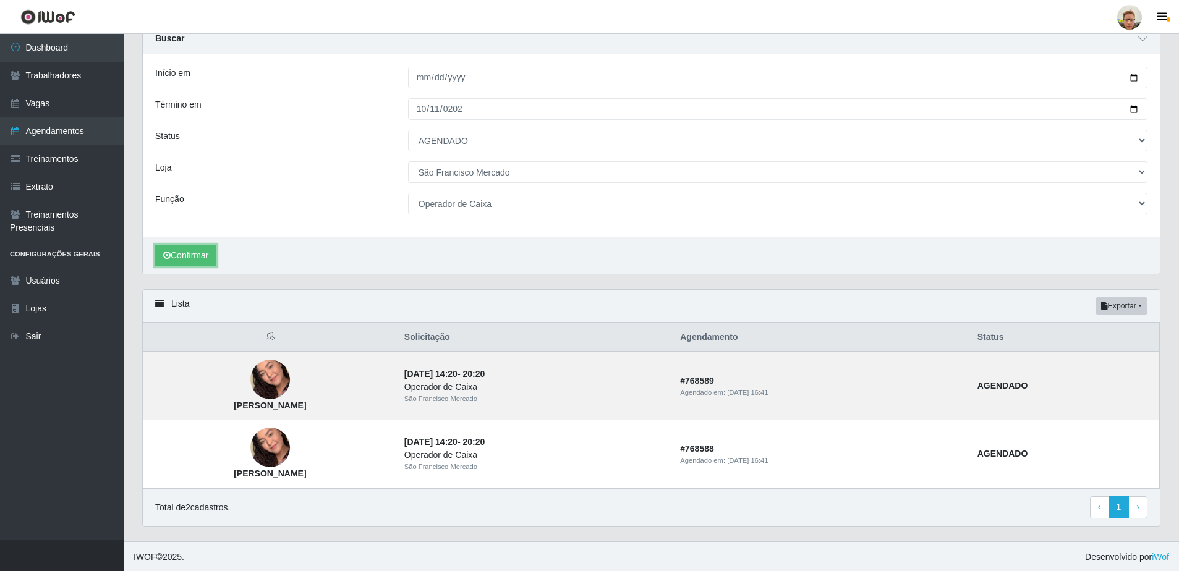
scroll to position [55, 0]
click at [289, 374] on img at bounding box center [270, 379] width 40 height 70
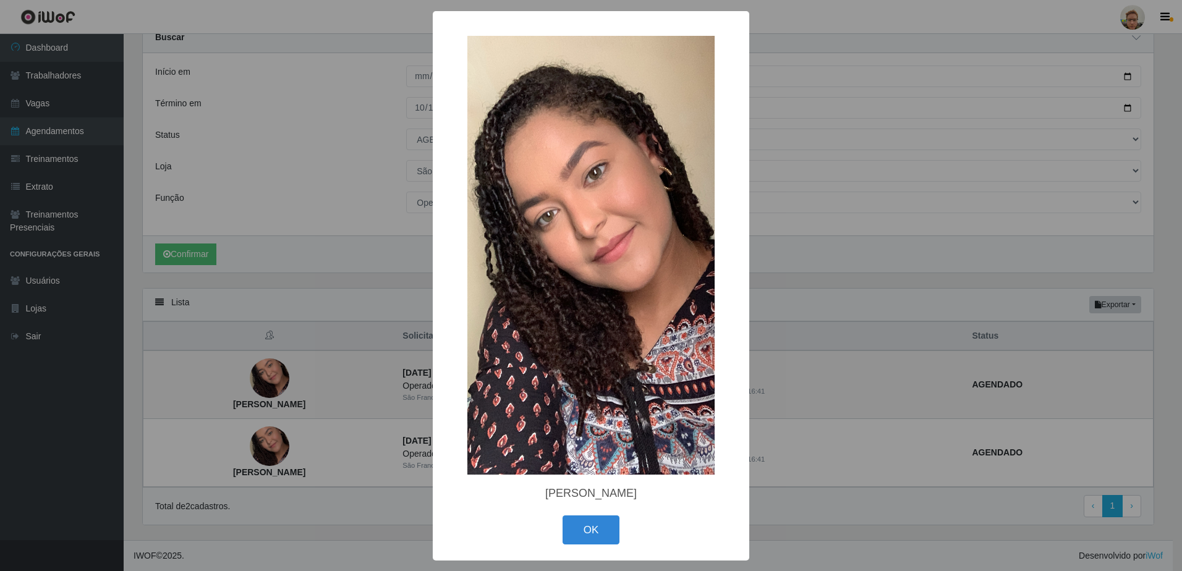
click at [340, 355] on div "× [PERSON_NAME] OK Cancel" at bounding box center [591, 285] width 1182 height 571
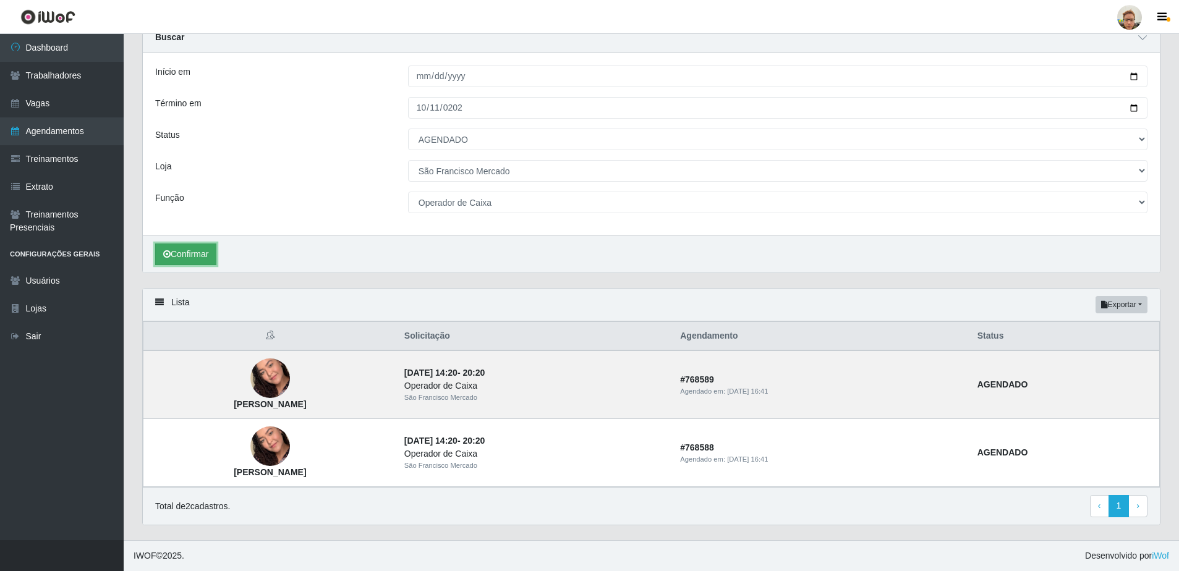
click at [207, 253] on button "Confirmar" at bounding box center [185, 255] width 61 height 22
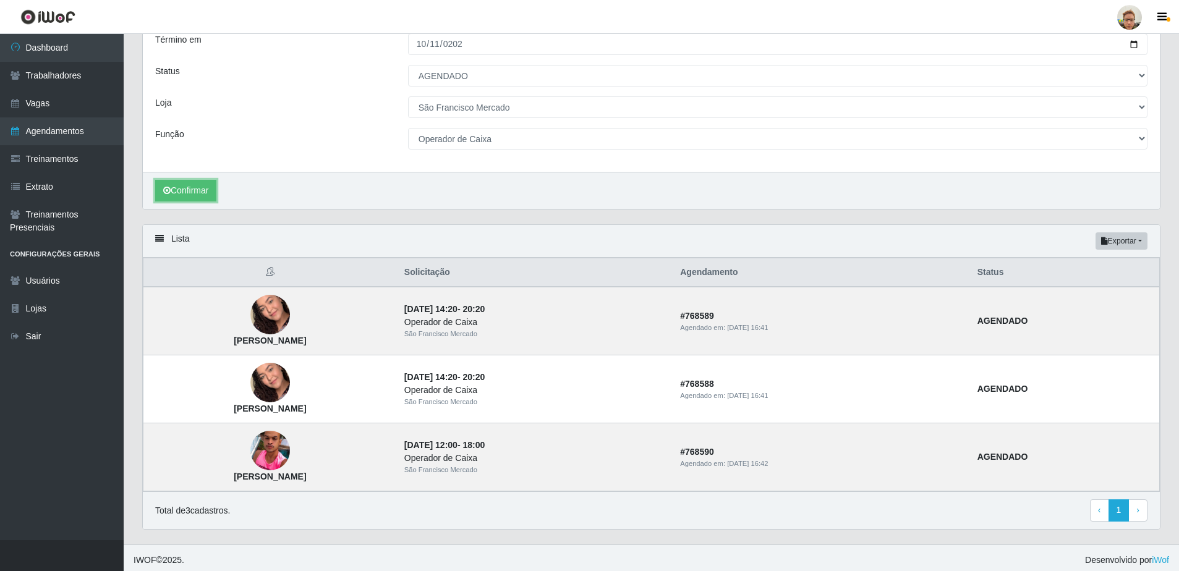
scroll to position [123, 0]
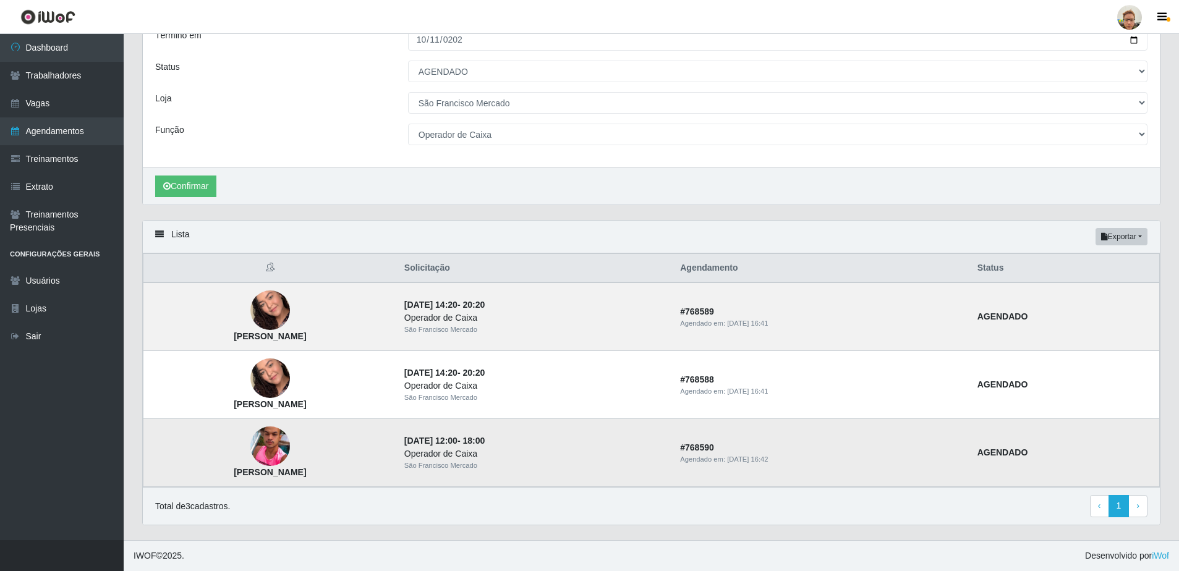
click at [290, 442] on img at bounding box center [270, 446] width 40 height 49
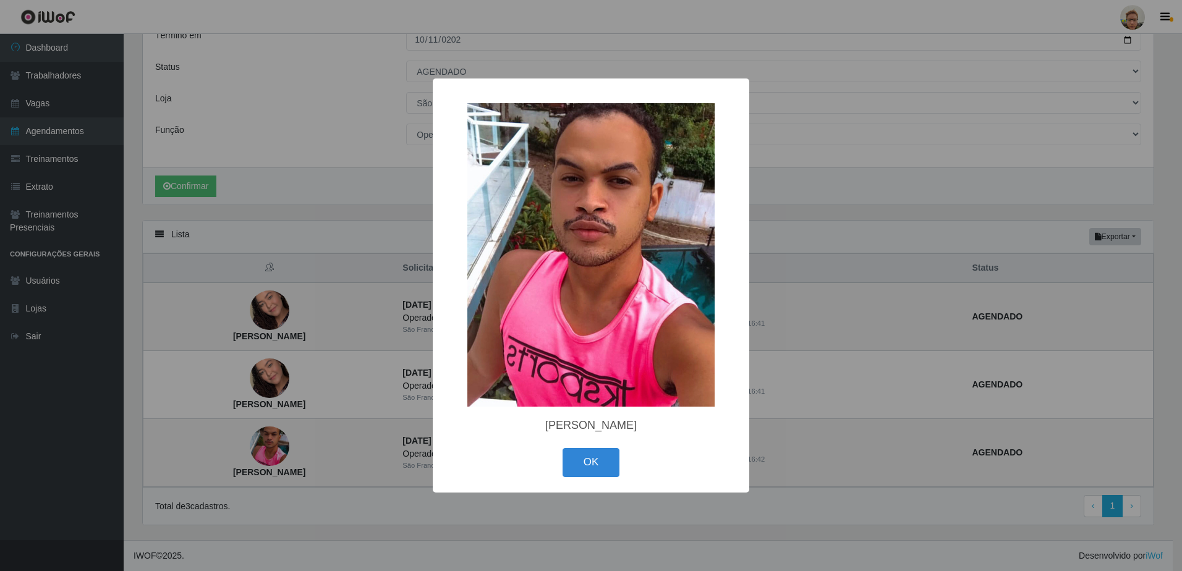
click at [329, 439] on div "× [PERSON_NAME] OK Cancel" at bounding box center [591, 285] width 1182 height 571
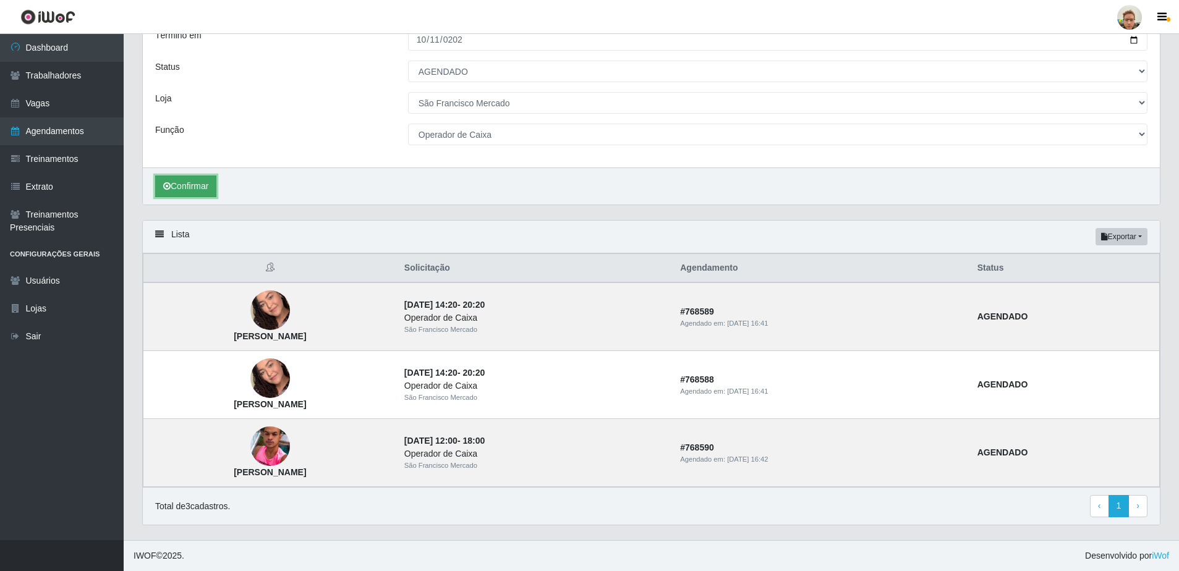
click at [187, 187] on button "Confirmar" at bounding box center [185, 187] width 61 height 22
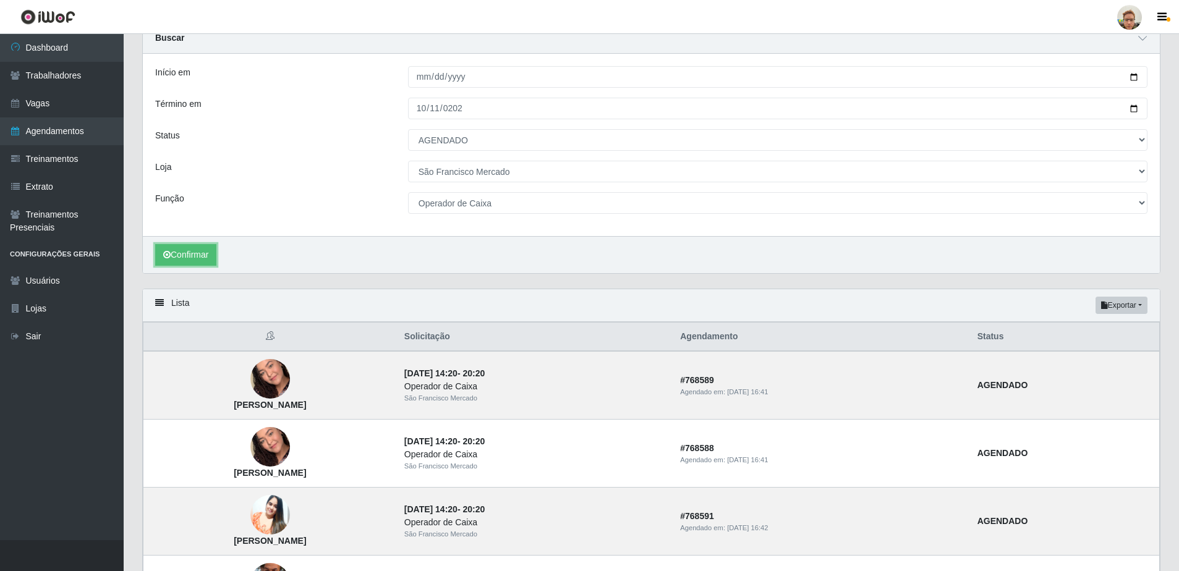
scroll to position [191, 0]
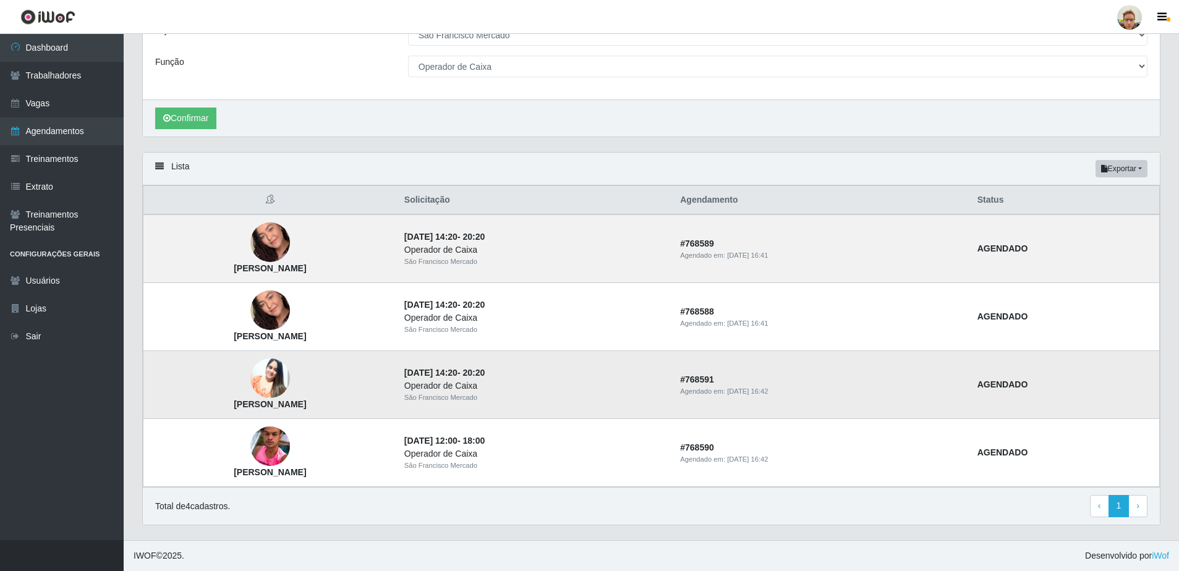
click at [290, 375] on img at bounding box center [270, 378] width 40 height 49
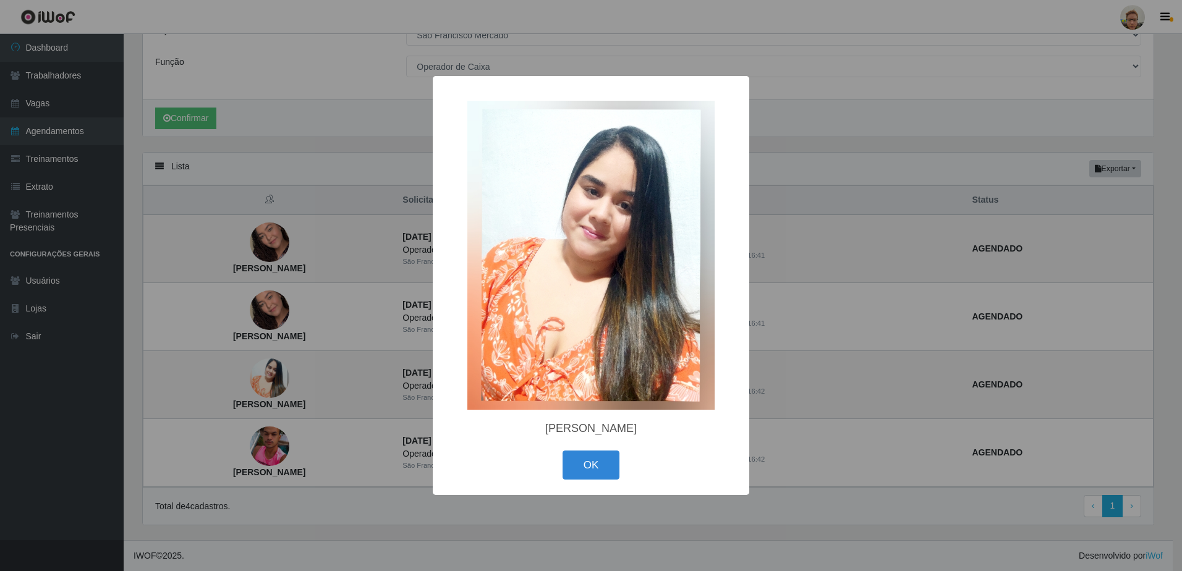
click at [396, 346] on div "× [PERSON_NAME] OK Cancel" at bounding box center [591, 285] width 1182 height 571
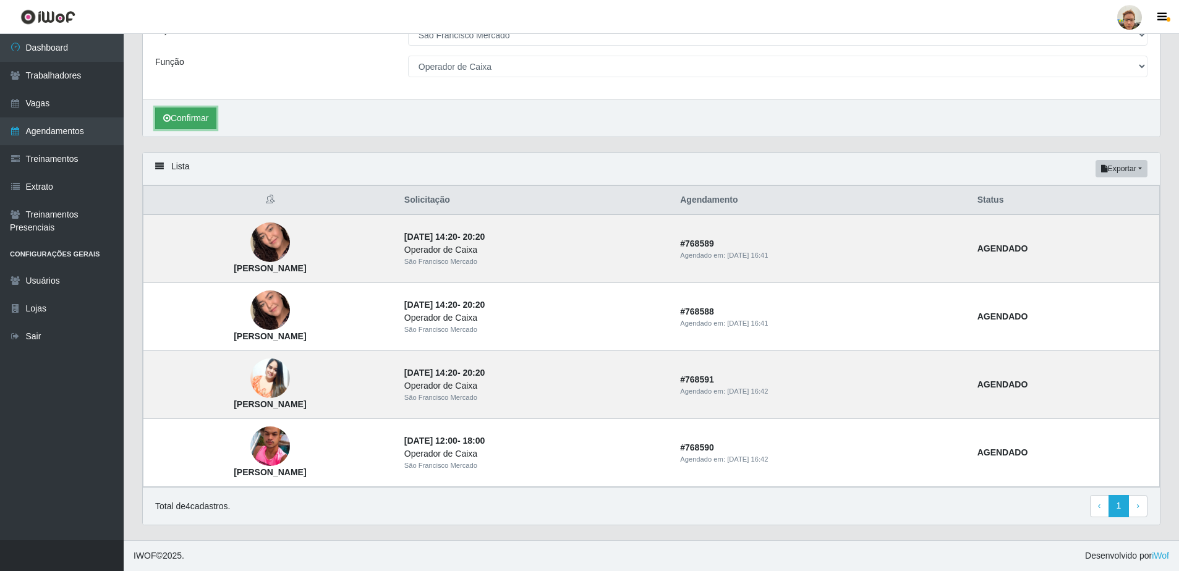
click at [163, 112] on button "Confirmar" at bounding box center [185, 119] width 61 height 22
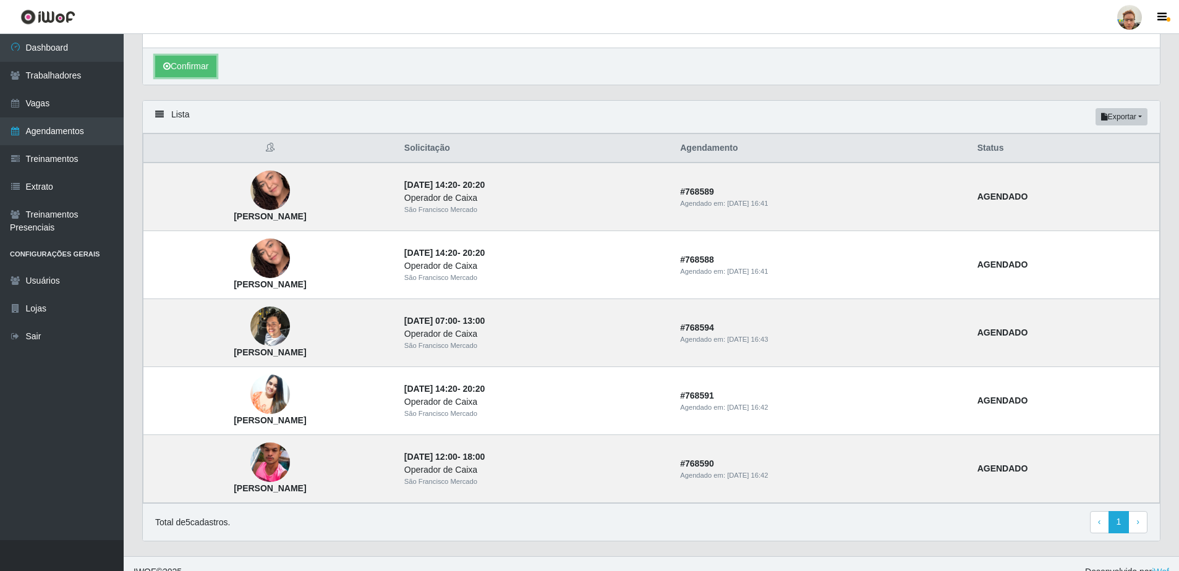
scroll to position [247, 0]
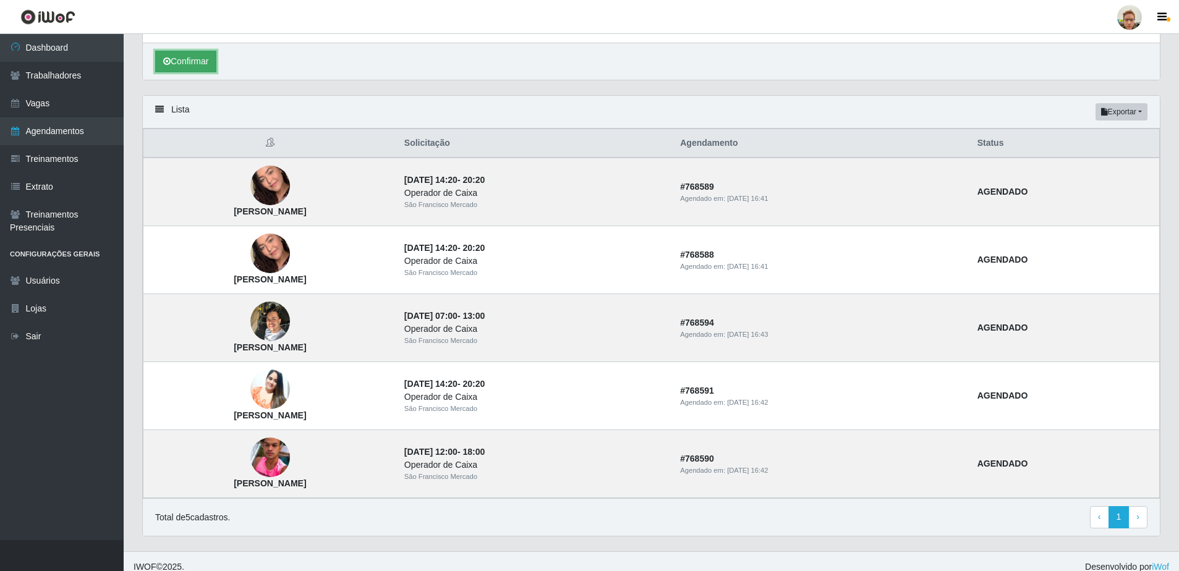
click at [212, 61] on button "Confirmar" at bounding box center [185, 62] width 61 height 22
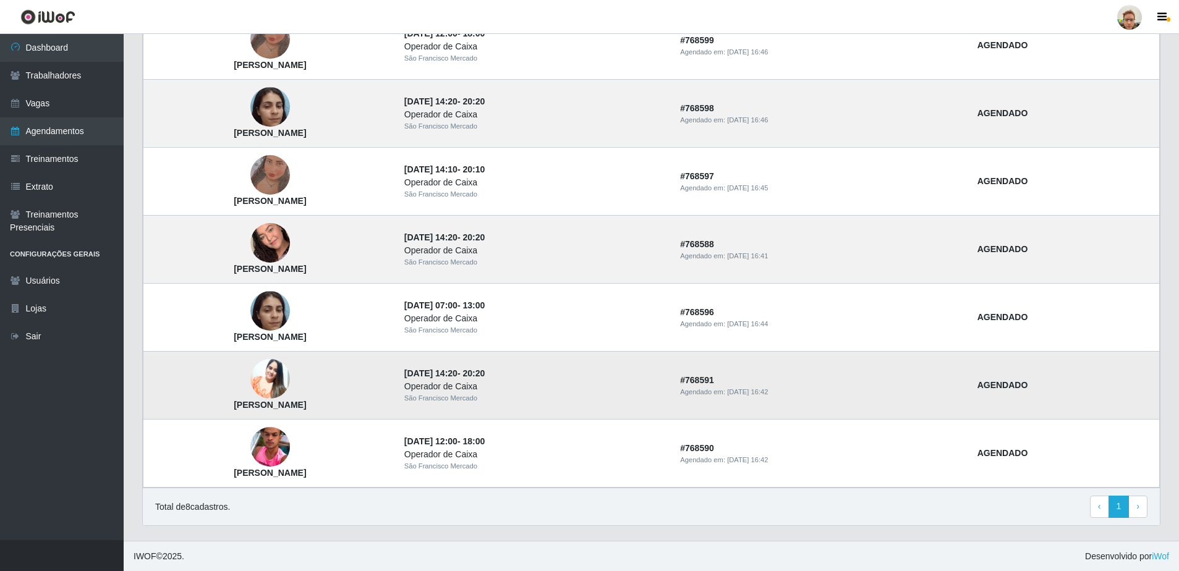
scroll to position [463, 0]
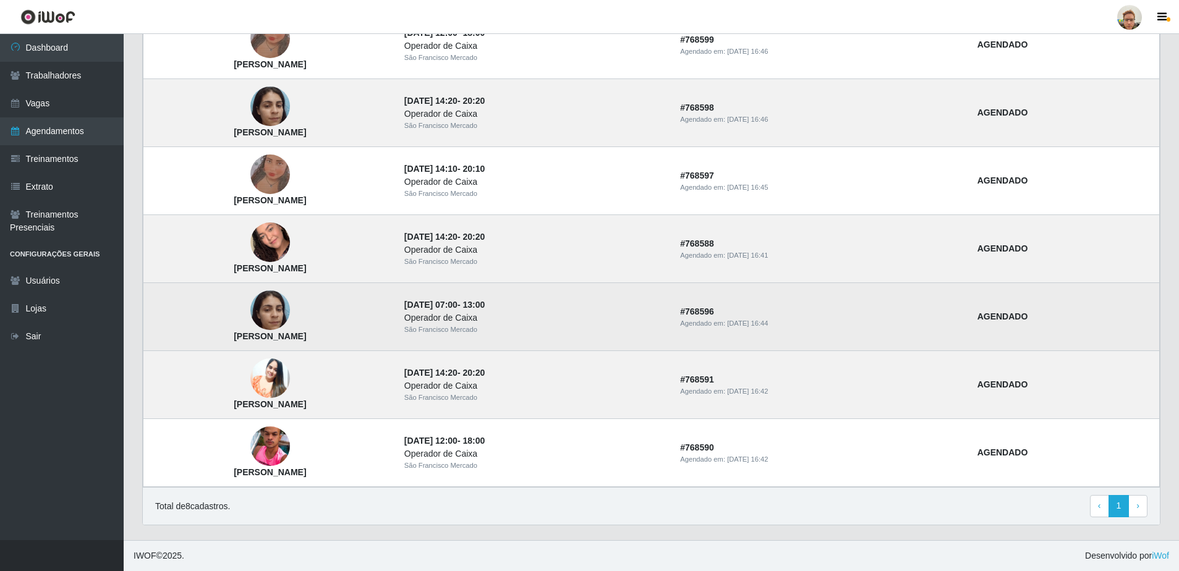
click at [290, 309] on img at bounding box center [270, 310] width 40 height 53
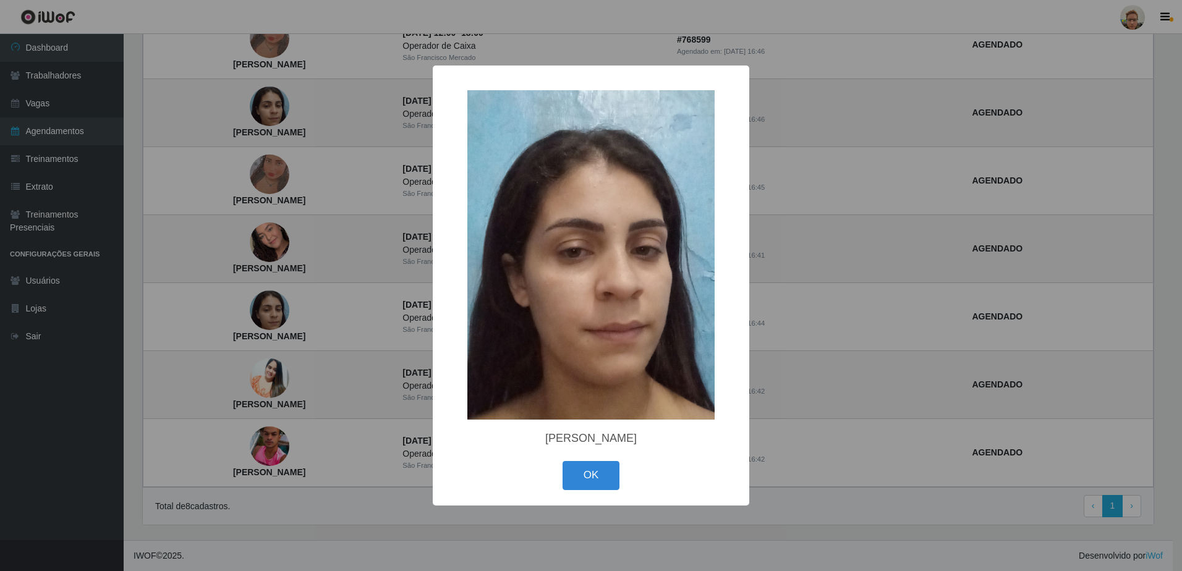
click at [361, 309] on div "× [PERSON_NAME] OK Cancel" at bounding box center [591, 285] width 1182 height 571
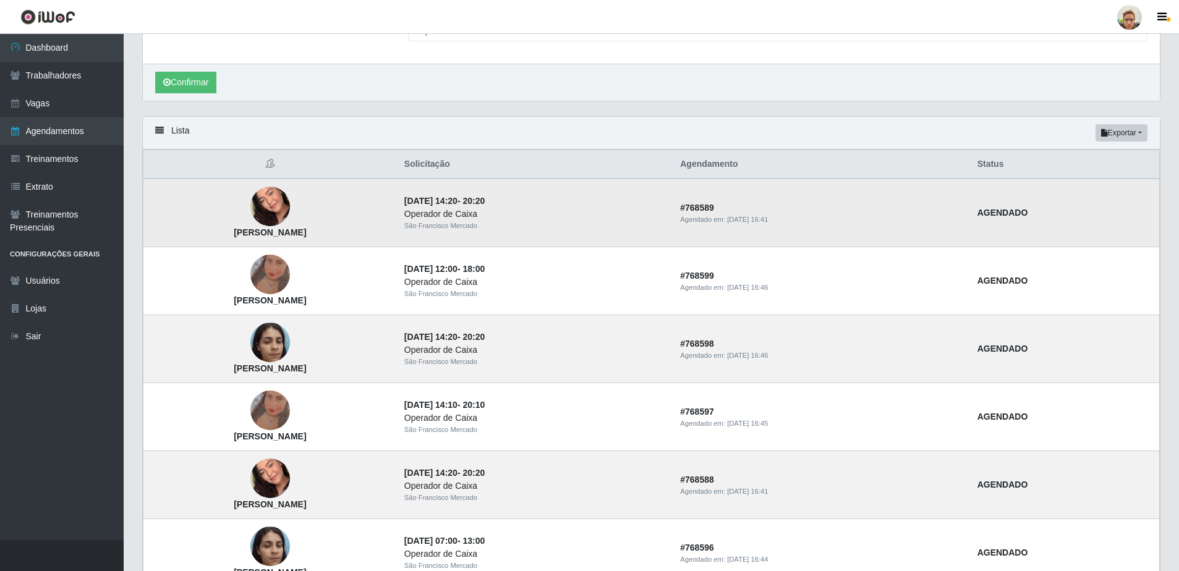
scroll to position [216, 0]
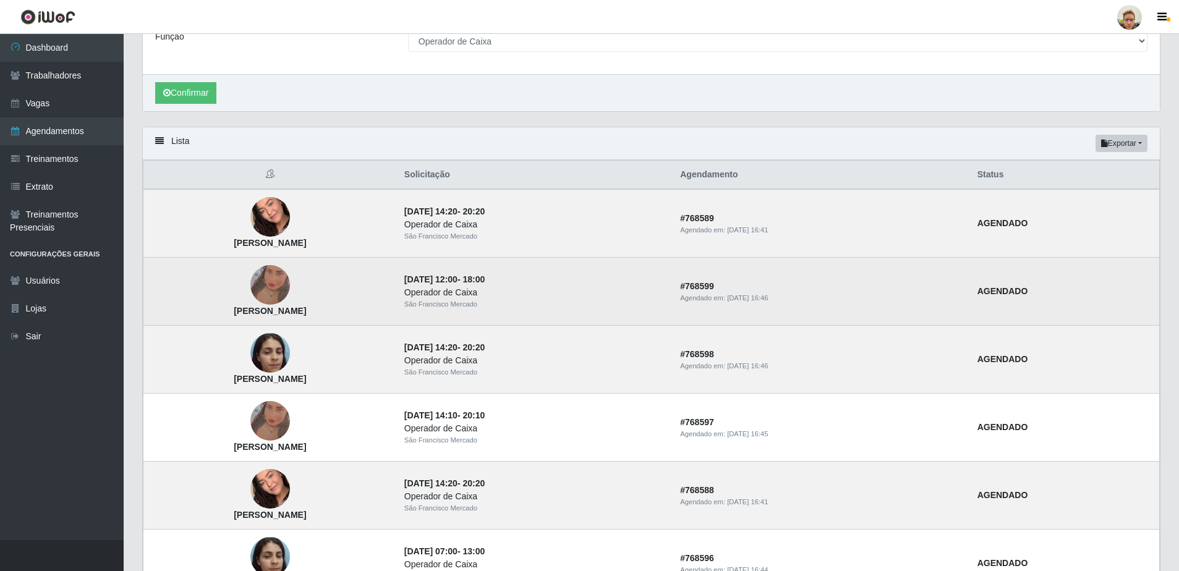
click at [290, 273] on img at bounding box center [270, 285] width 40 height 88
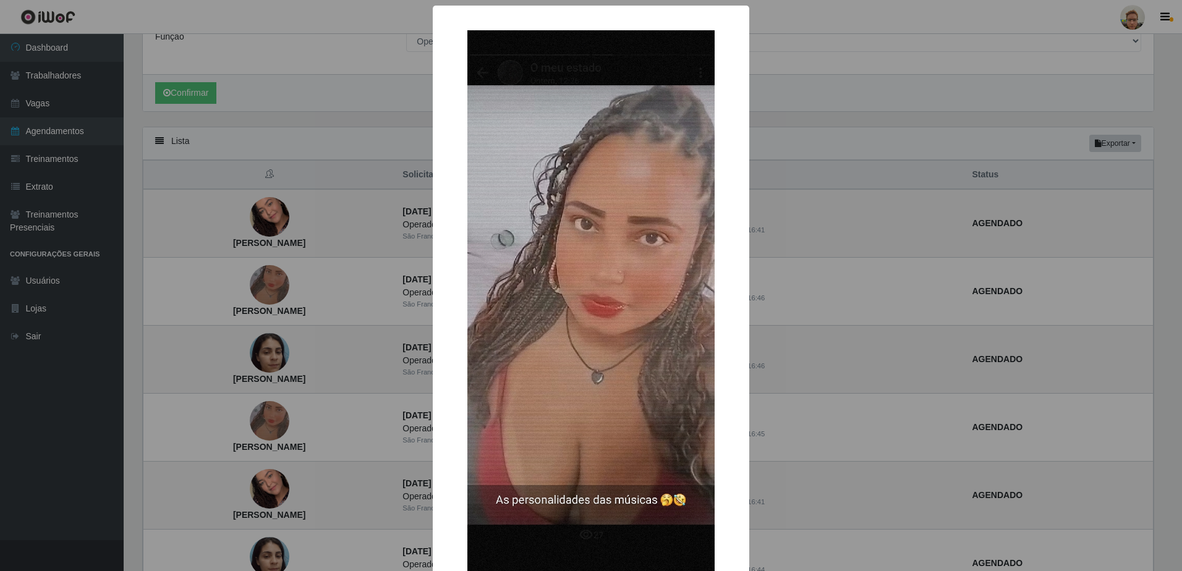
click at [361, 335] on div "× [PERSON_NAME] OK Cancel" at bounding box center [591, 285] width 1182 height 571
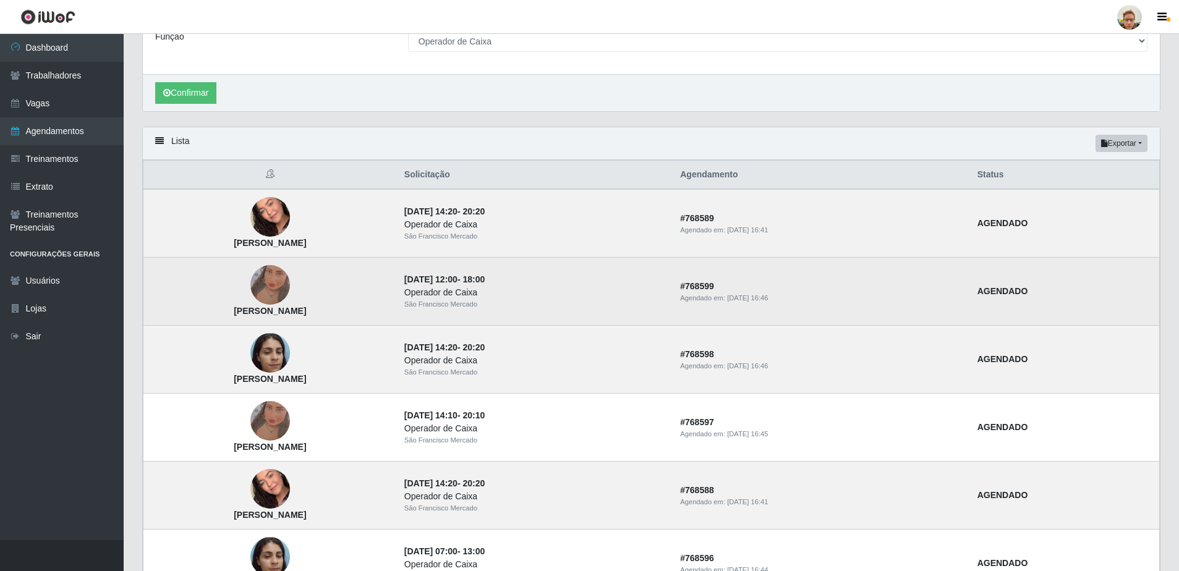
click at [290, 286] on img at bounding box center [270, 285] width 40 height 88
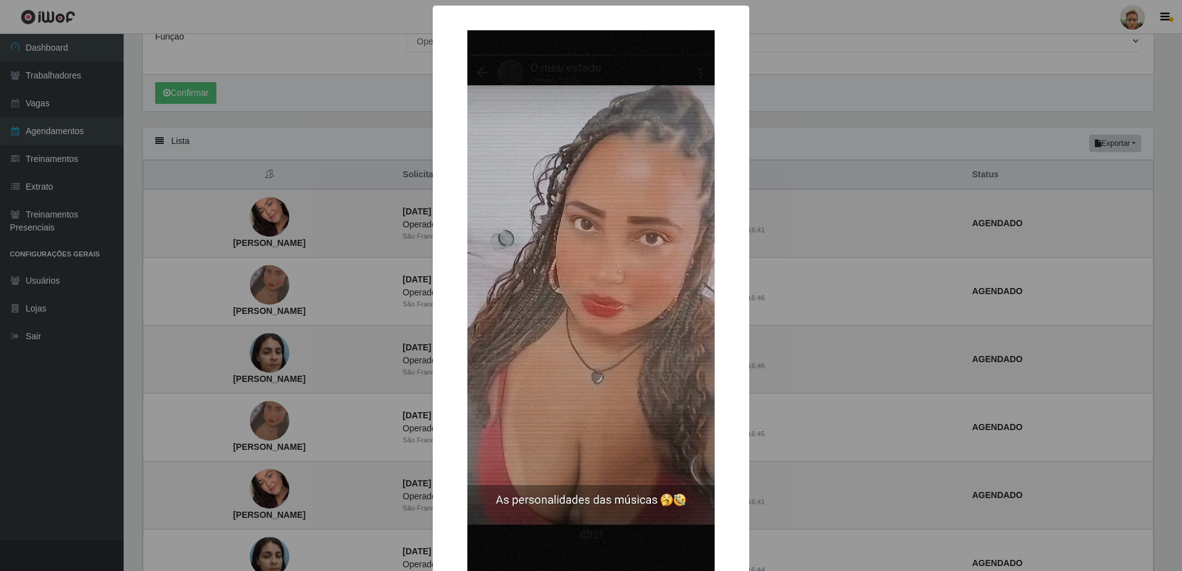
click at [354, 302] on div "× [PERSON_NAME] OK Cancel" at bounding box center [591, 285] width 1182 height 571
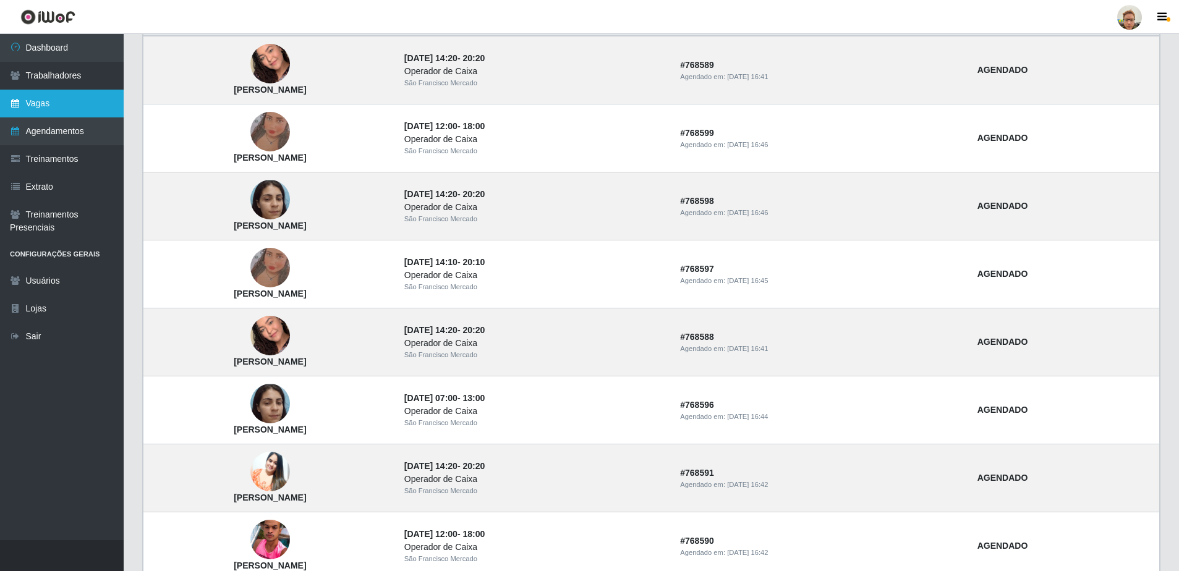
scroll to position [154, 0]
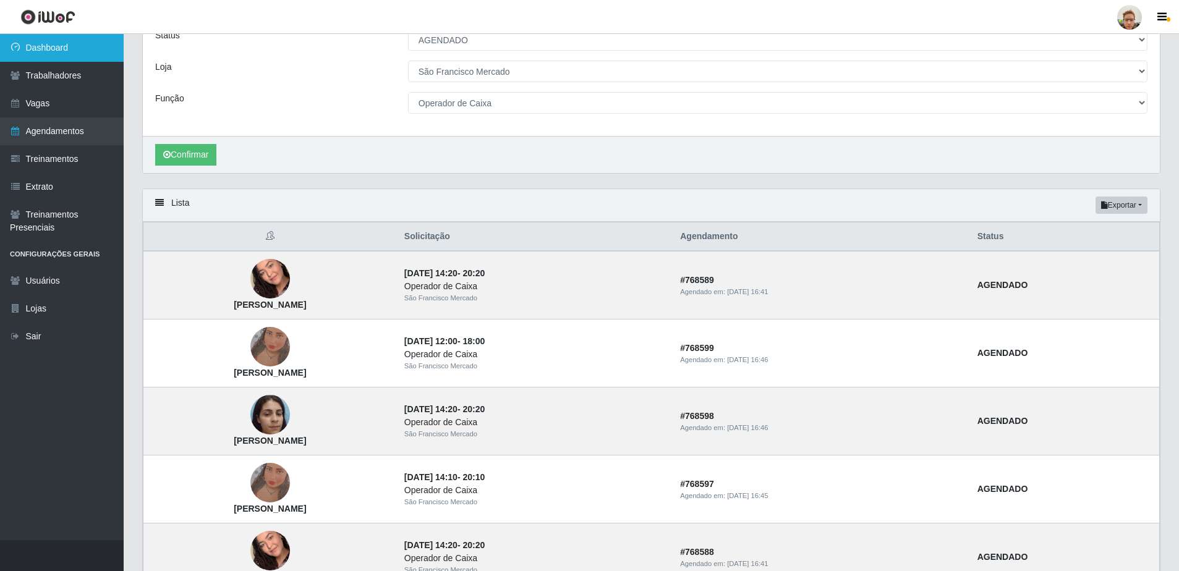
click at [79, 53] on link "Dashboard" at bounding box center [62, 48] width 124 height 28
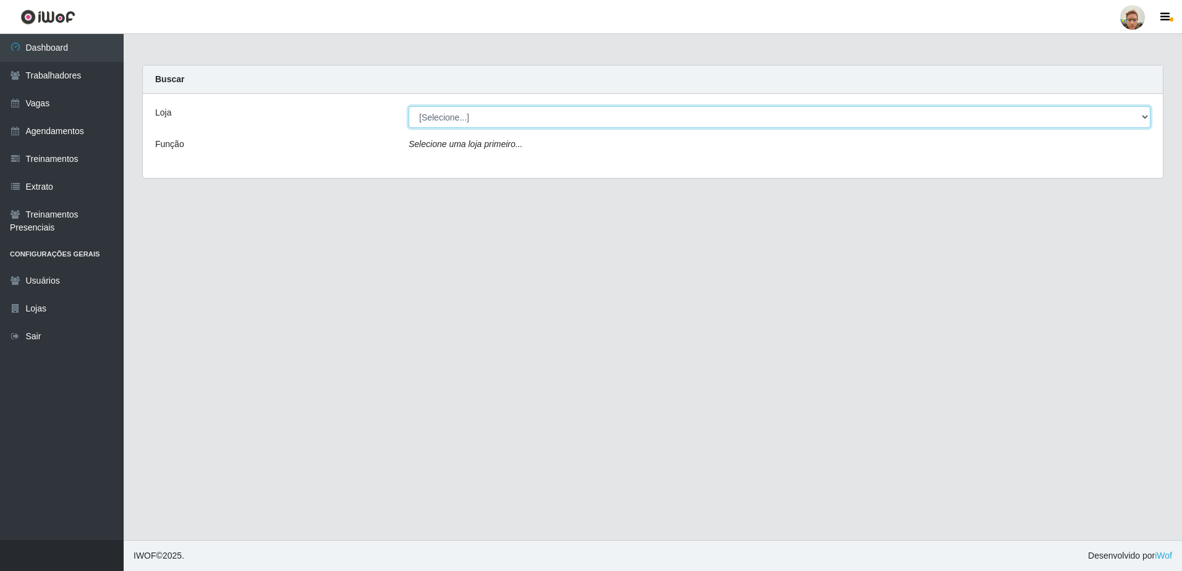
click at [459, 117] on select "[Selecione...] [GEOGRAPHIC_DATA]" at bounding box center [780, 117] width 742 height 22
select select "168"
click at [409, 106] on select "[Selecione...] [GEOGRAPHIC_DATA]" at bounding box center [780, 117] width 742 height 22
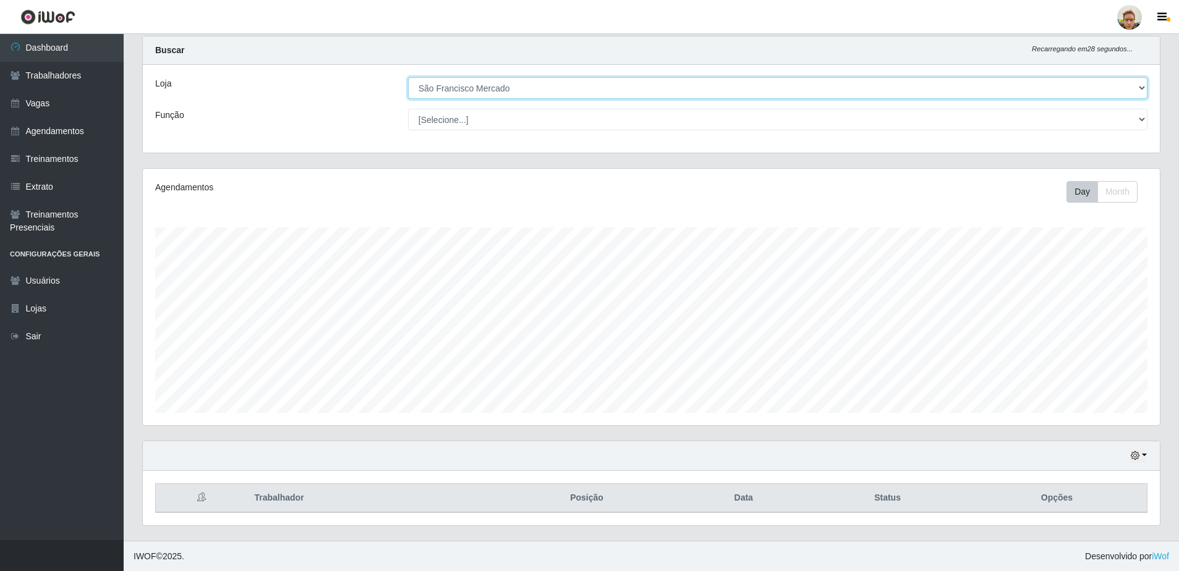
scroll to position [30, 0]
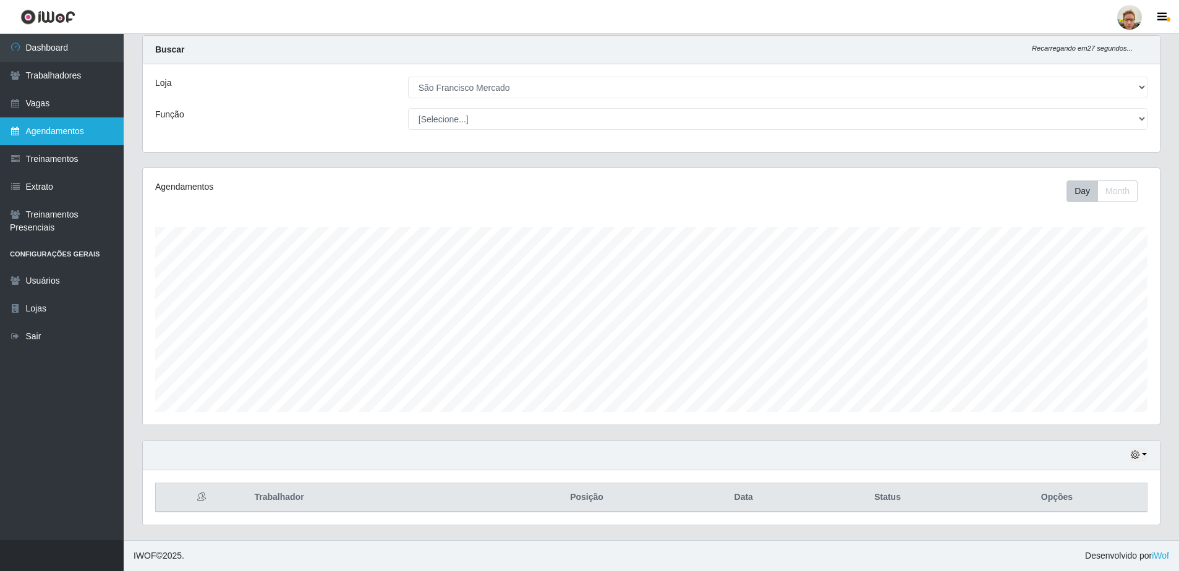
click at [92, 118] on link "Agendamentos" at bounding box center [62, 131] width 124 height 28
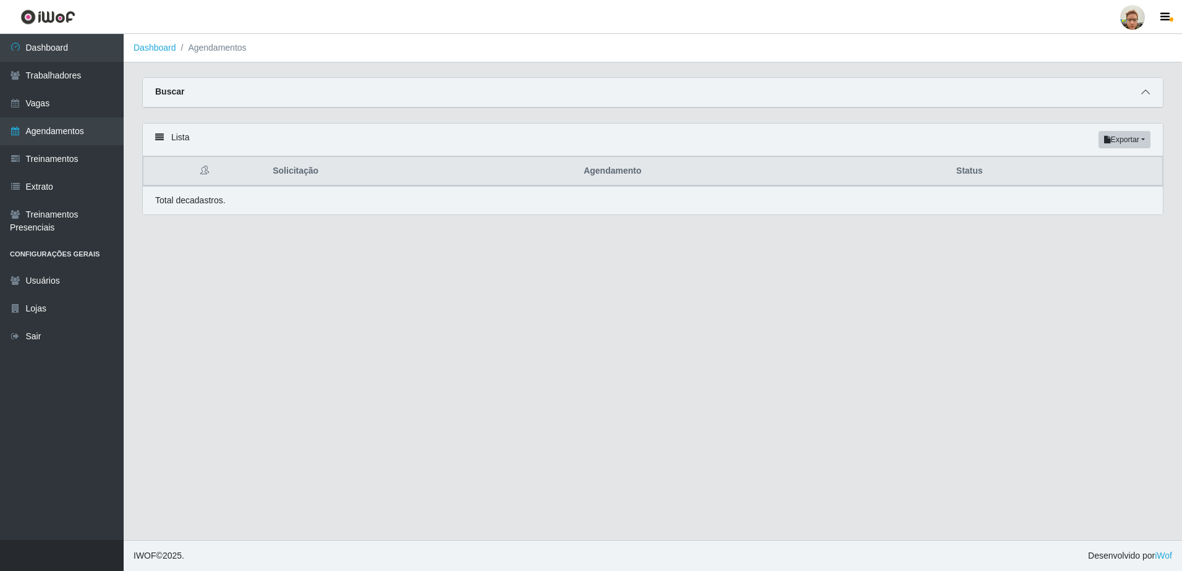
click at [1147, 95] on icon at bounding box center [1146, 92] width 9 height 9
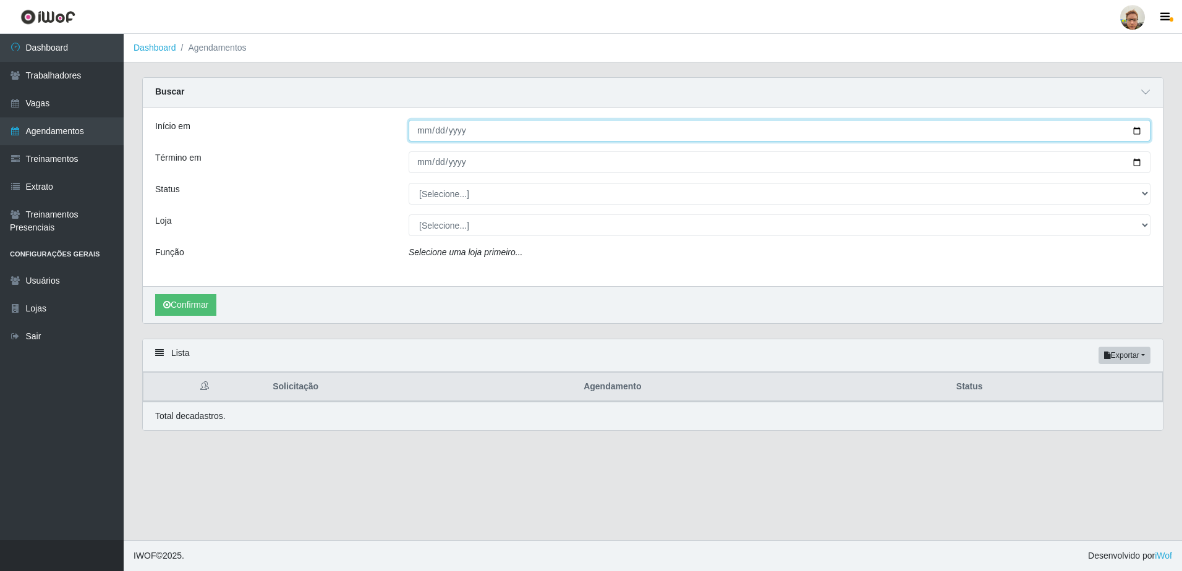
click at [1137, 131] on input "Início em" at bounding box center [780, 131] width 742 height 22
click at [1127, 135] on input "[DATE]" at bounding box center [780, 131] width 742 height 22
click at [1132, 130] on input "[DATE]" at bounding box center [780, 131] width 742 height 22
type input "[DATE]"
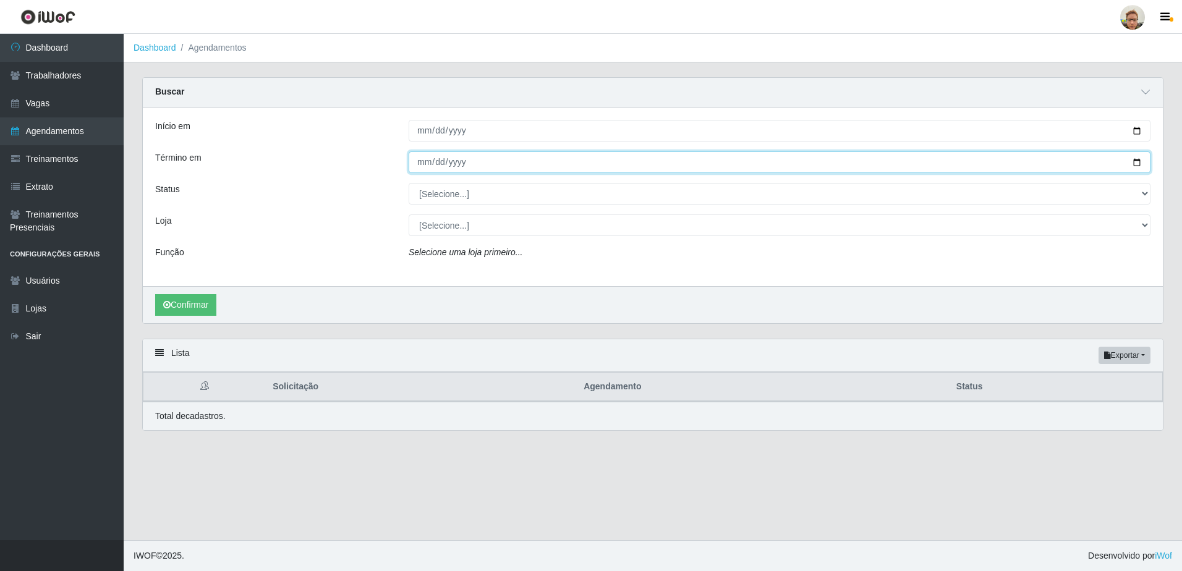
click at [1132, 164] on input "Término em" at bounding box center [780, 163] width 742 height 22
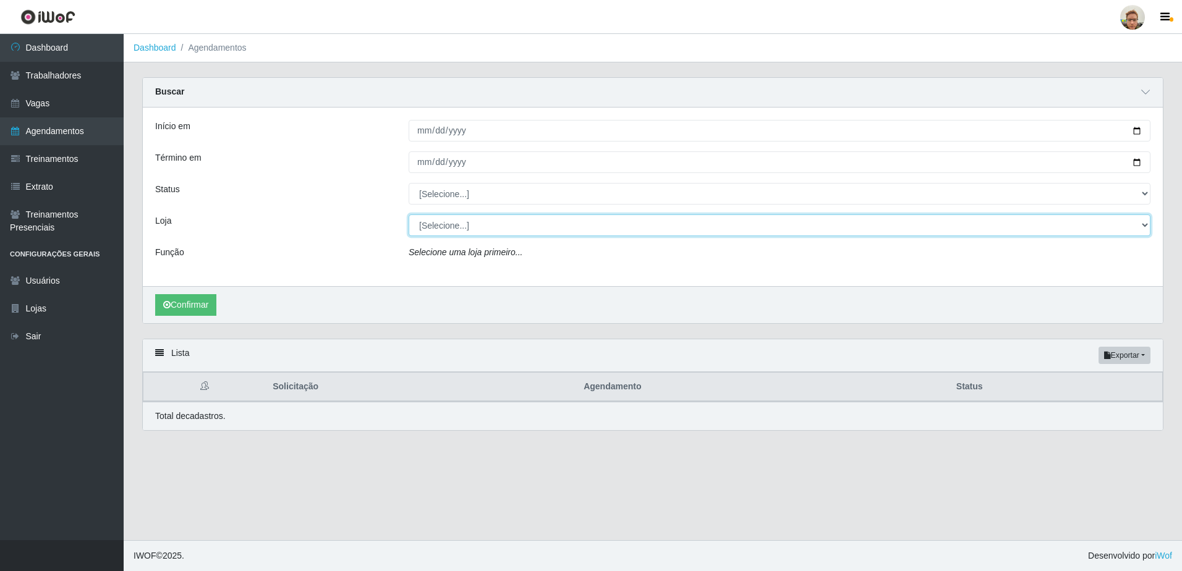
click at [529, 230] on select "[Selecione...] [GEOGRAPHIC_DATA]" at bounding box center [780, 226] width 742 height 22
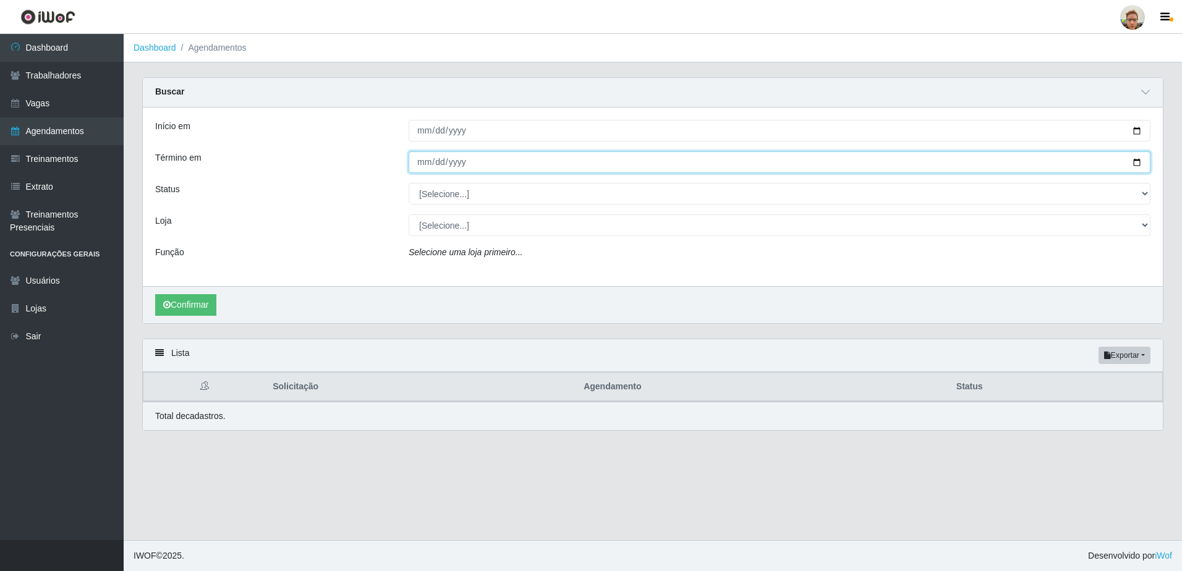
click at [1131, 160] on input "[DATE]" at bounding box center [780, 163] width 742 height 22
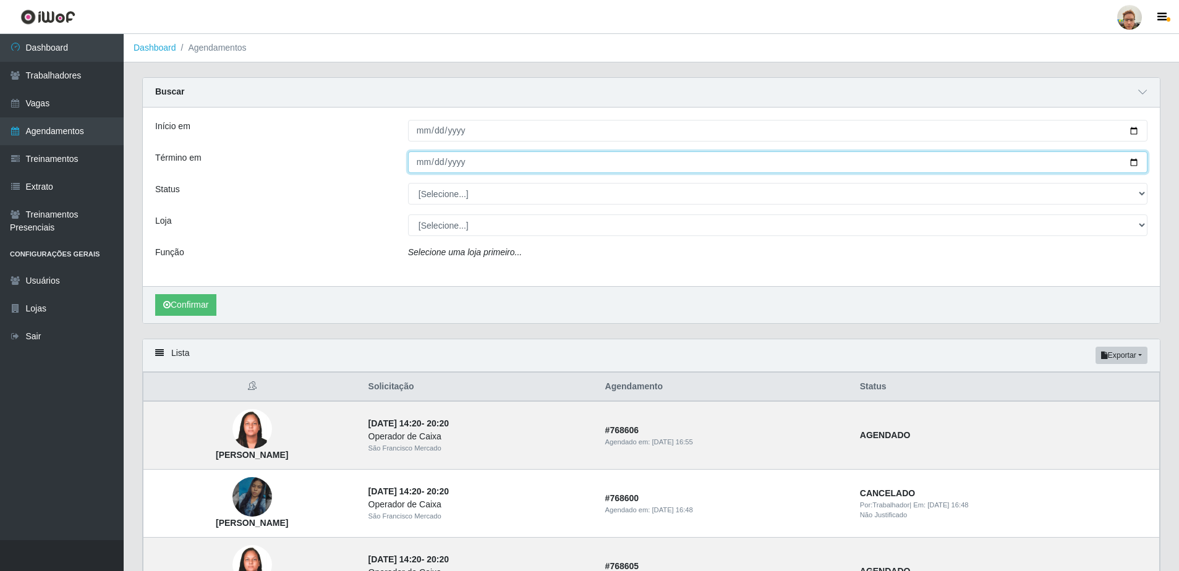
click at [1132, 160] on input "[DATE]" at bounding box center [778, 163] width 740 height 22
type input "[DATE]"
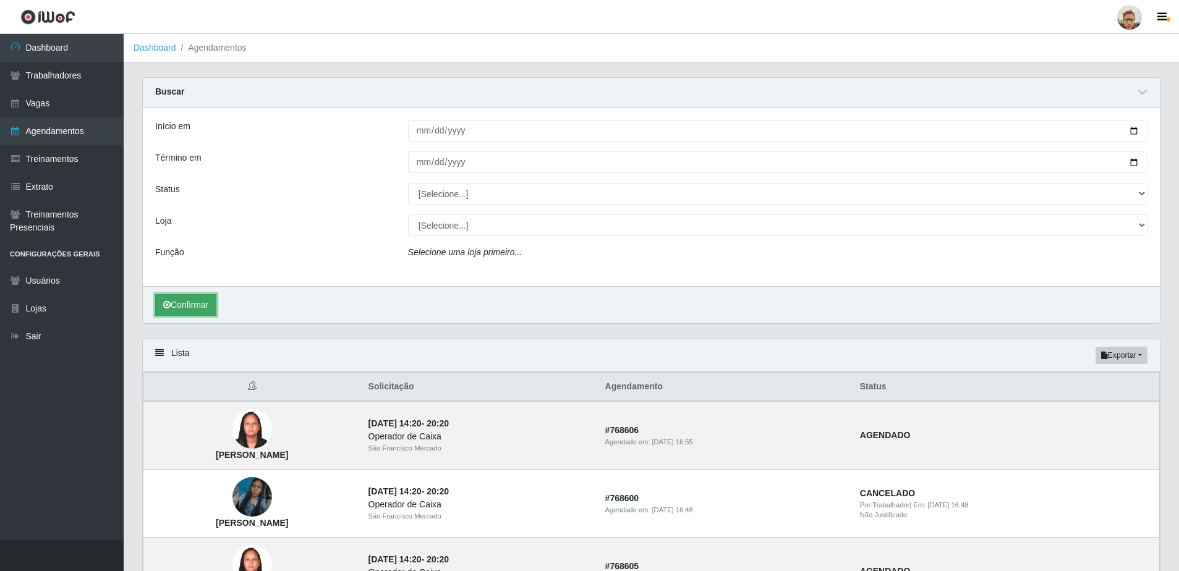
click at [206, 307] on button "Confirmar" at bounding box center [185, 305] width 61 height 22
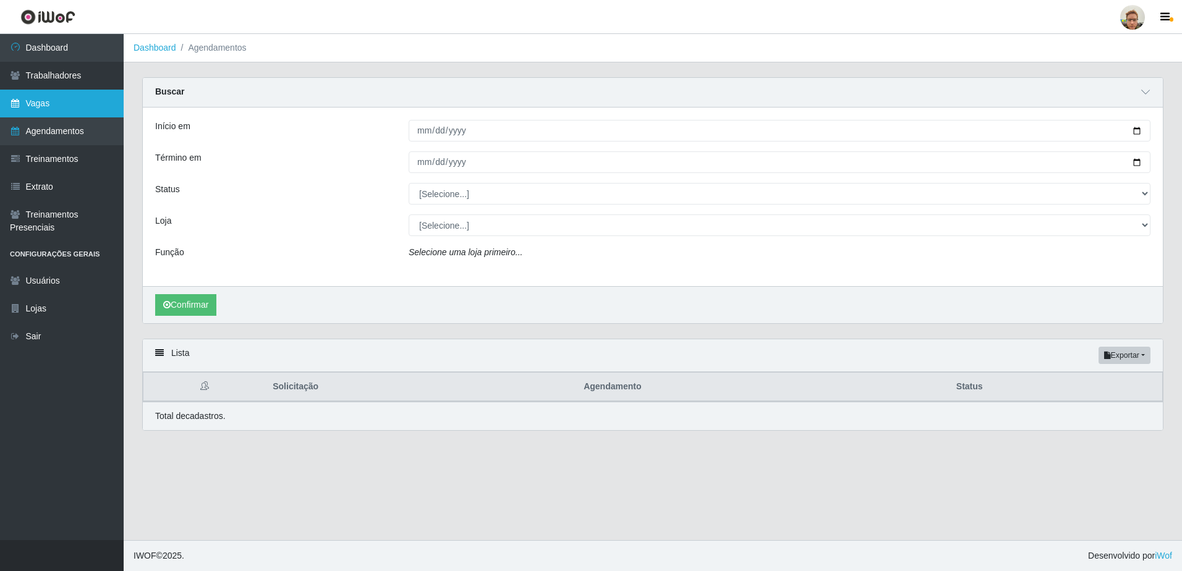
click at [82, 115] on link "Vagas" at bounding box center [62, 104] width 124 height 28
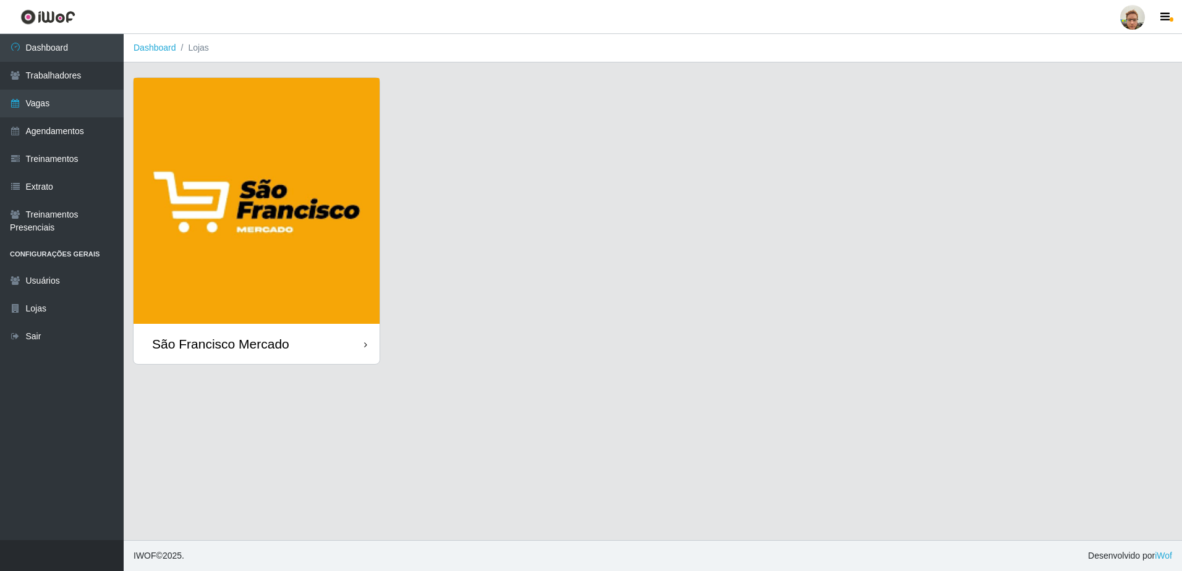
click at [213, 232] on img at bounding box center [257, 201] width 246 height 246
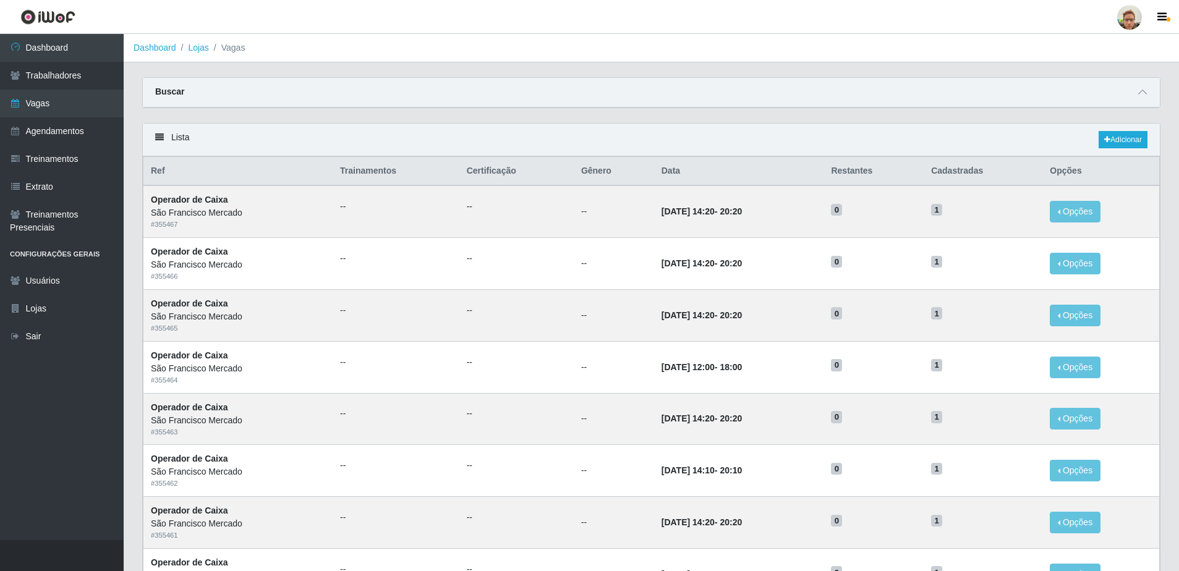
click at [1152, 96] on div "Buscar" at bounding box center [651, 93] width 1017 height 30
click at [1148, 92] on span at bounding box center [1142, 92] width 15 height 14
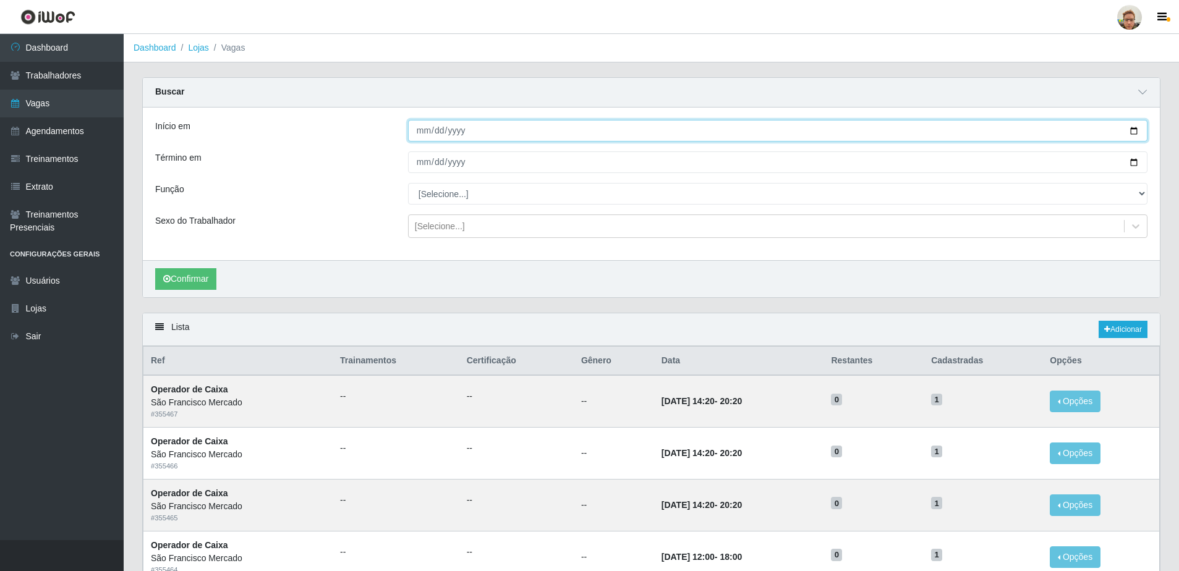
click at [1140, 132] on input "Início em" at bounding box center [778, 131] width 740 height 22
click at [1134, 129] on input "Início em" at bounding box center [778, 131] width 740 height 22
type input "[DATE]"
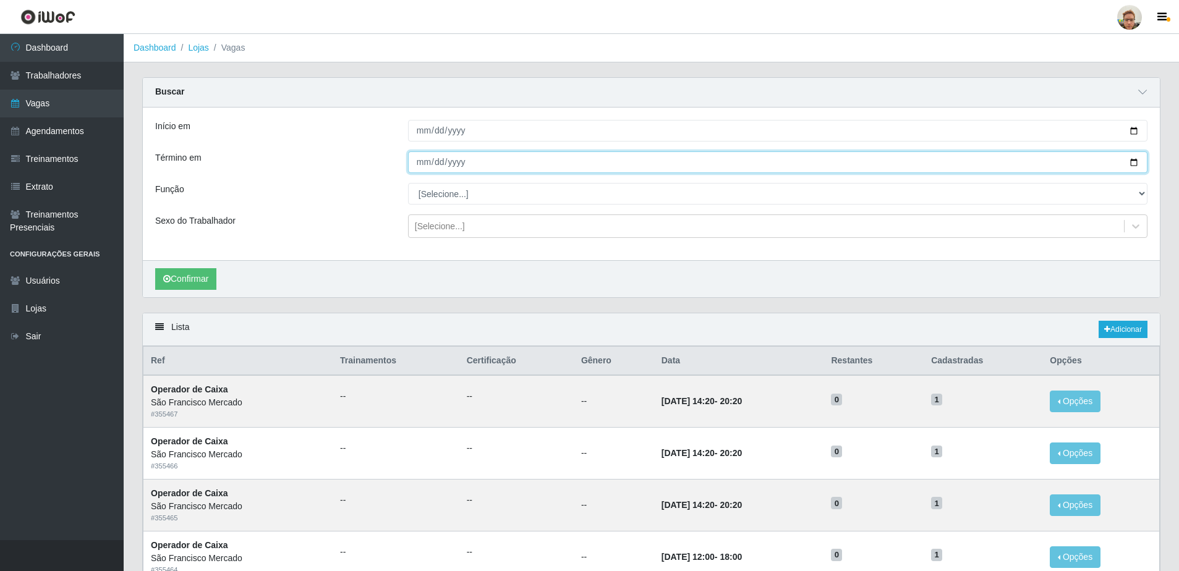
click at [1132, 162] on input "Término em" at bounding box center [778, 163] width 740 height 22
type input "[DATE]"
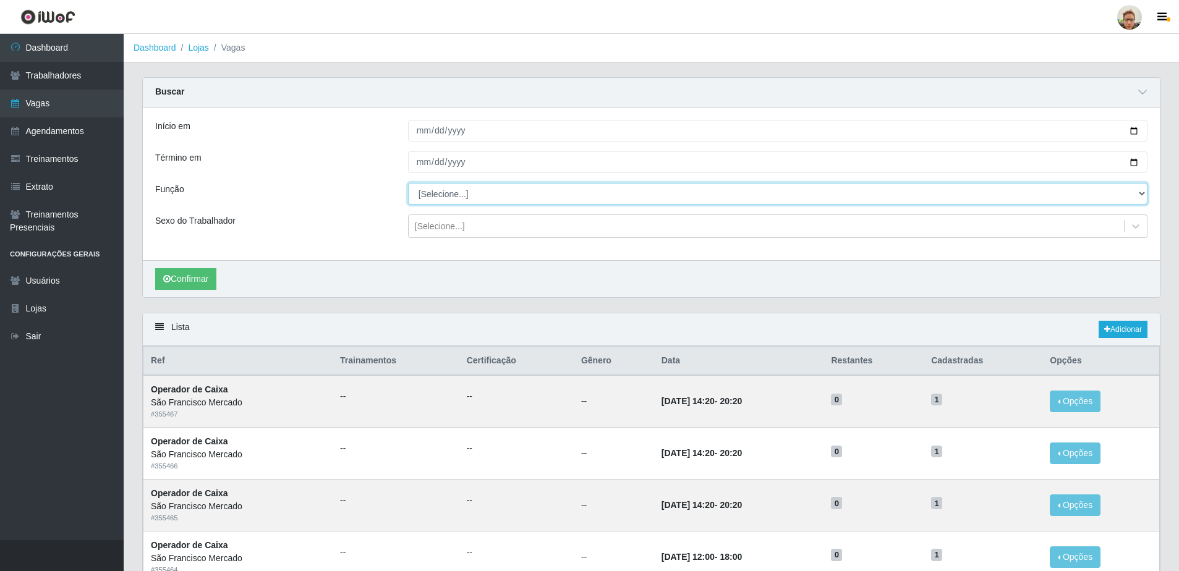
drag, startPoint x: 500, startPoint y: 187, endPoint x: 492, endPoint y: 192, distance: 9.1
click at [500, 187] on select "[Selecione...] Balconista de Açougue [PERSON_NAME] de Açougue + Balconista de A…" at bounding box center [778, 194] width 740 height 22
select select "22"
click at [408, 184] on select "[Selecione...] Balconista de Açougue [PERSON_NAME] de Açougue + Balconista de A…" at bounding box center [778, 194] width 740 height 22
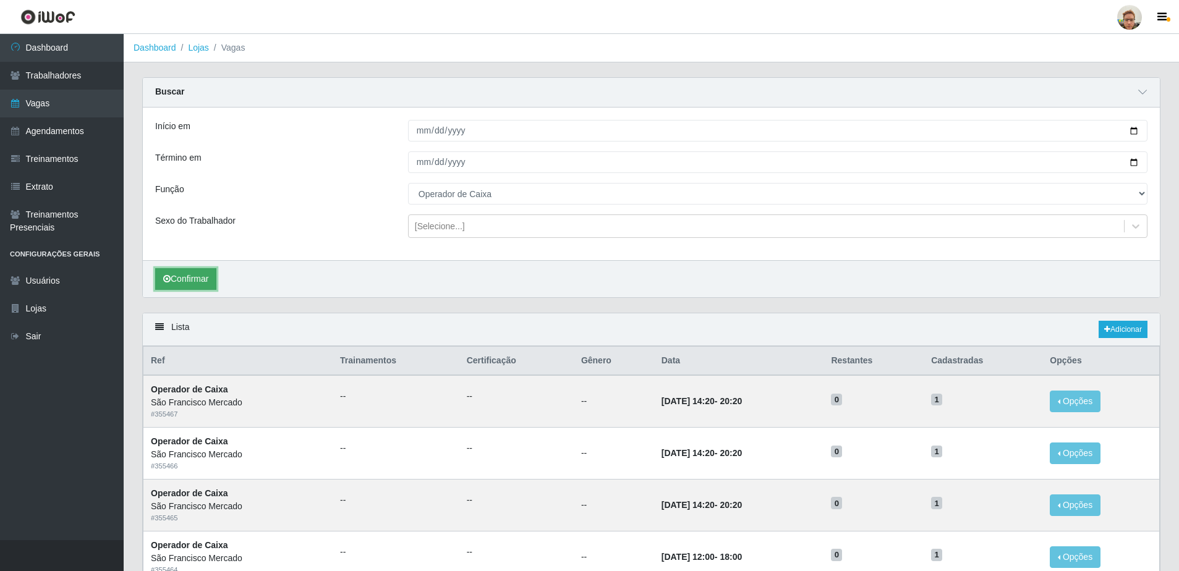
click at [182, 288] on button "Confirmar" at bounding box center [185, 279] width 61 height 22
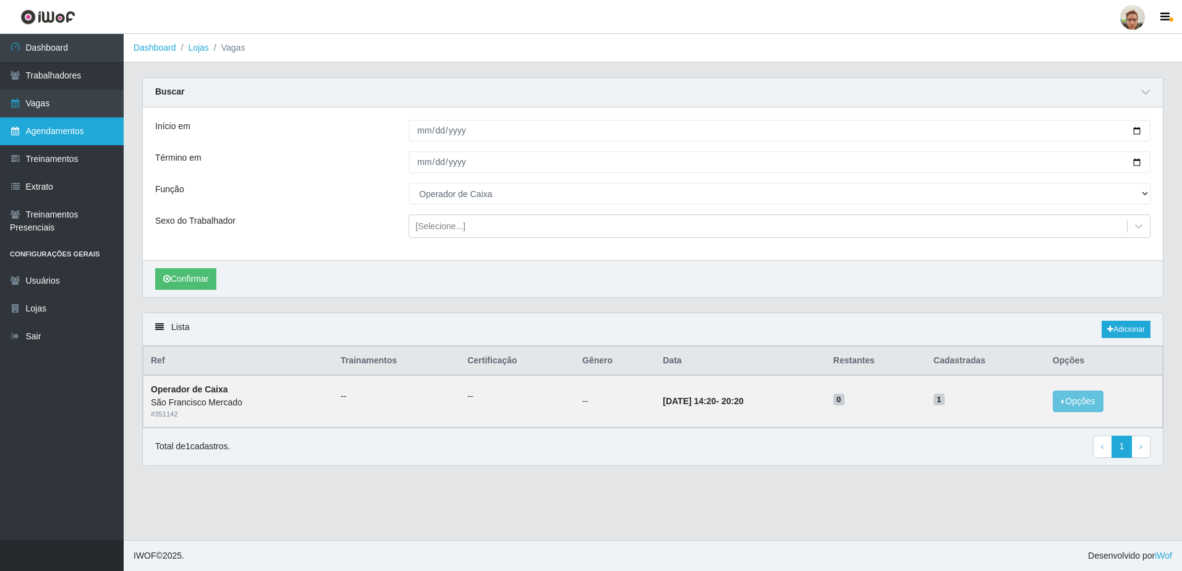
click at [33, 135] on link "Agendamentos" at bounding box center [62, 131] width 124 height 28
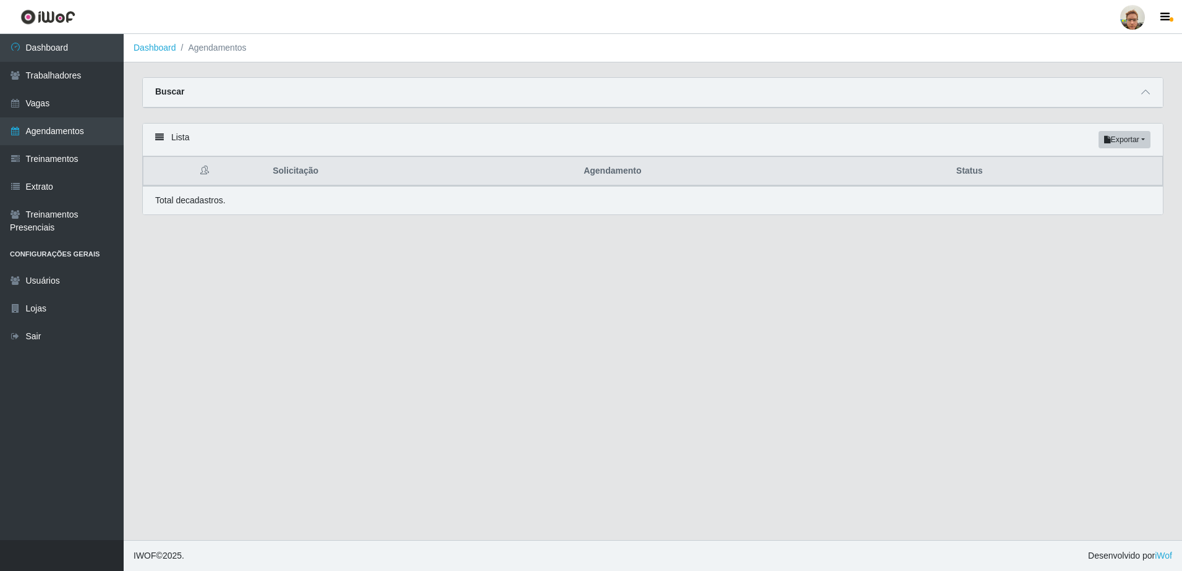
click at [1149, 85] on div at bounding box center [1145, 92] width 15 height 14
click at [1147, 93] on icon at bounding box center [1146, 92] width 9 height 9
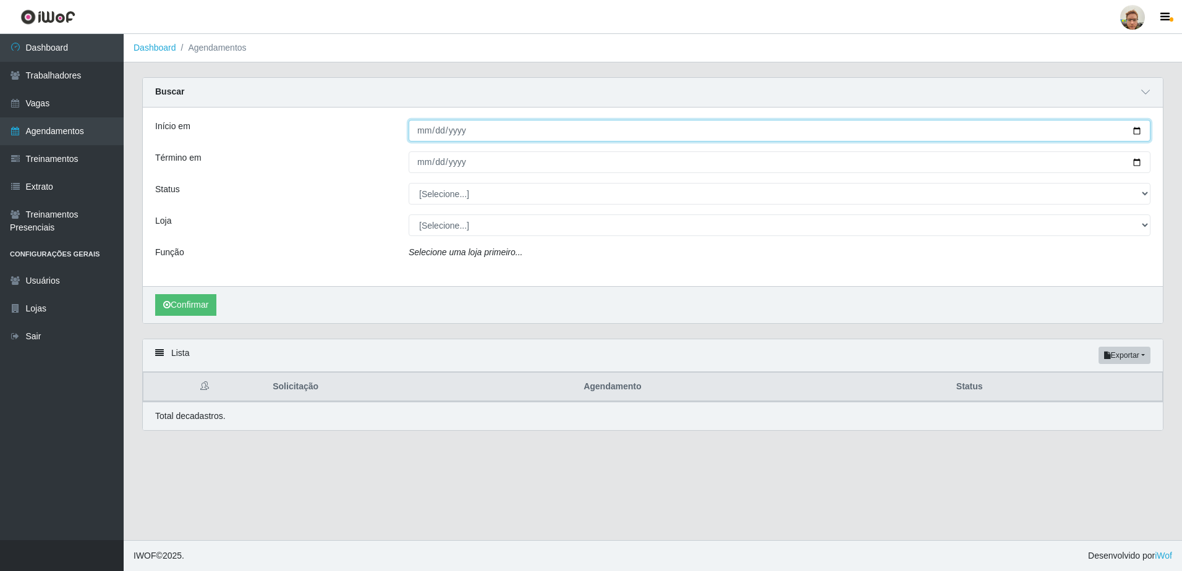
click at [1138, 137] on input "Início em" at bounding box center [780, 131] width 742 height 22
type input "[PHONE_NUMBER]"
type input "[DATE]"
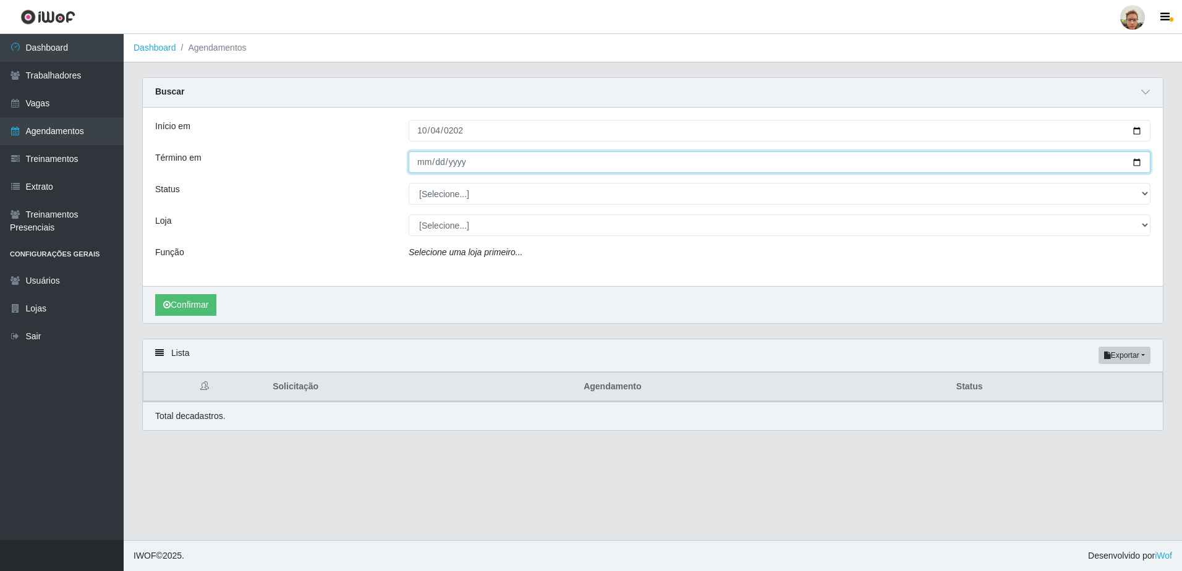
click at [419, 166] on input "Término em" at bounding box center [780, 163] width 742 height 22
type input "[PHONE_NUMBER]"
type input "[DATE]"
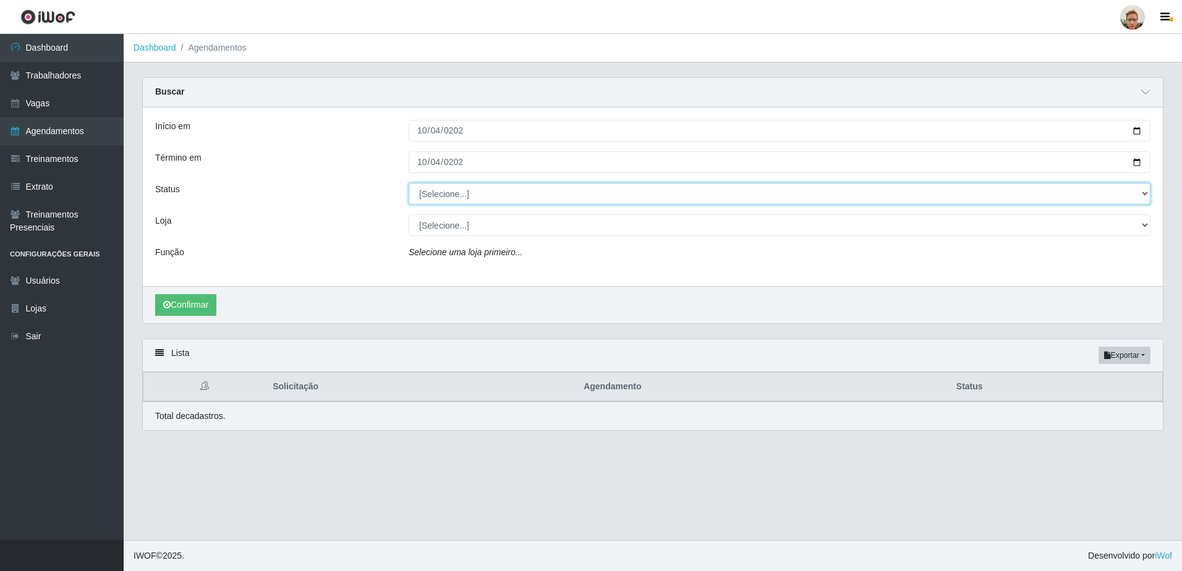
drag, startPoint x: 448, startPoint y: 196, endPoint x: 450, endPoint y: 203, distance: 7.1
click at [450, 197] on select "[Selecione...] AGENDADO AGUARDANDO LIBERAR EM ANDAMENTO EM REVISÃO FINALIZADO C…" at bounding box center [780, 194] width 742 height 22
select select "AGENDADO"
click at [409, 184] on select "[Selecione...] AGENDADO AGUARDANDO LIBERAR EM ANDAMENTO EM REVISÃO FINALIZADO C…" at bounding box center [780, 194] width 742 height 22
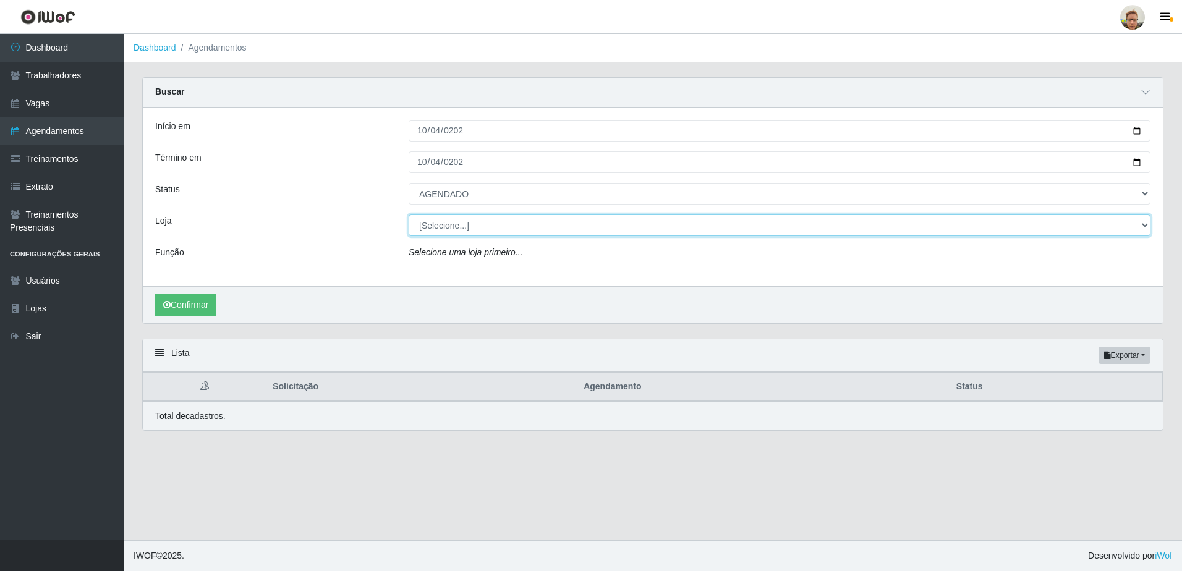
click at [455, 228] on select "[Selecione...] [GEOGRAPHIC_DATA]" at bounding box center [780, 226] width 742 height 22
select select "168"
click at [409, 215] on select "[Selecione...] [GEOGRAPHIC_DATA]" at bounding box center [780, 226] width 742 height 22
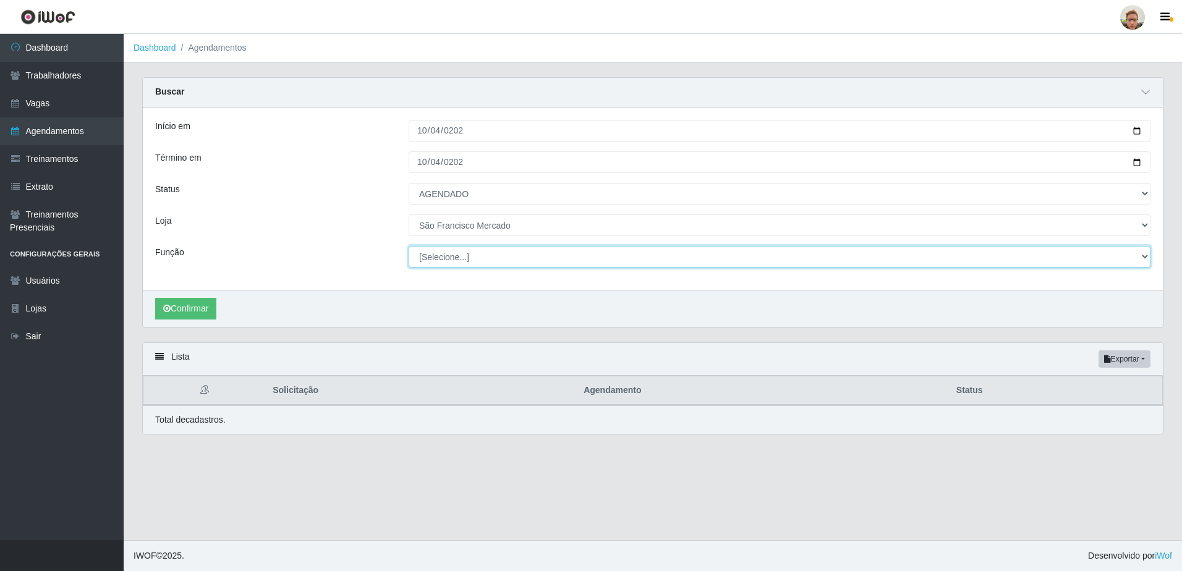
click at [455, 251] on select "[Selecione...] Balconista de Açougue [PERSON_NAME] de Açougue + Balconista de A…" at bounding box center [780, 257] width 742 height 22
select select "22"
click at [409, 247] on select "[Selecione...] Balconista de Açougue [PERSON_NAME] de Açougue + Balconista de A…" at bounding box center [780, 257] width 742 height 22
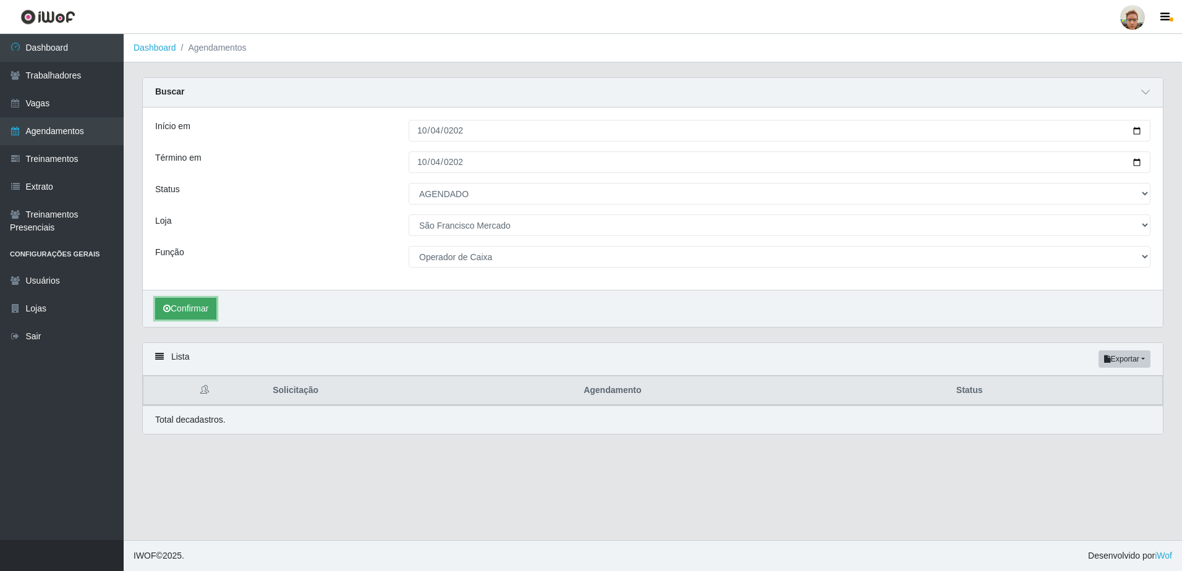
click at [181, 311] on button "Confirmar" at bounding box center [185, 309] width 61 height 22
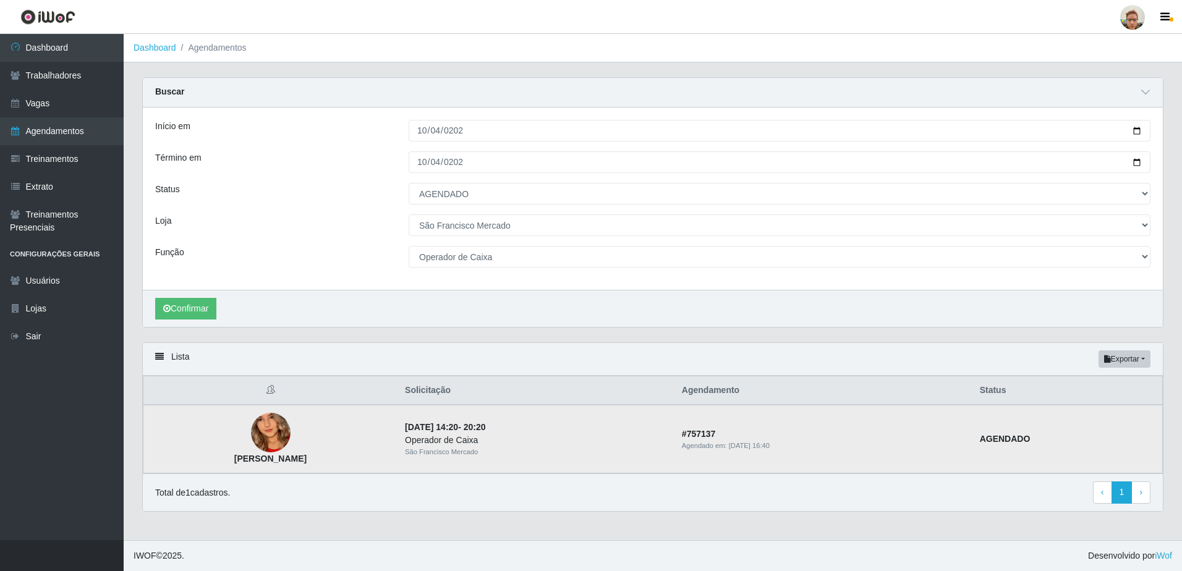
click at [291, 435] on img at bounding box center [271, 433] width 40 height 86
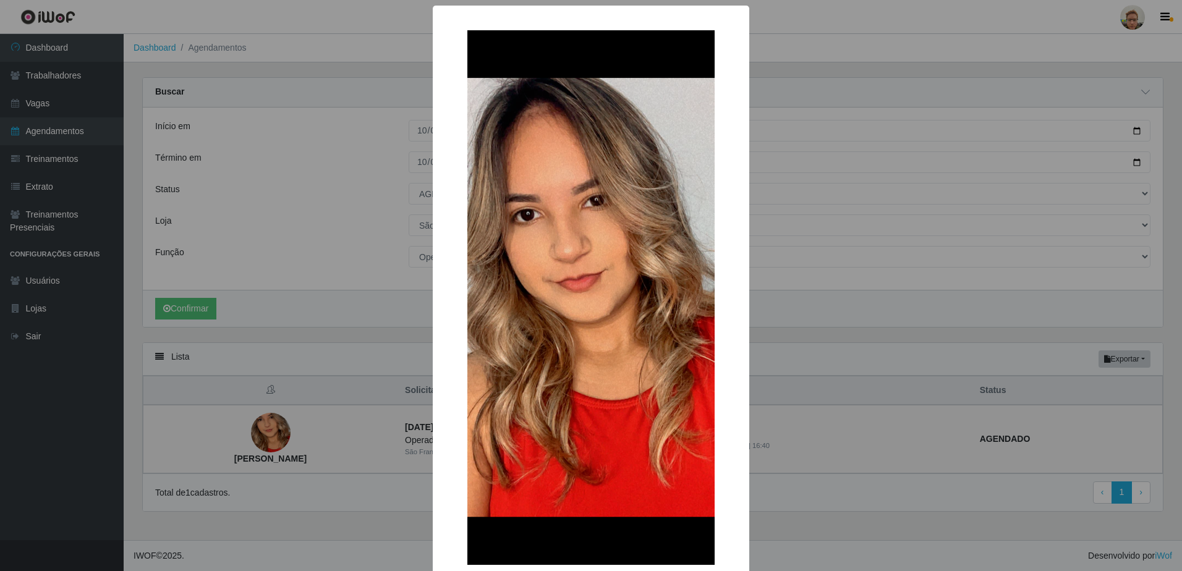
click at [277, 298] on div "× [PERSON_NAME]" at bounding box center [591, 285] width 1182 height 571
